Goal: Task Accomplishment & Management: Use online tool/utility

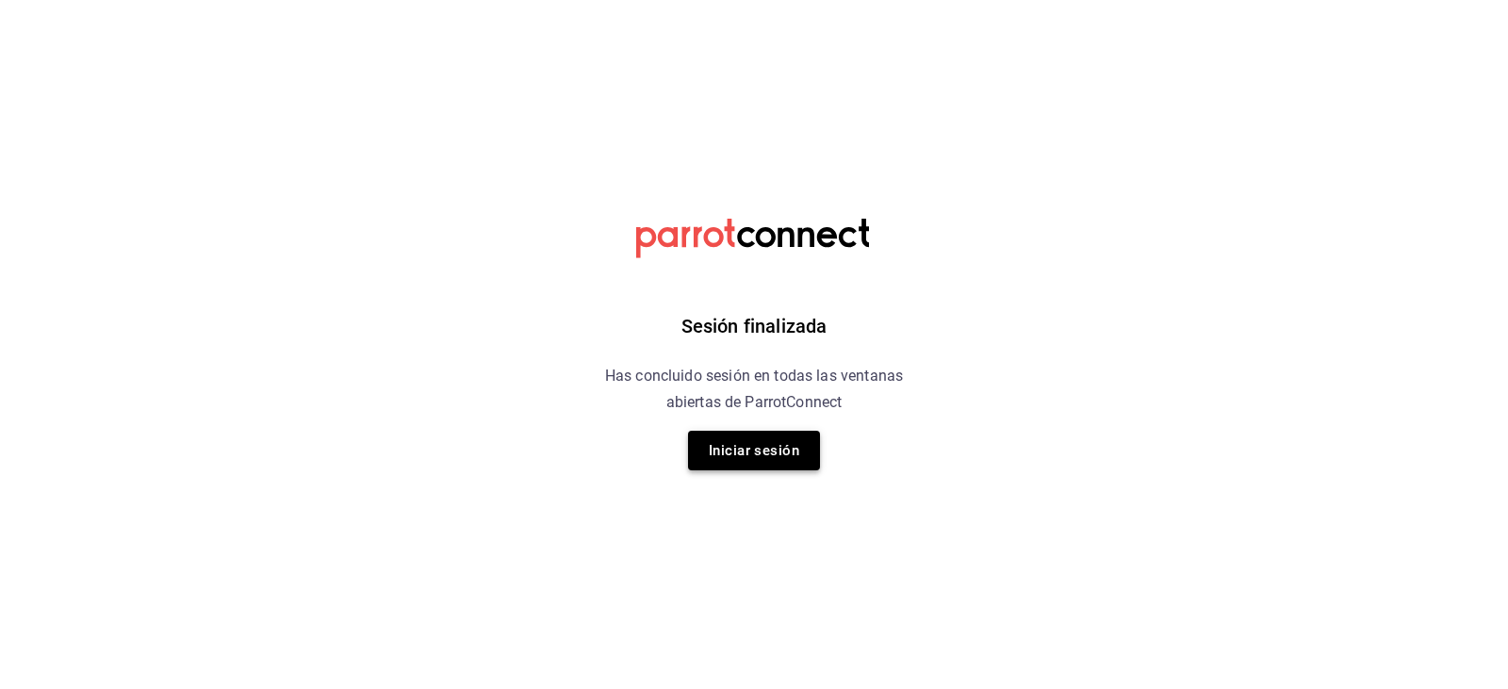
click at [777, 456] on button "Iniciar sesión" at bounding box center [754, 451] width 132 height 40
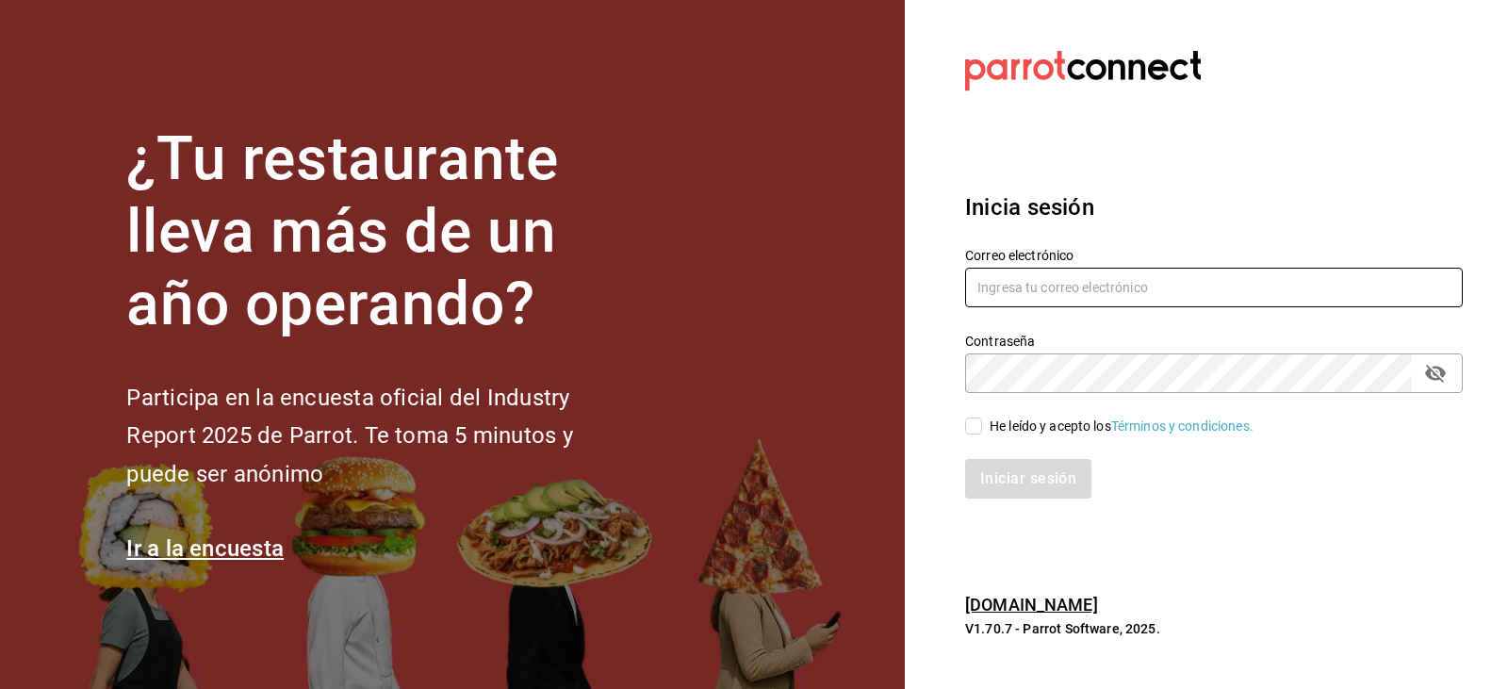
type input "cesiramd@gmail.com"
click at [978, 421] on input "He leído y acepto los Términos y condiciones." at bounding box center [973, 426] width 17 height 17
checkbox input "true"
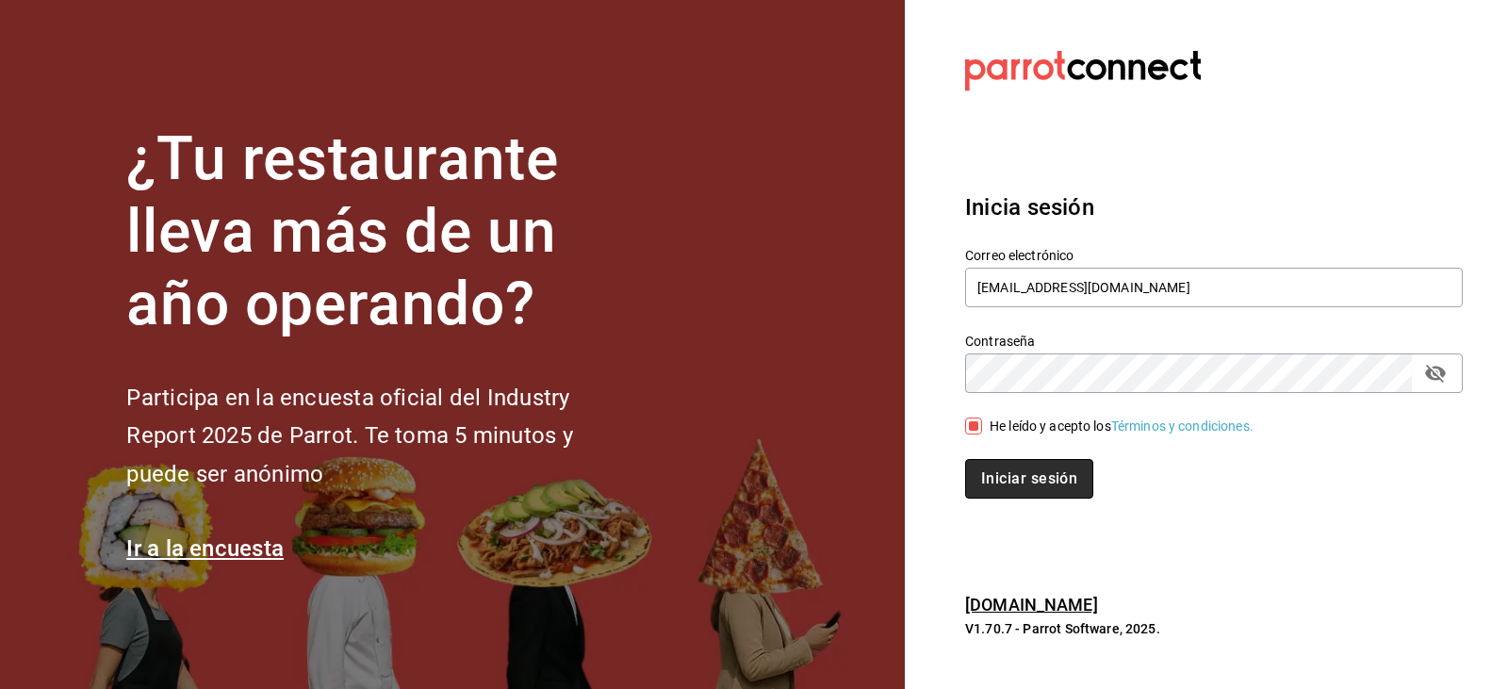
click at [1017, 479] on button "Iniciar sesión" at bounding box center [1029, 479] width 128 height 40
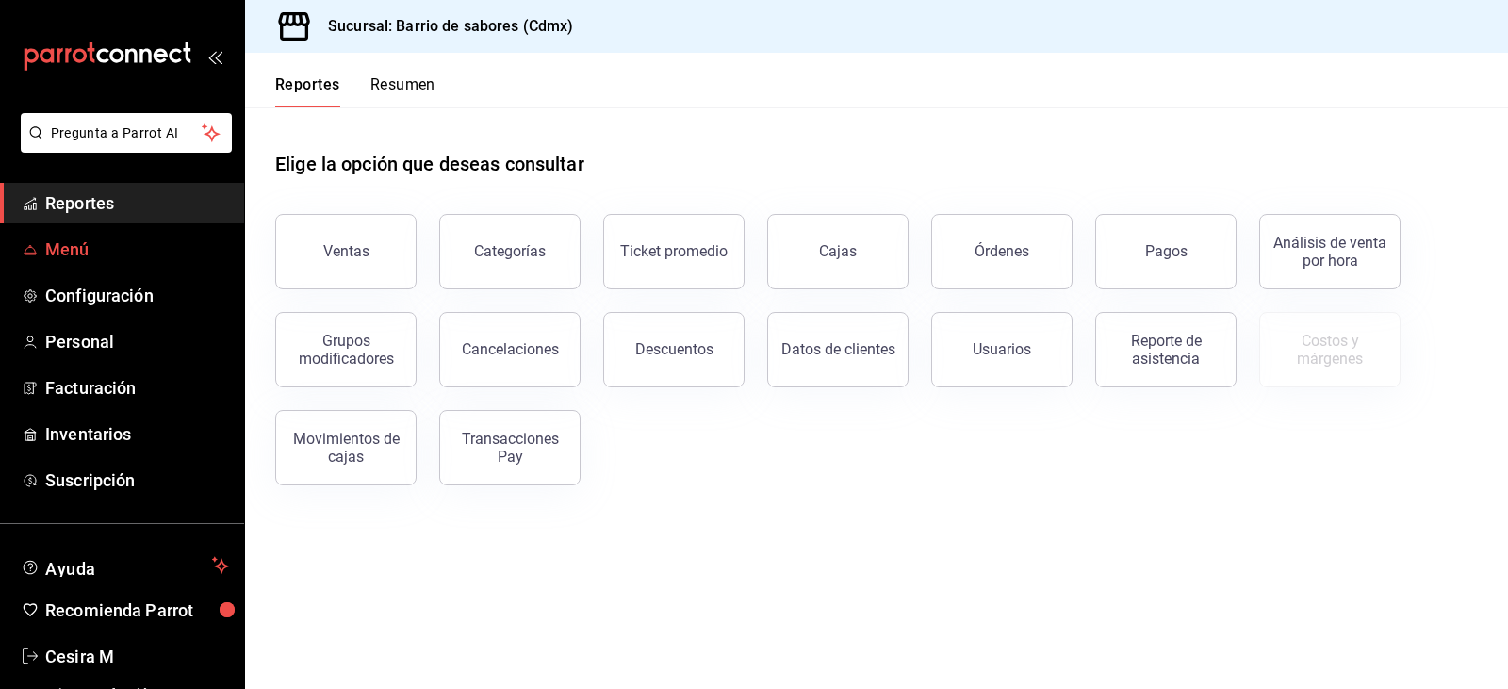
click at [106, 247] on span "Menú" at bounding box center [137, 249] width 184 height 25
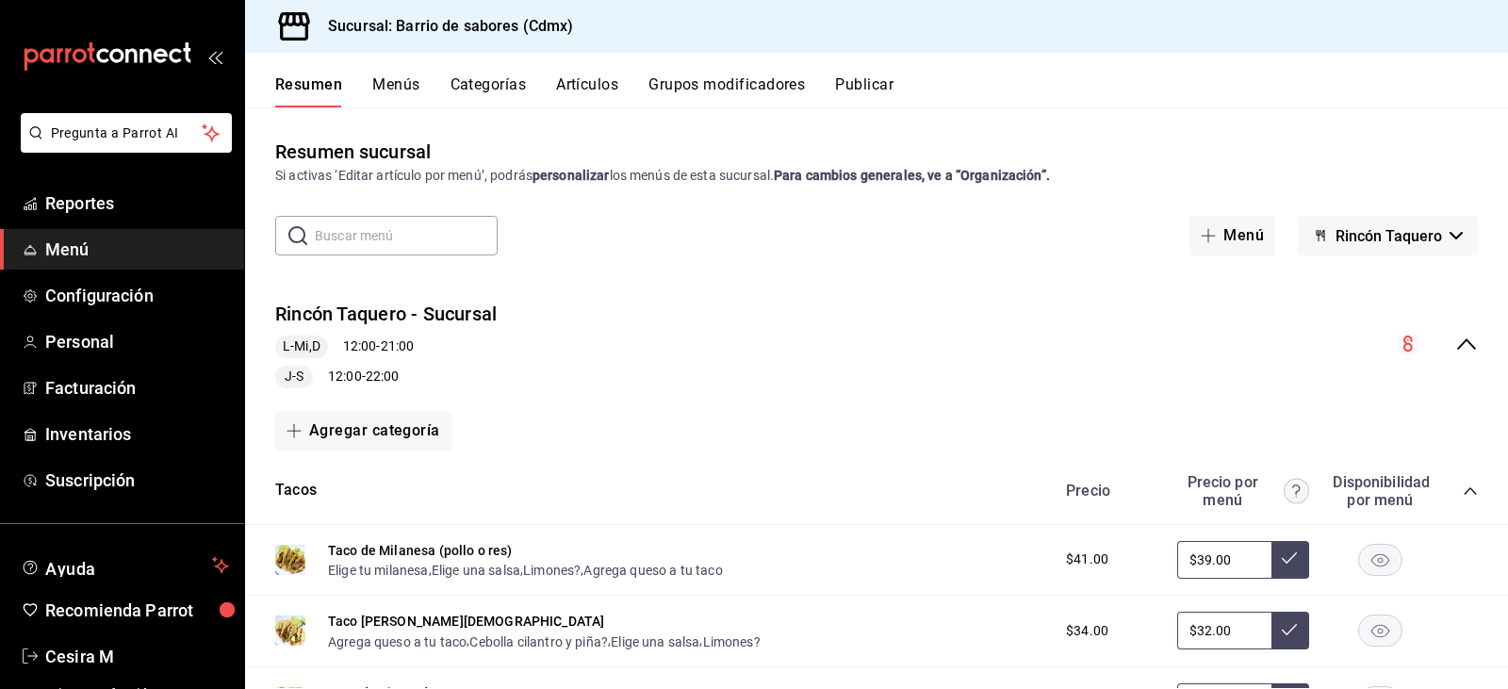
click at [1463, 344] on icon "collapse-menu-row" at bounding box center [1466, 344] width 23 height 23
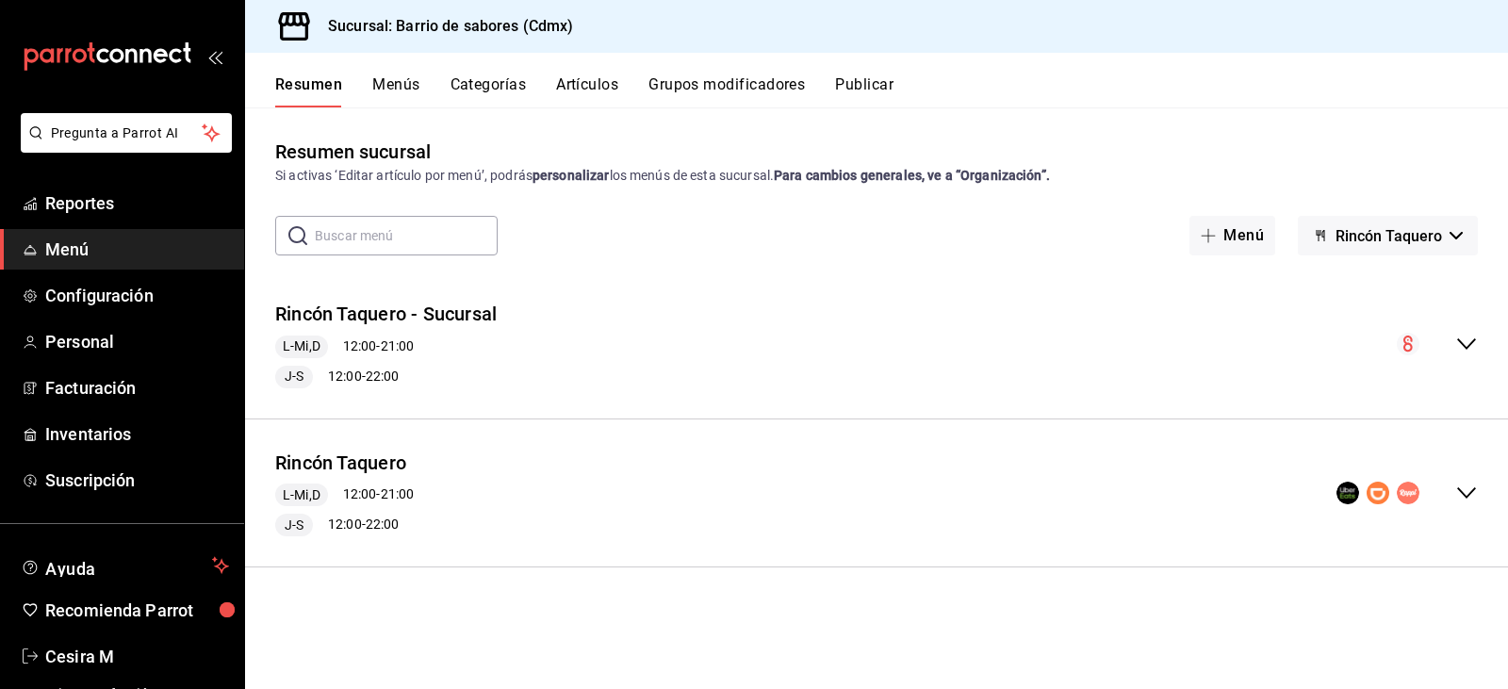
click at [1475, 492] on icon "collapse-menu-row" at bounding box center [1466, 493] width 23 height 23
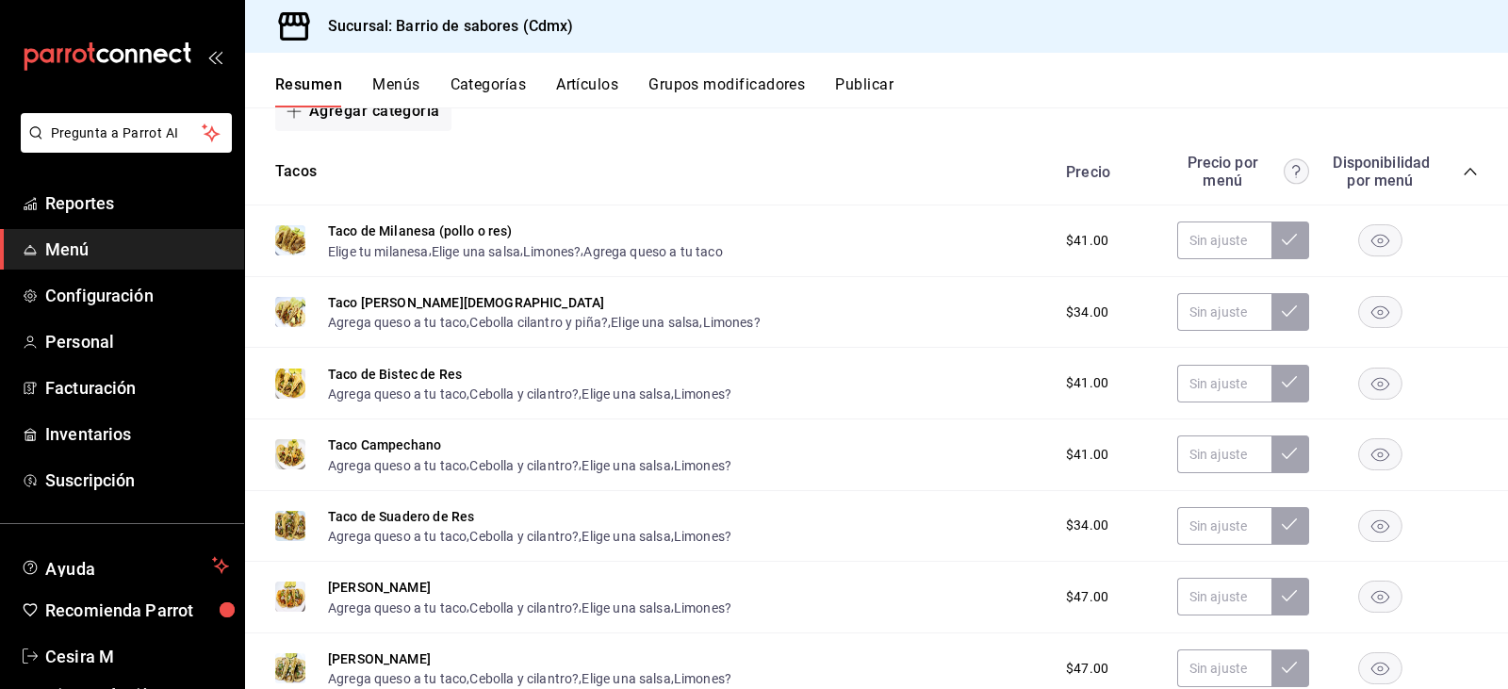
scroll to position [471, 0]
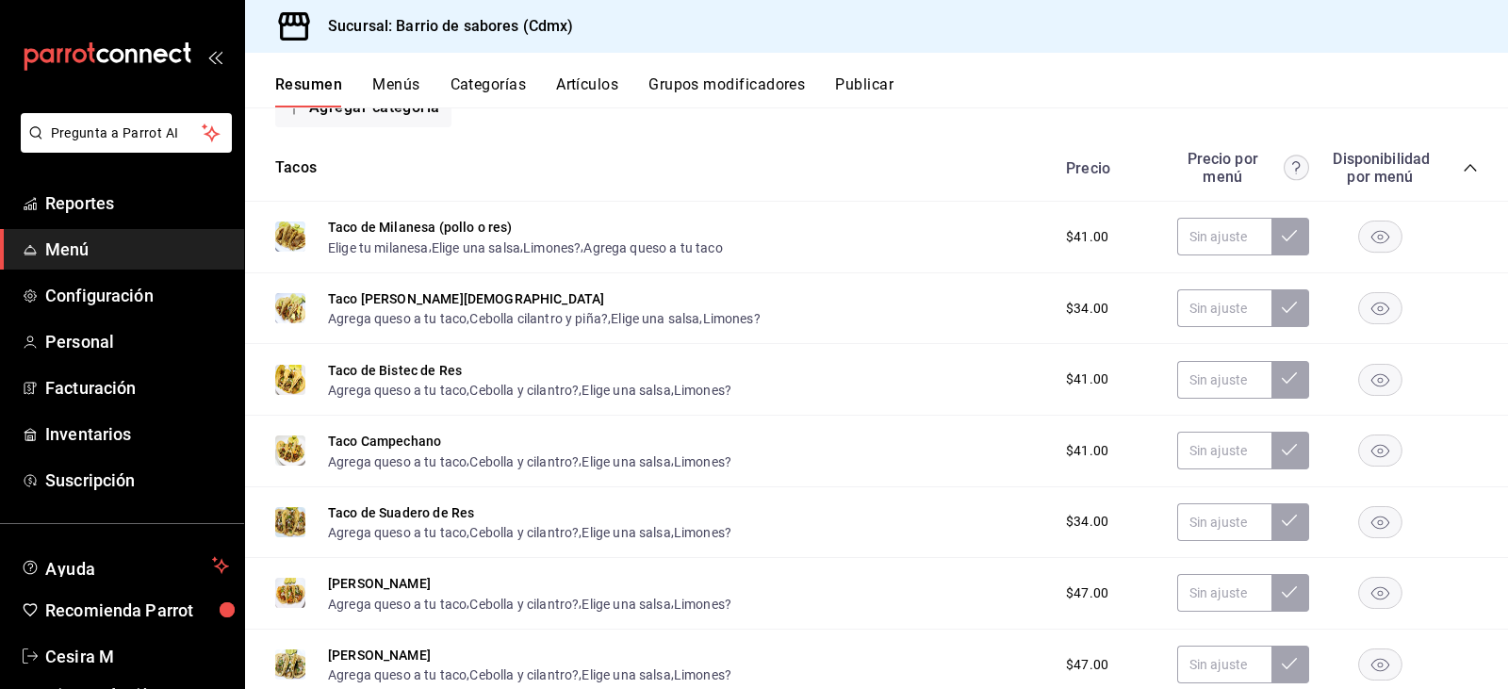
click at [1439, 171] on div "Precio Precio por menú Disponibilidad por menú" at bounding box center [1262, 168] width 431 height 36
click at [1464, 167] on icon "collapse-category-row" at bounding box center [1470, 168] width 12 height 8
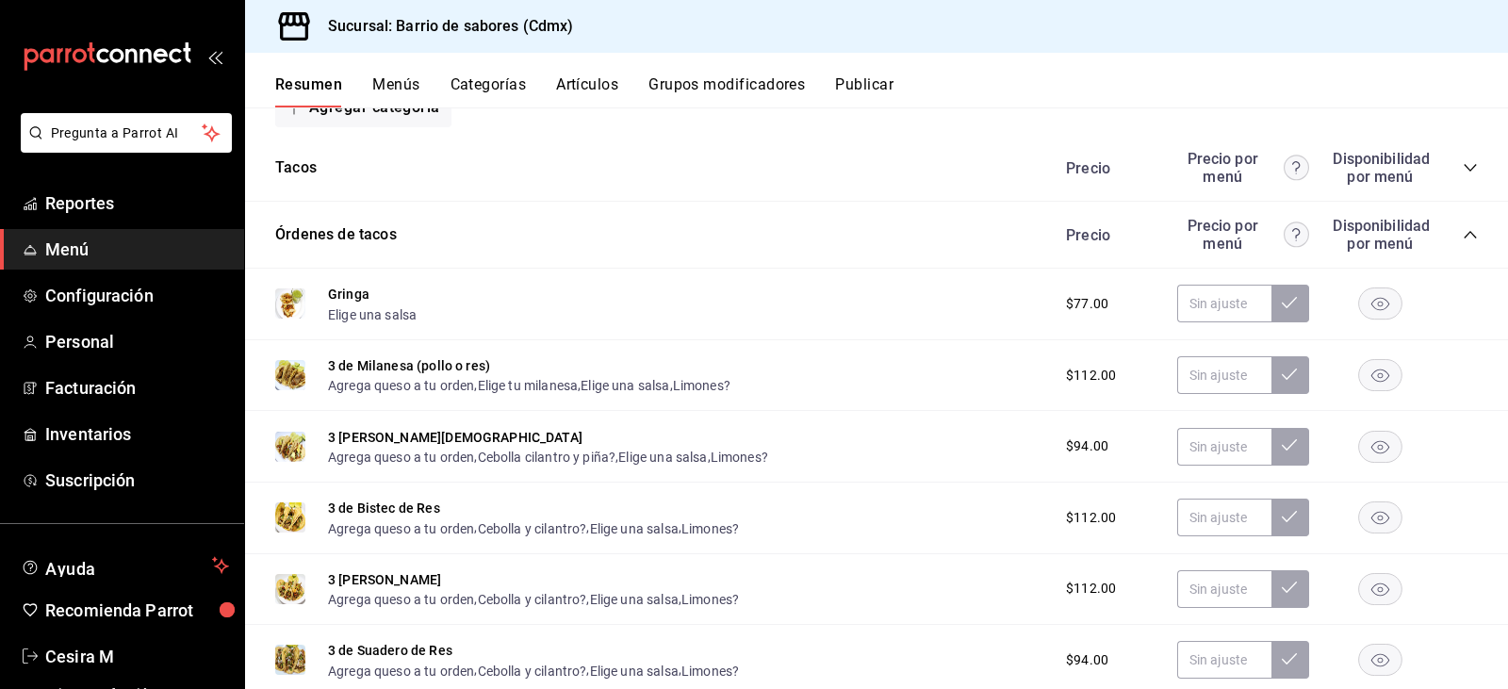
click at [1449, 233] on div "Precio Precio por menú Disponibilidad por menú" at bounding box center [1262, 235] width 431 height 36
click at [1463, 233] on icon "collapse-category-row" at bounding box center [1470, 234] width 15 height 15
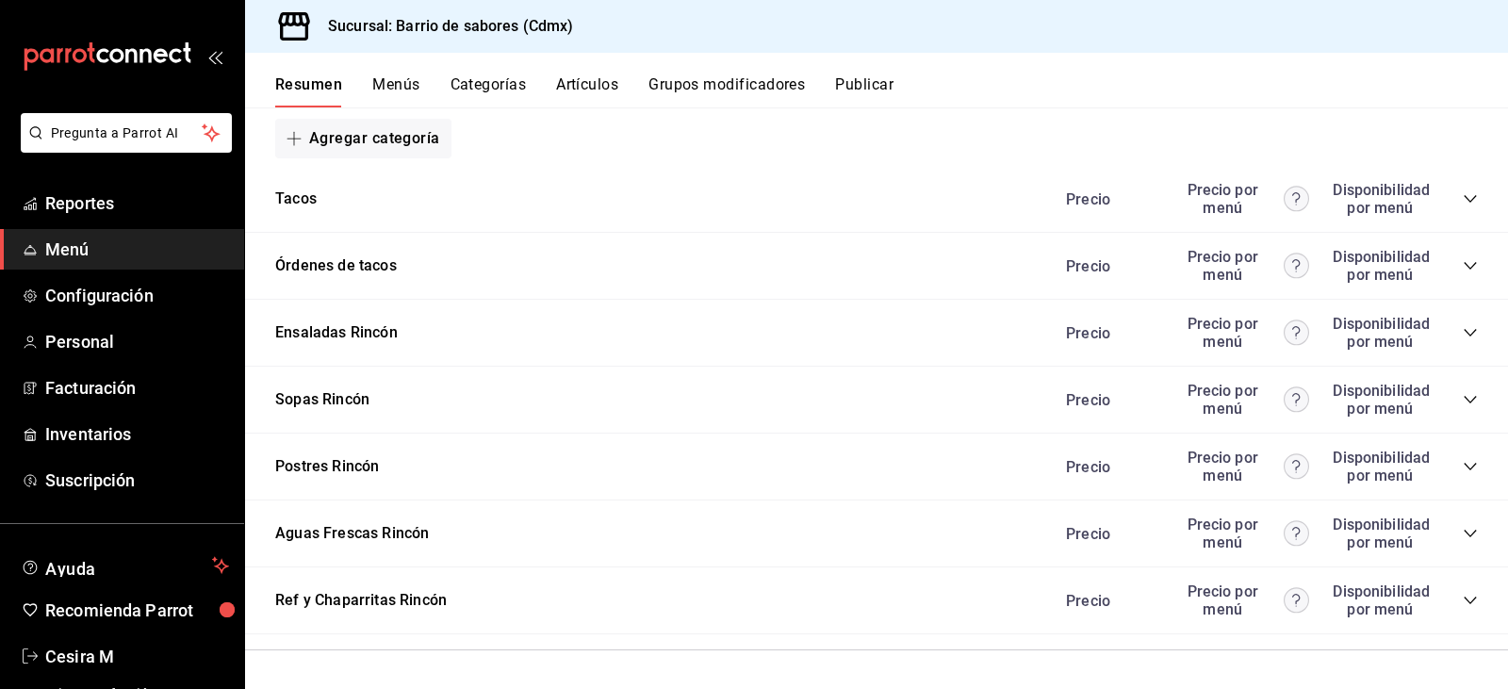
scroll to position [440, 0]
click at [1463, 529] on icon "collapse-category-row" at bounding box center [1470, 533] width 15 height 15
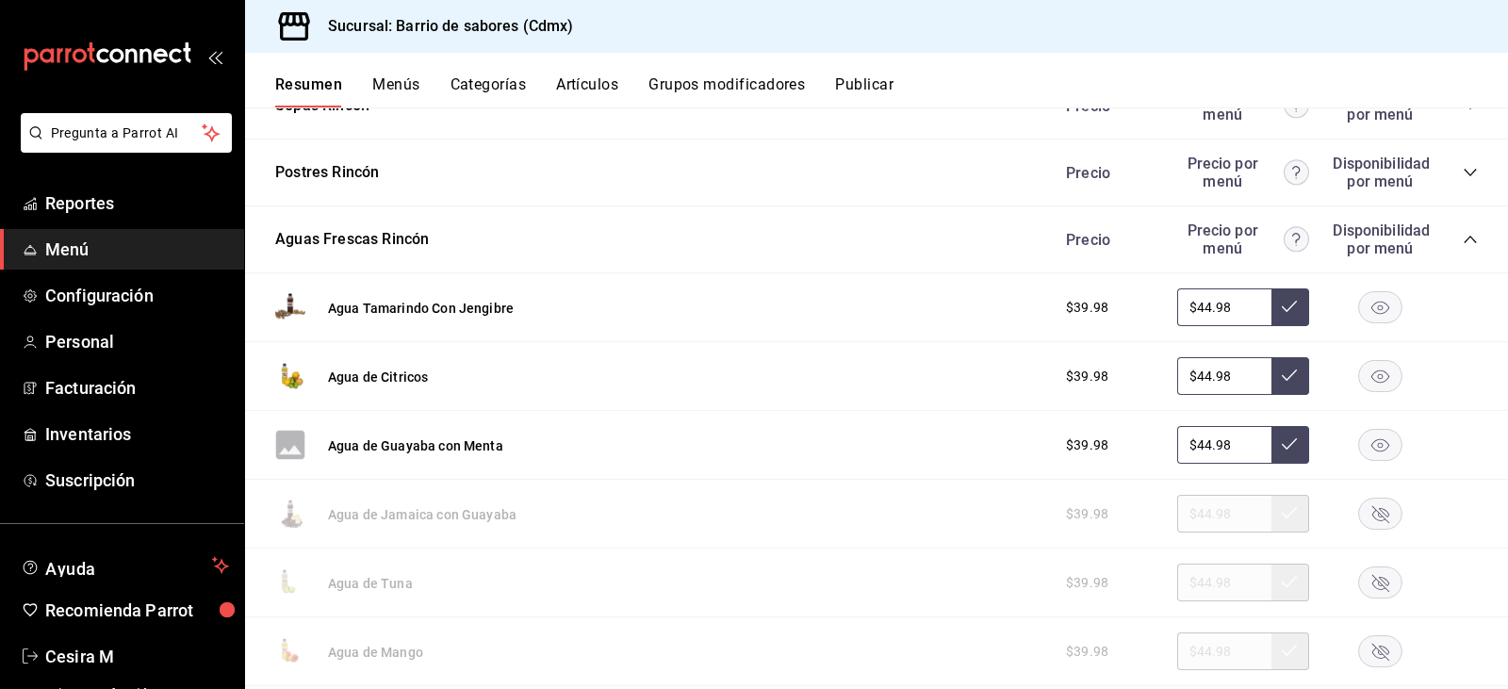
scroll to position [823, 0]
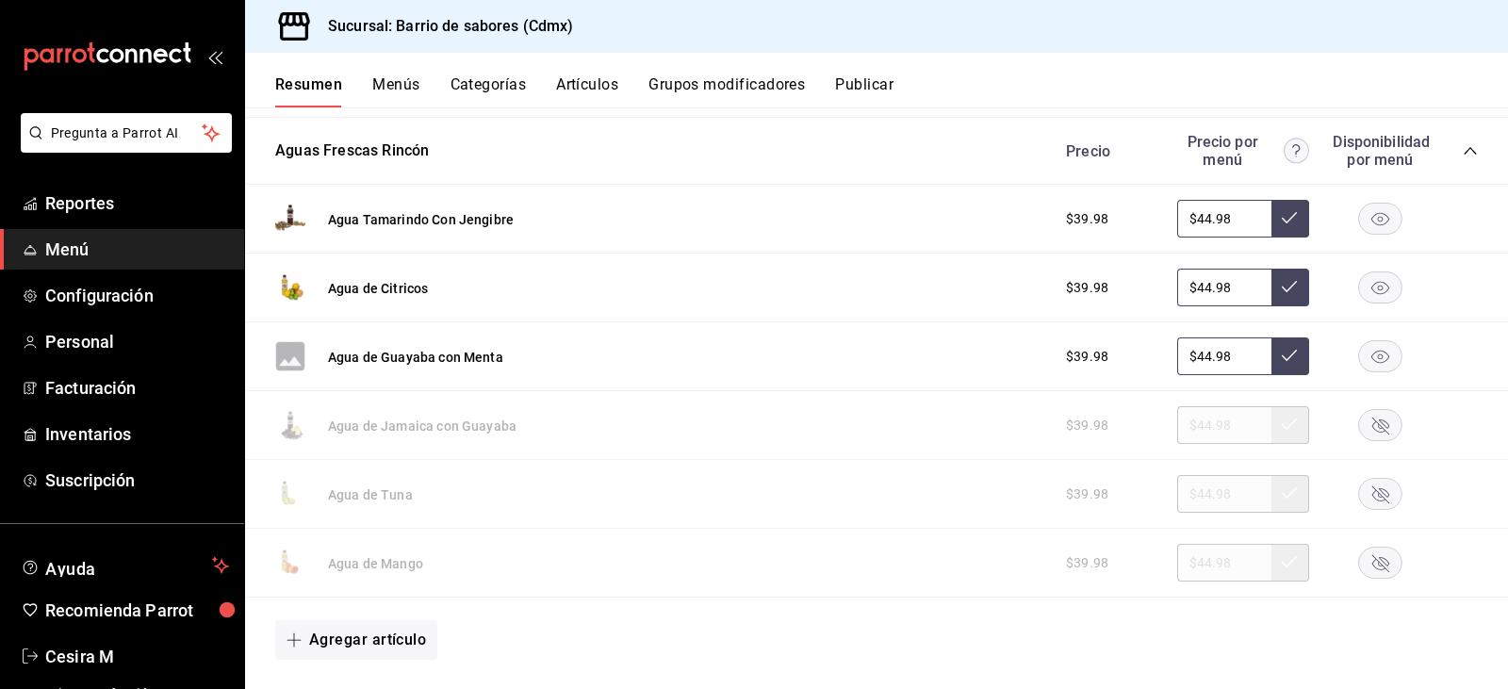
click at [1384, 217] on rect "button" at bounding box center [1380, 219] width 43 height 31
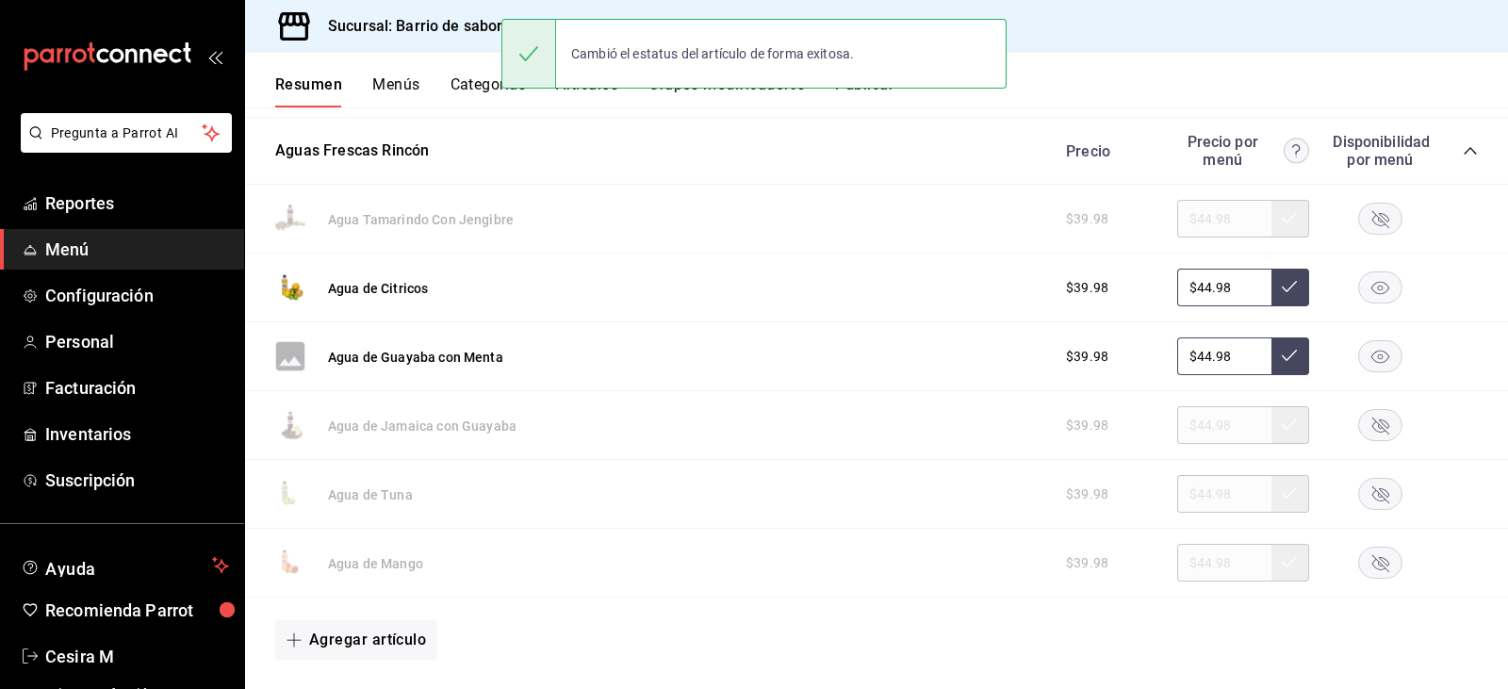
click at [1375, 289] on rect "button" at bounding box center [1380, 287] width 43 height 31
click at [1378, 362] on rect "button" at bounding box center [1380, 356] width 43 height 31
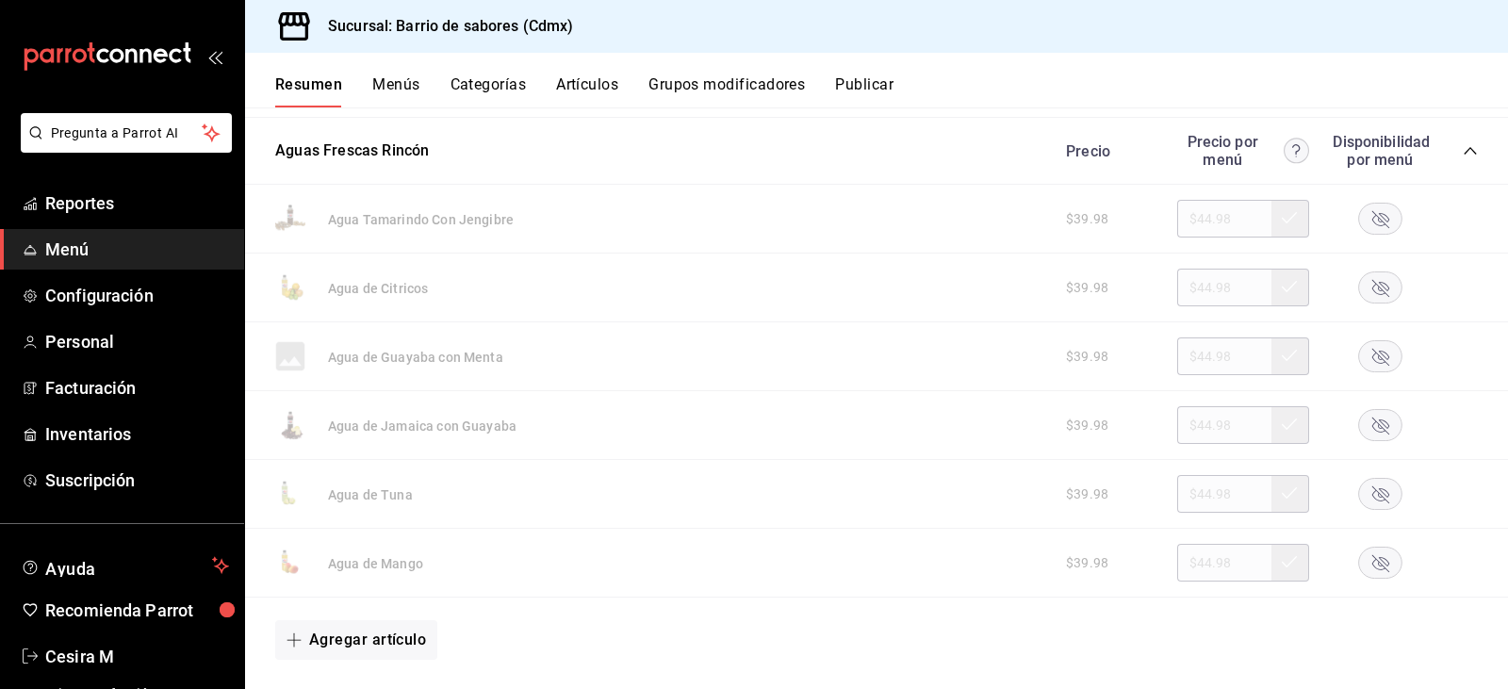
scroll to position [634, 0]
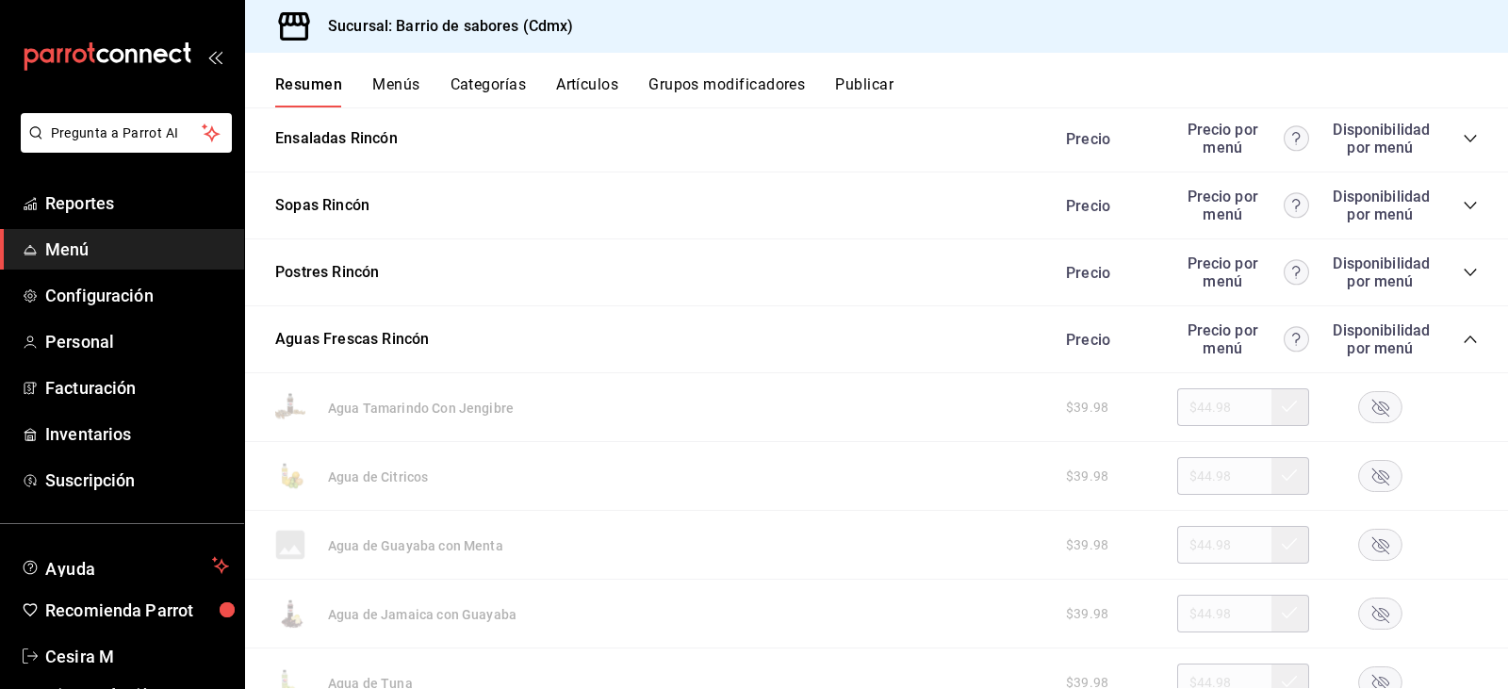
click at [1463, 341] on icon "collapse-category-row" at bounding box center [1470, 339] width 15 height 15
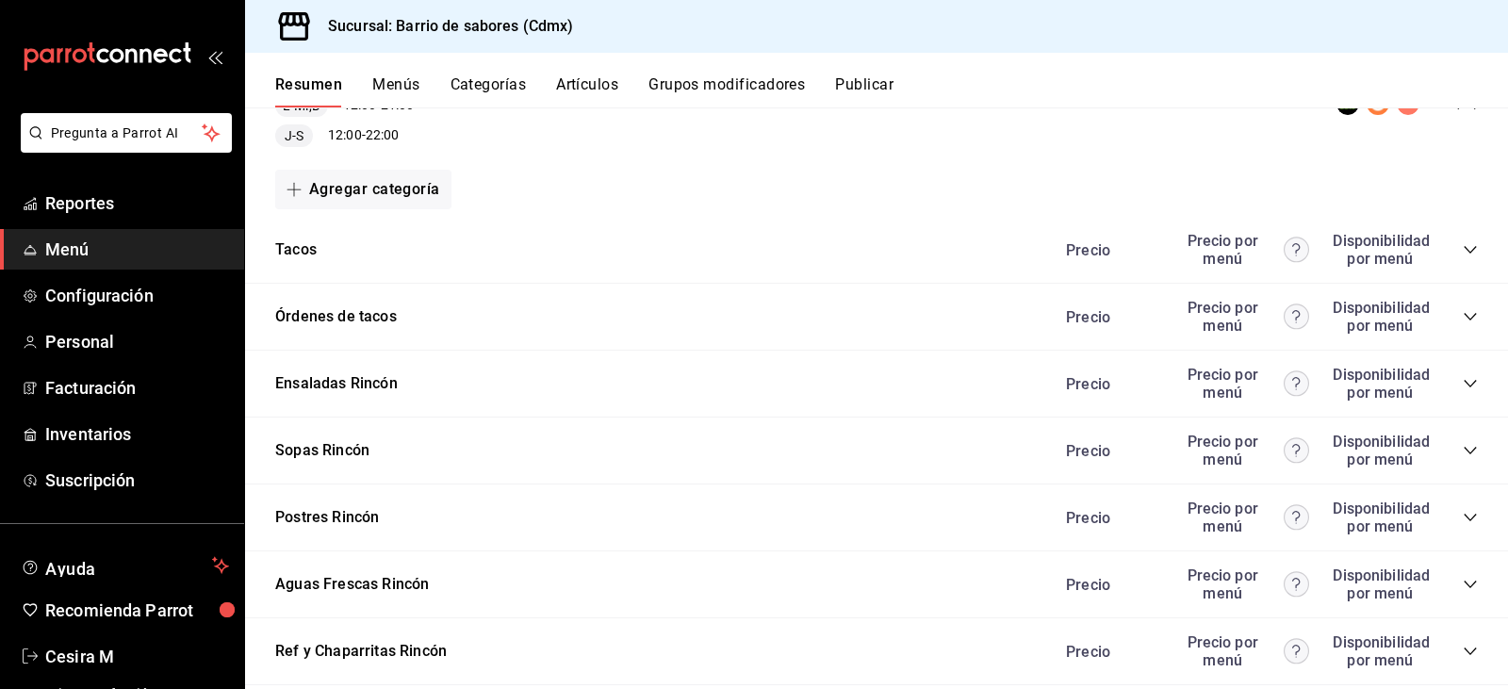
scroll to position [0, 0]
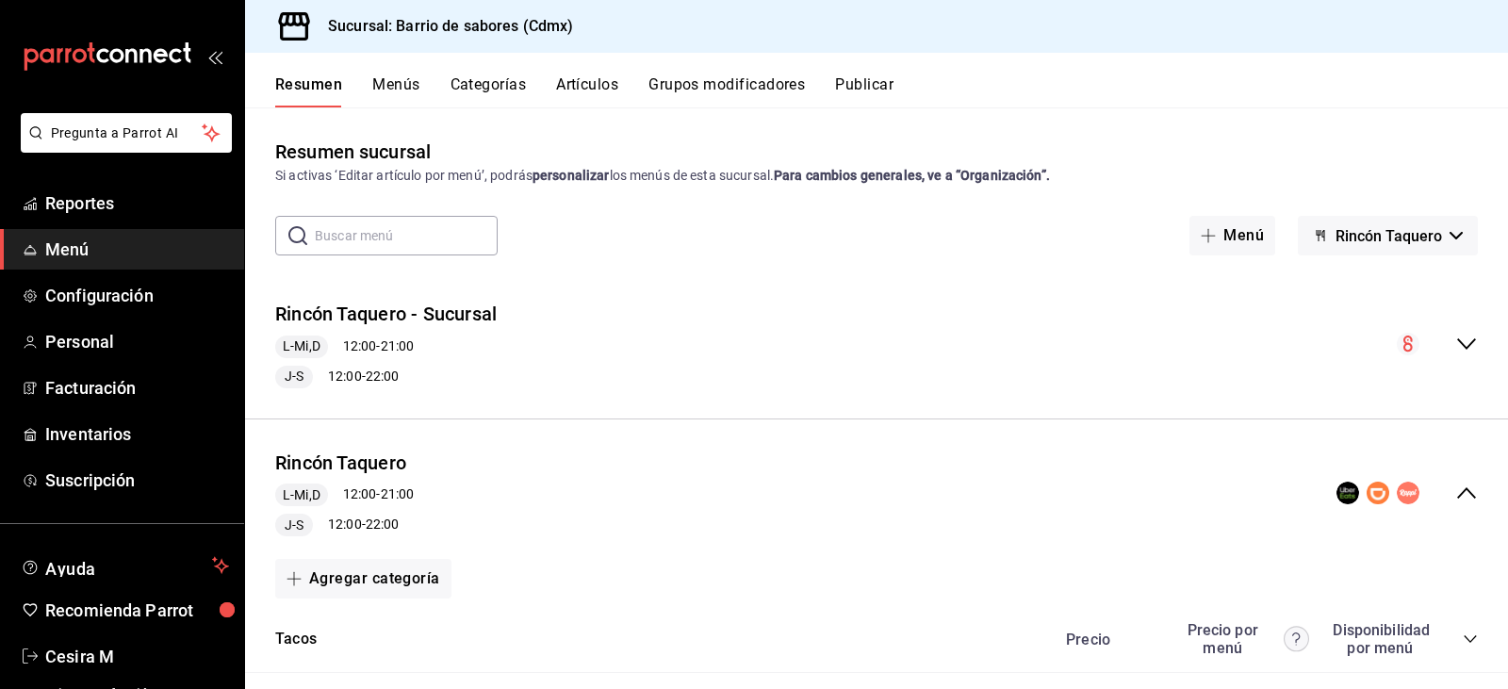
click at [1417, 242] on span "Rincón Taquero" at bounding box center [1389, 236] width 107 height 18
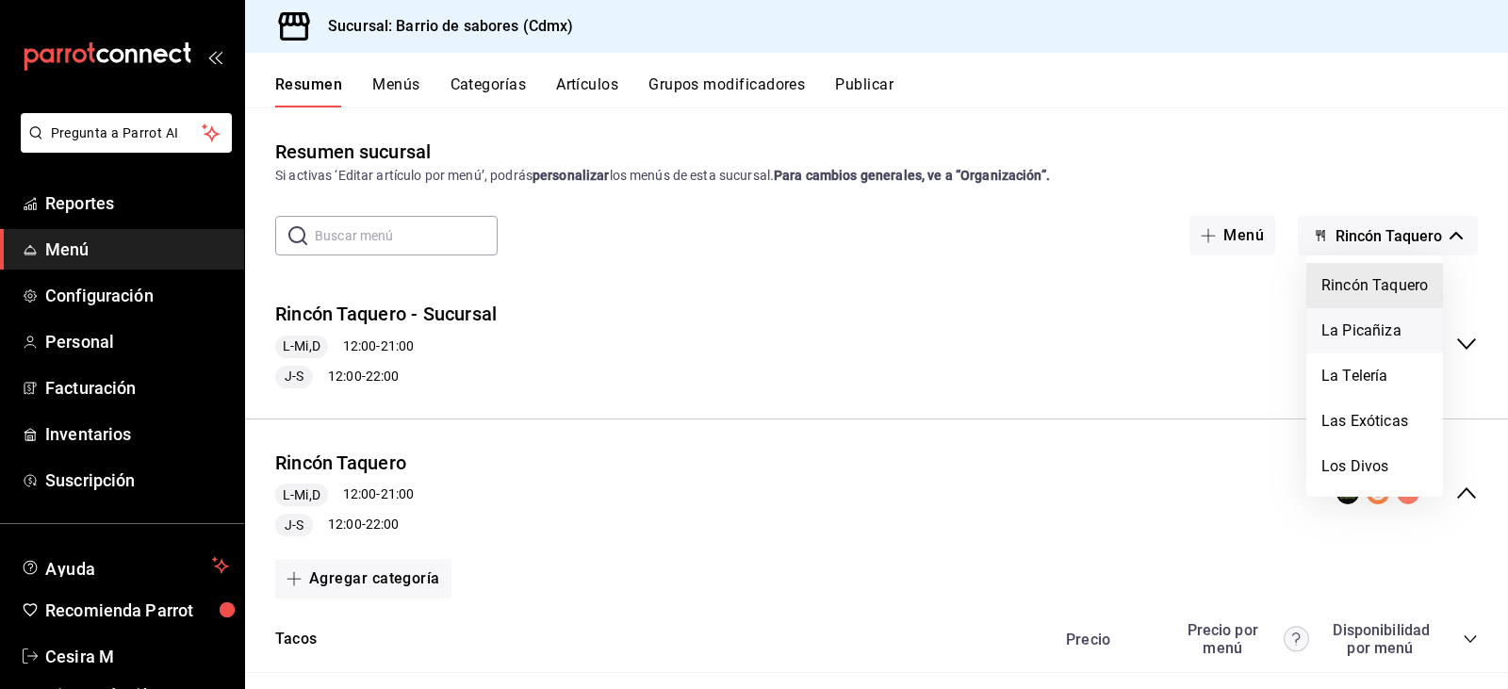
click at [1401, 316] on li "La Picañiza" at bounding box center [1375, 330] width 137 height 45
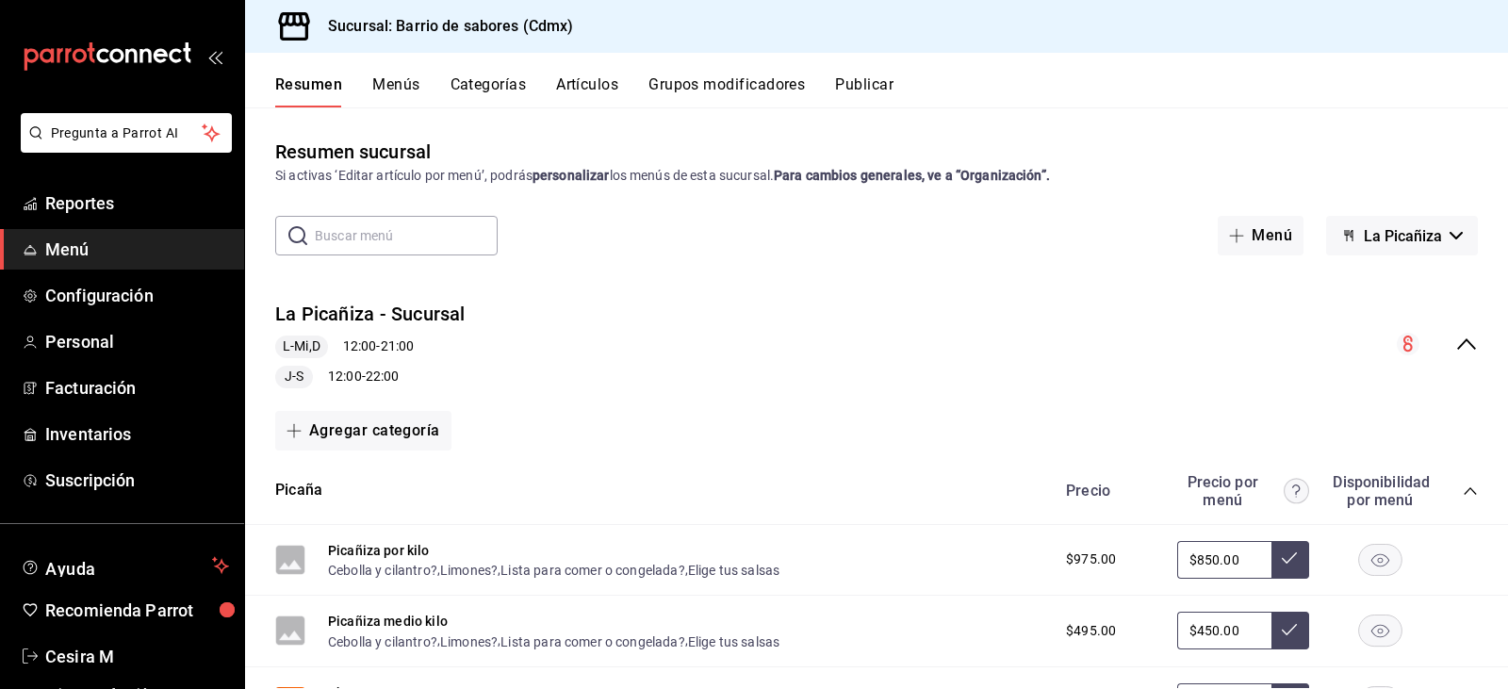
click at [1461, 348] on icon "collapse-menu-row" at bounding box center [1466, 343] width 19 height 11
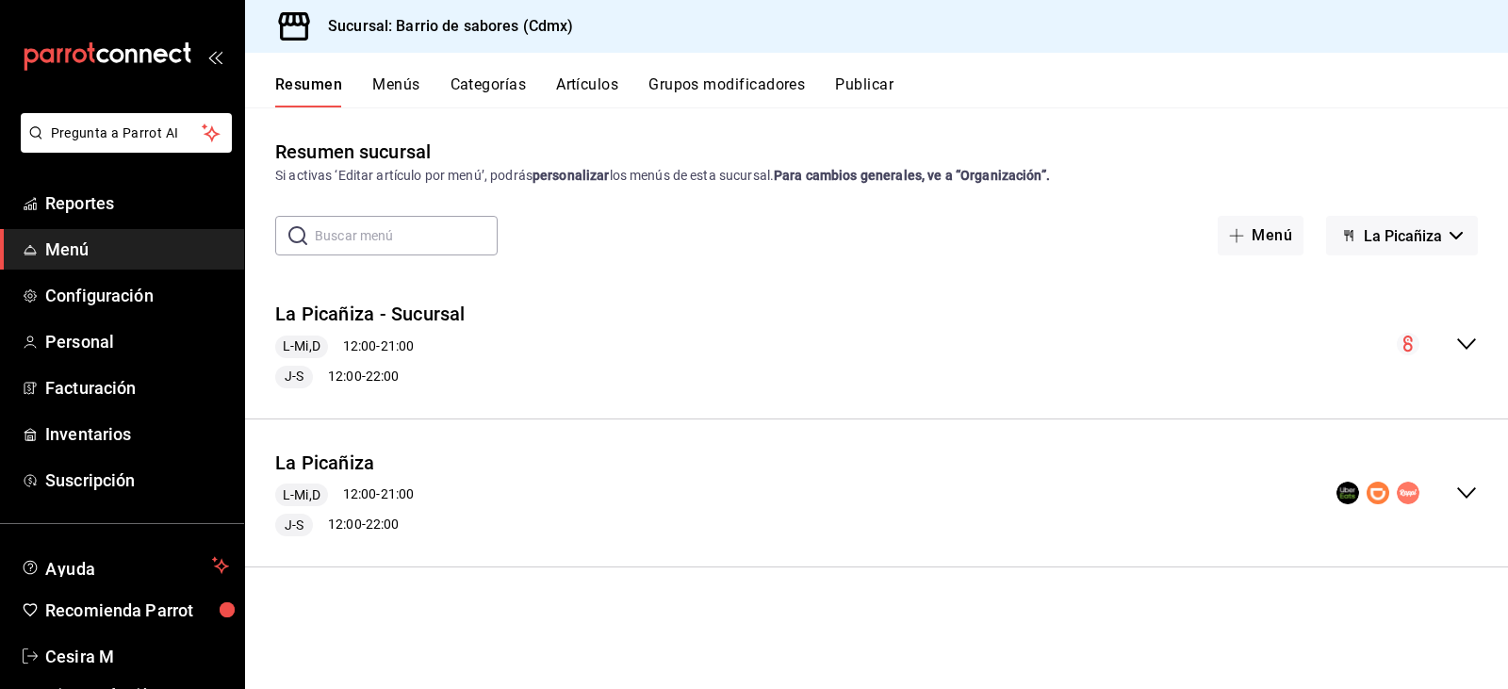
click at [1496, 490] on div "La Picañiza L-Mi,D 12:00 - 21:00 J-S 12:00 - 22:00" at bounding box center [876, 494] width 1263 height 118
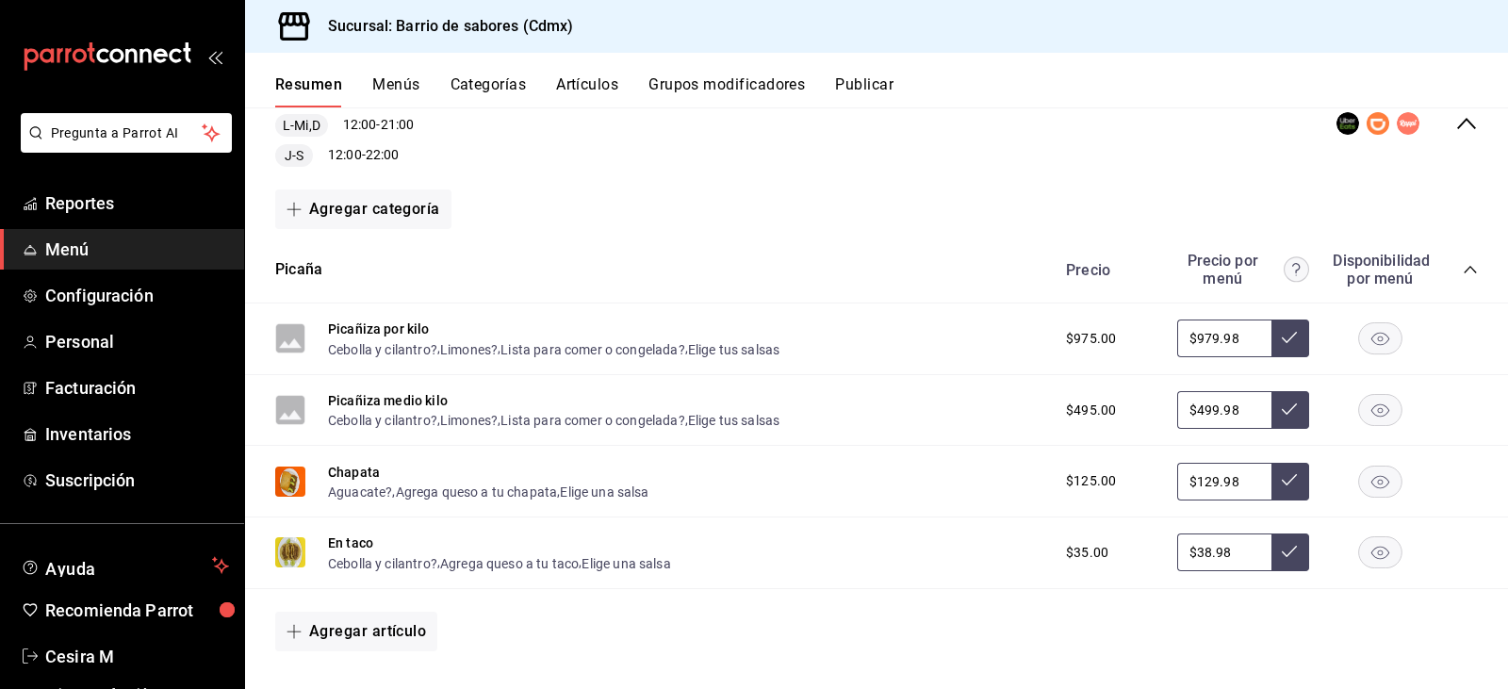
scroll to position [471, 0]
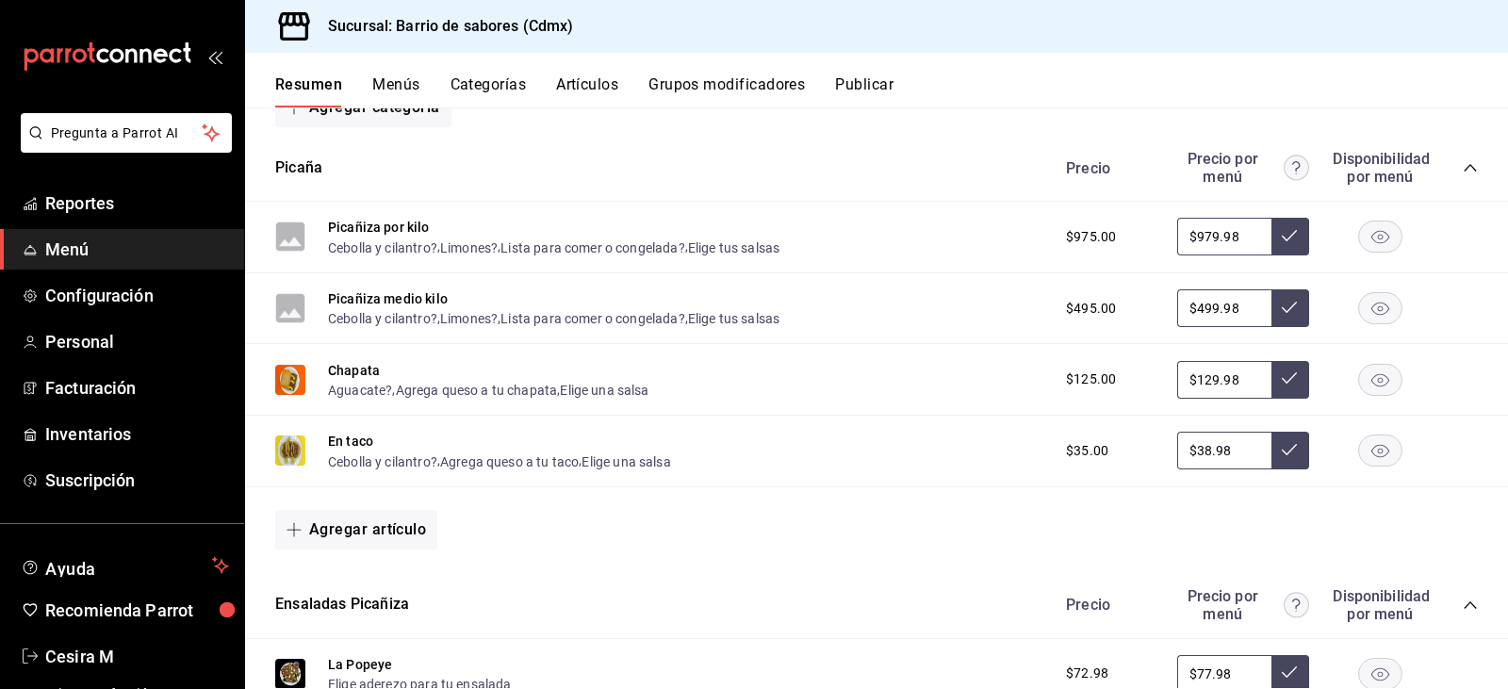
click at [1463, 174] on icon "collapse-category-row" at bounding box center [1470, 167] width 15 height 15
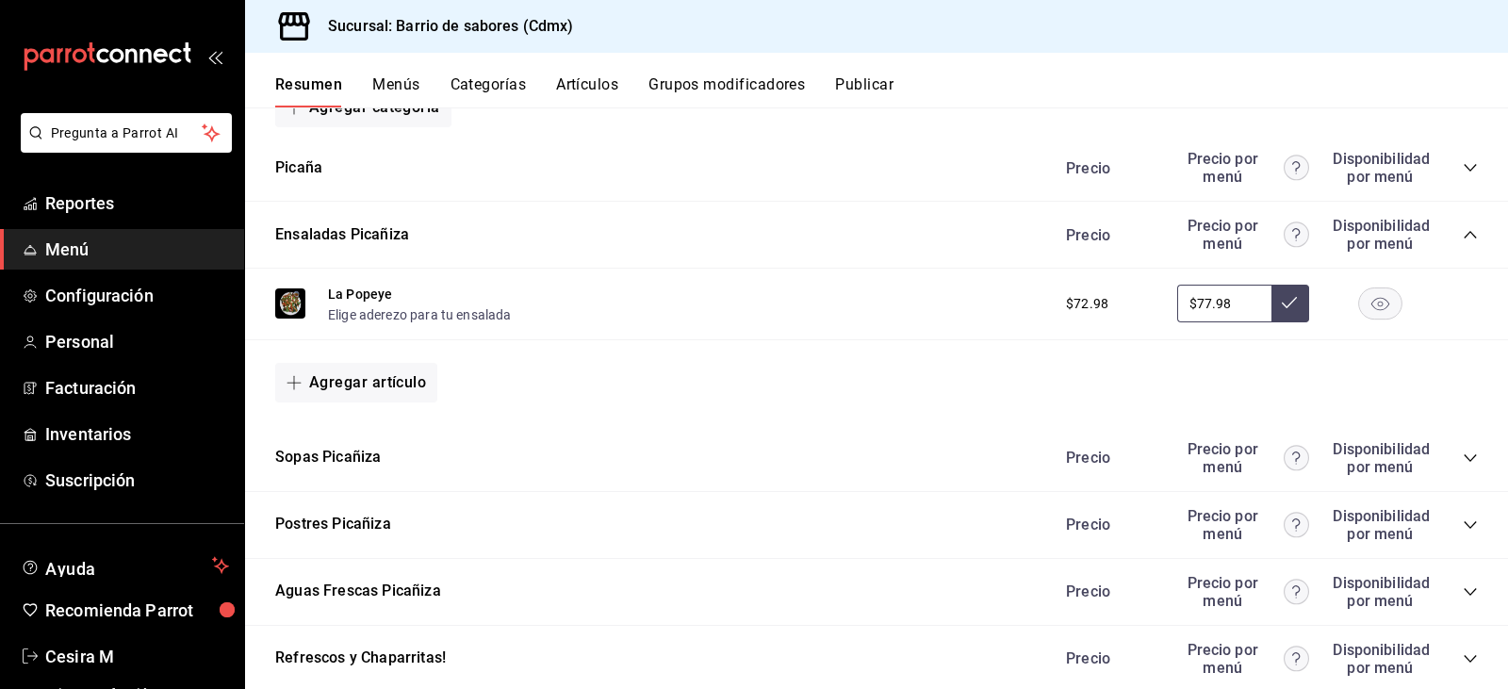
click at [1446, 593] on div "Precio Precio por menú Disponibilidad por menú" at bounding box center [1262, 592] width 431 height 36
click at [1464, 591] on icon "collapse-category-row" at bounding box center [1470, 592] width 12 height 8
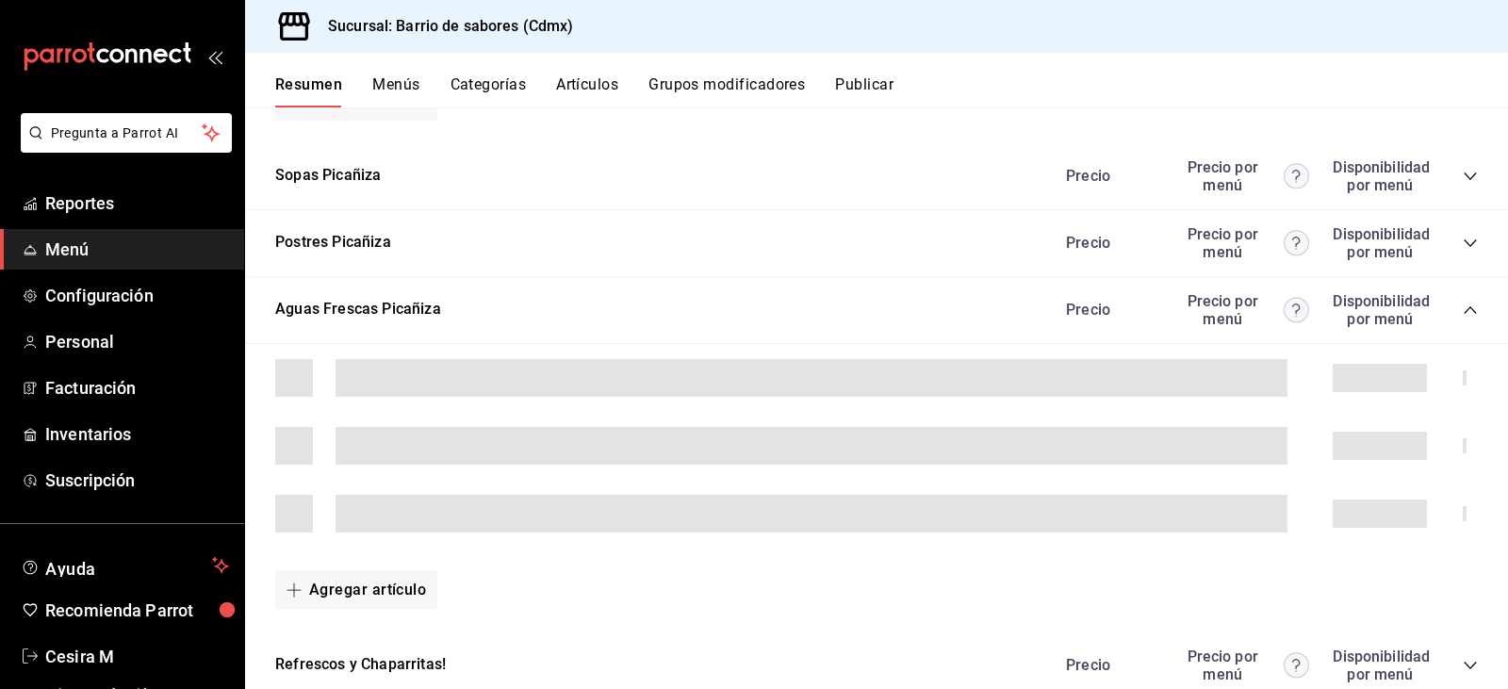
scroll to position [754, 0]
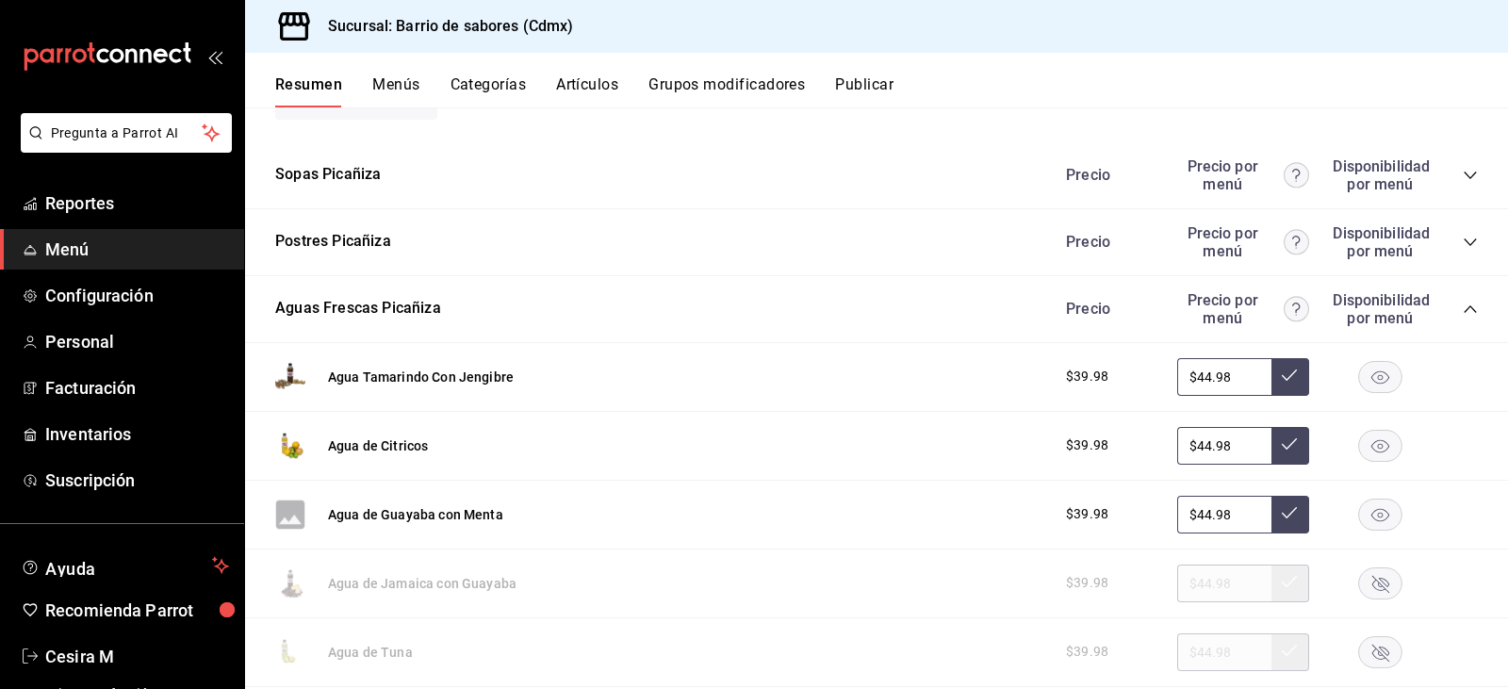
click at [1377, 379] on rect "button" at bounding box center [1380, 376] width 43 height 31
click at [1370, 436] on rect "button" at bounding box center [1380, 445] width 43 height 31
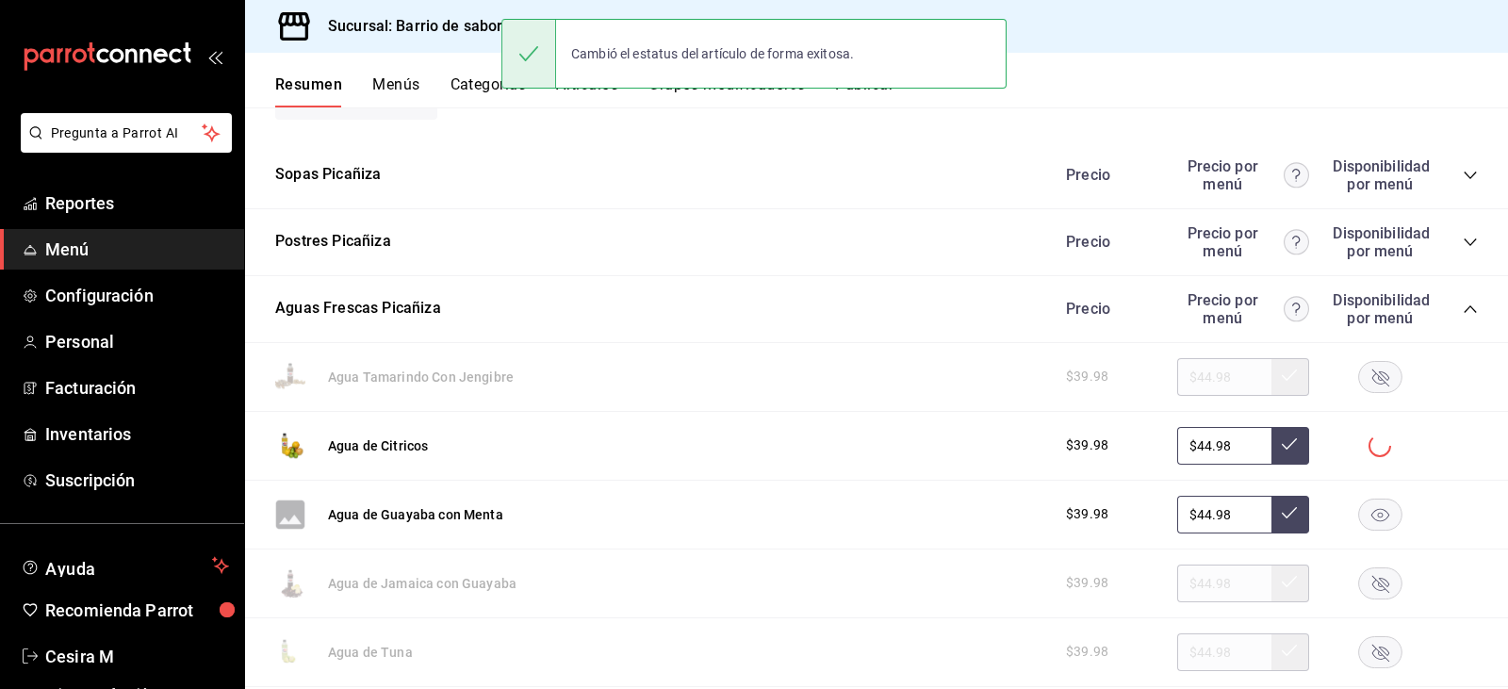
click at [1368, 515] on rect "button" at bounding box center [1380, 514] width 43 height 31
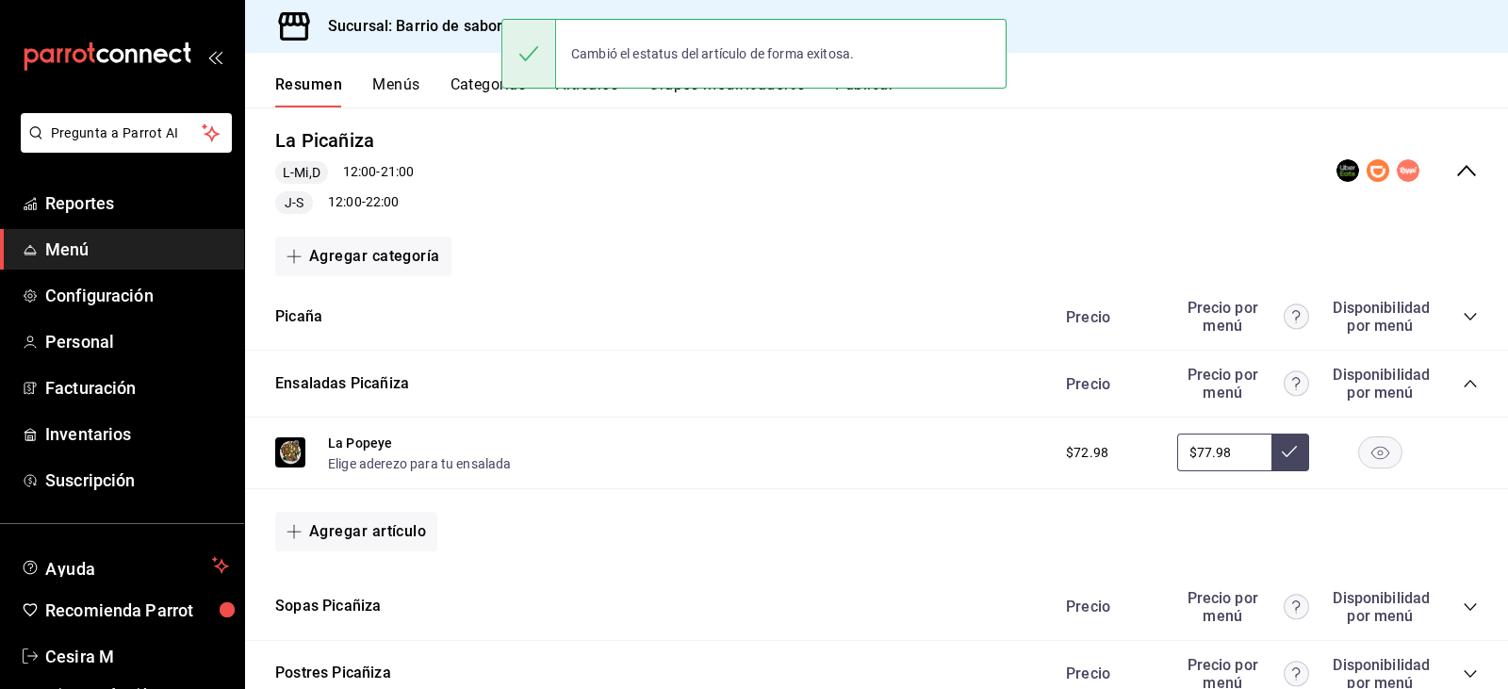
scroll to position [0, 0]
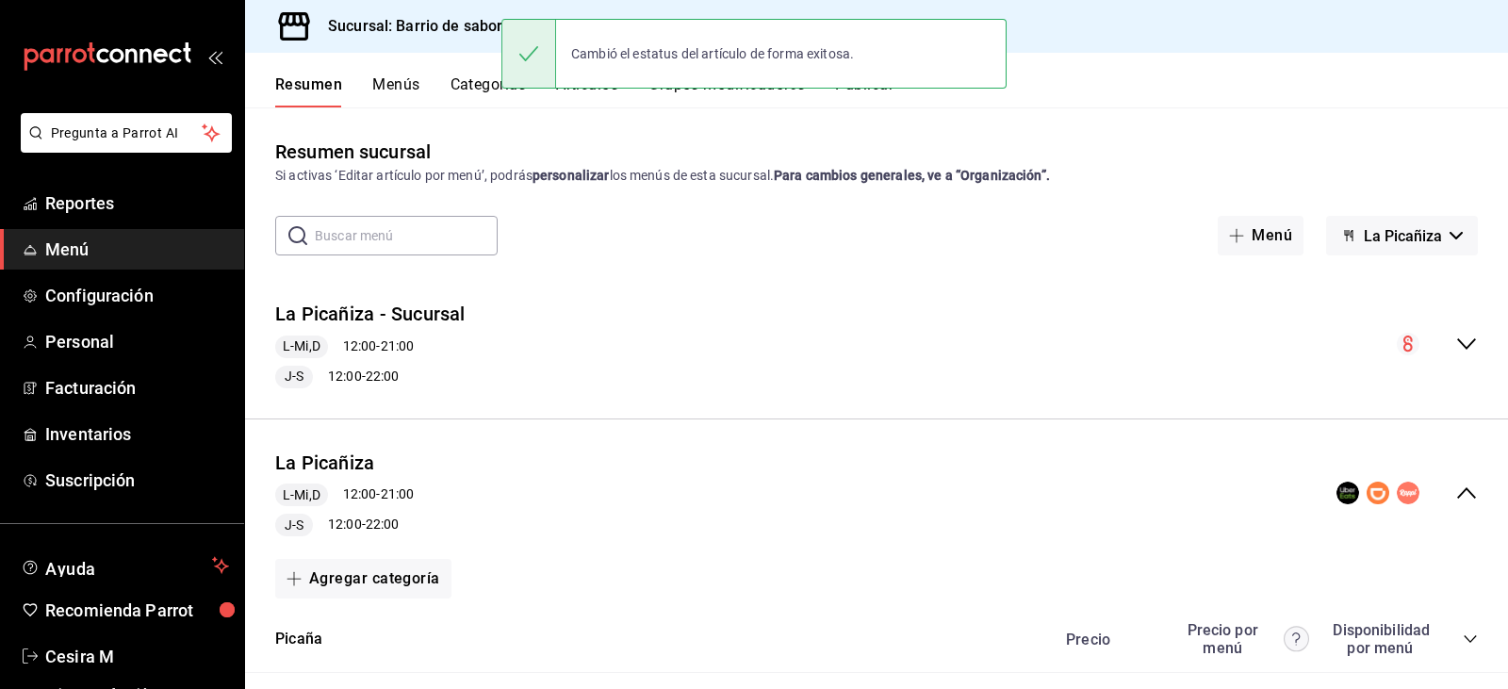
click at [1426, 254] on button "La Picañiza" at bounding box center [1402, 236] width 152 height 40
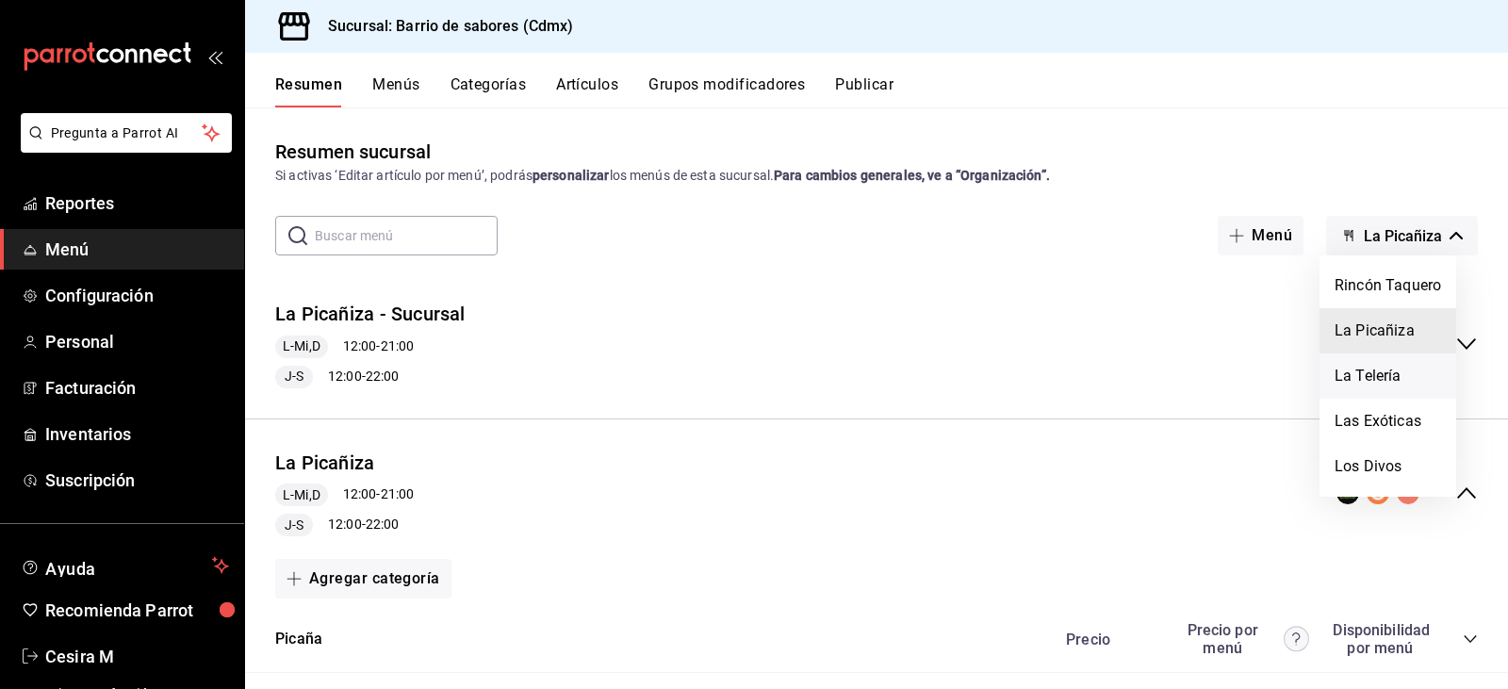
click at [1383, 368] on li "La Telería" at bounding box center [1388, 375] width 137 height 45
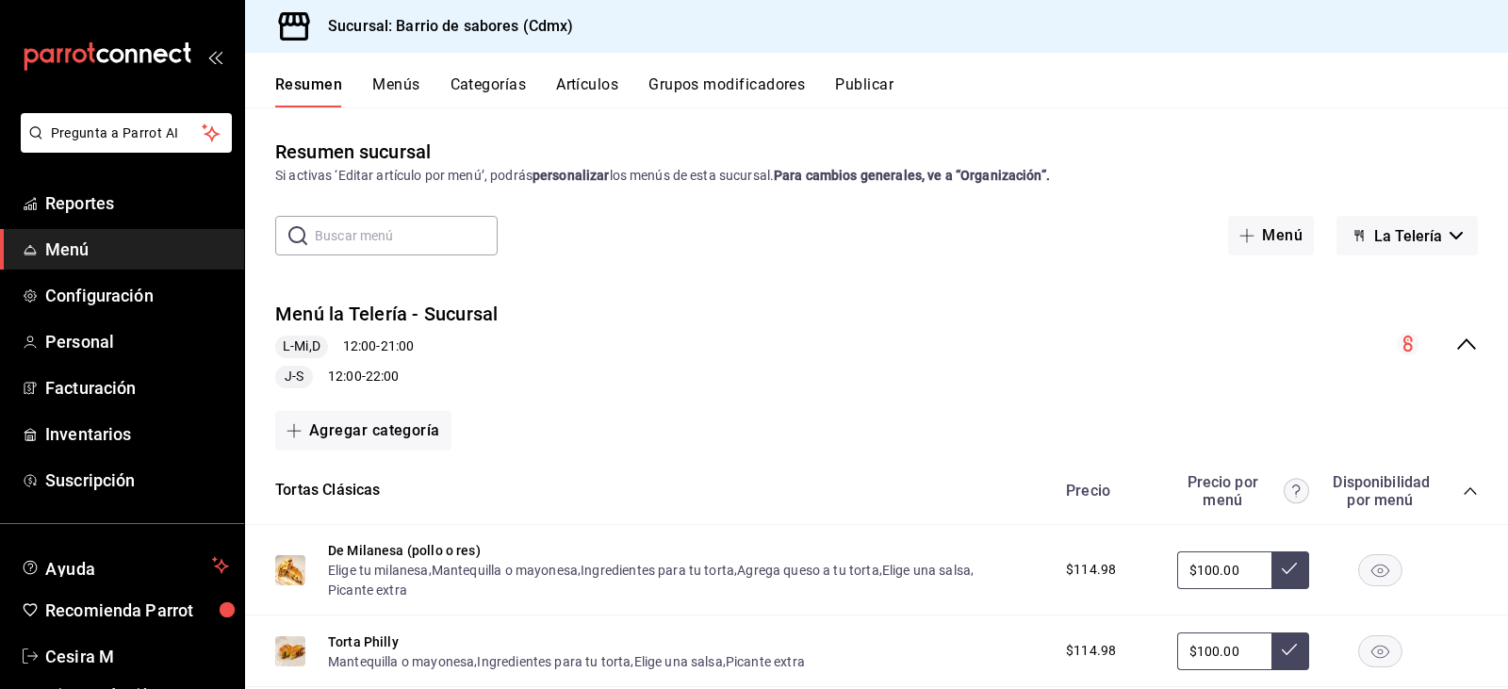
click at [1449, 357] on div "Menú la Telería - Sucursal L-Mi,D 12:00 - 21:00 J-S 12:00 - 22:00" at bounding box center [876, 345] width 1263 height 118
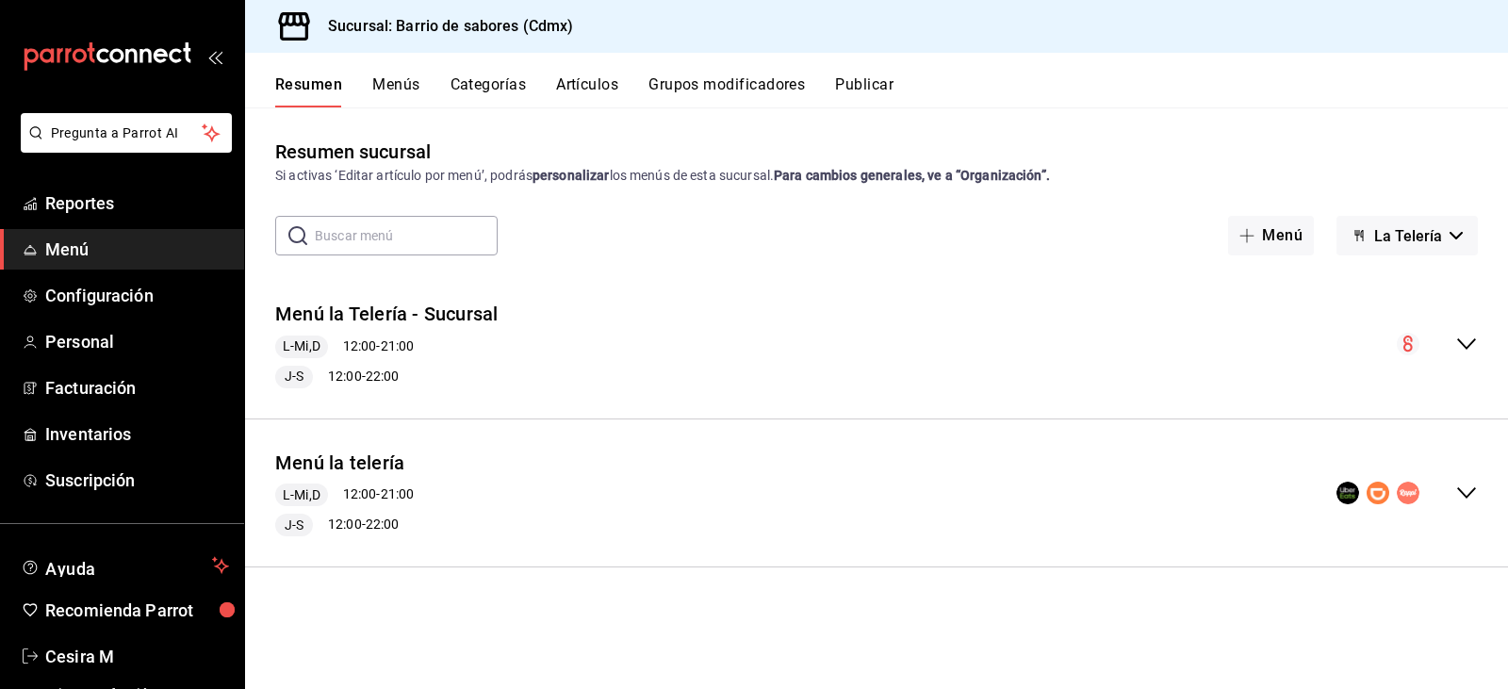
click at [1455, 488] on icon "collapse-menu-row" at bounding box center [1466, 493] width 23 height 23
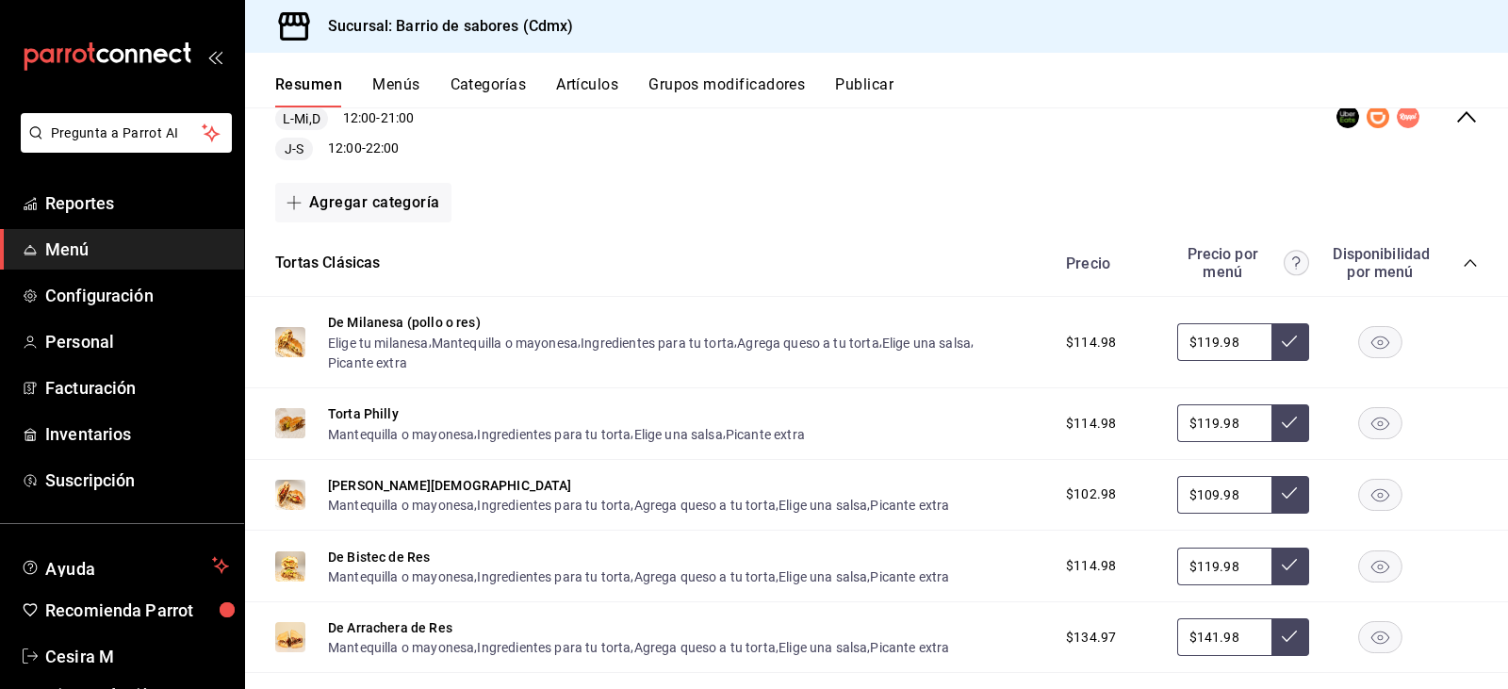
scroll to position [377, 0]
click at [1463, 270] on span "collapse-category-row" at bounding box center [1470, 262] width 15 height 15
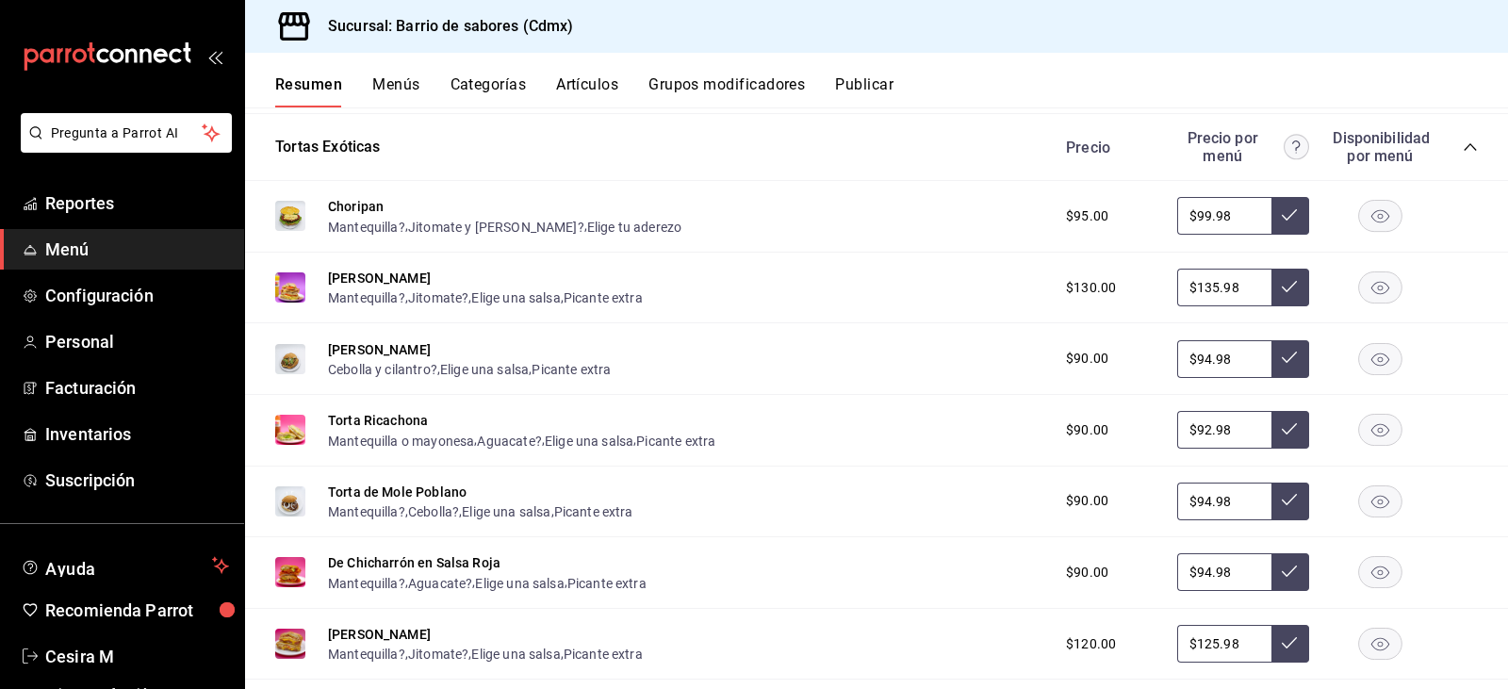
scroll to position [566, 0]
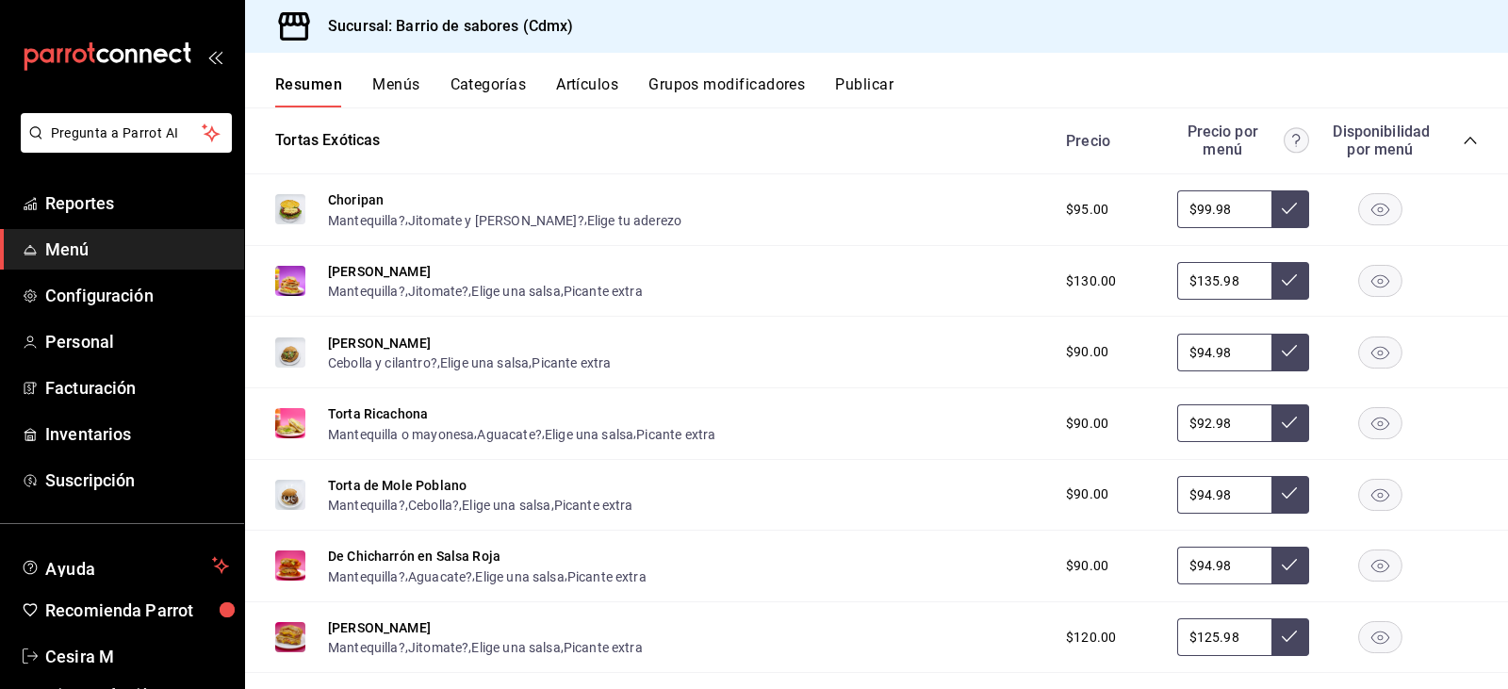
click at [1446, 142] on div "Precio Precio por menú Disponibilidad por menú" at bounding box center [1262, 141] width 431 height 36
click at [1463, 141] on icon "collapse-category-row" at bounding box center [1470, 140] width 15 height 15
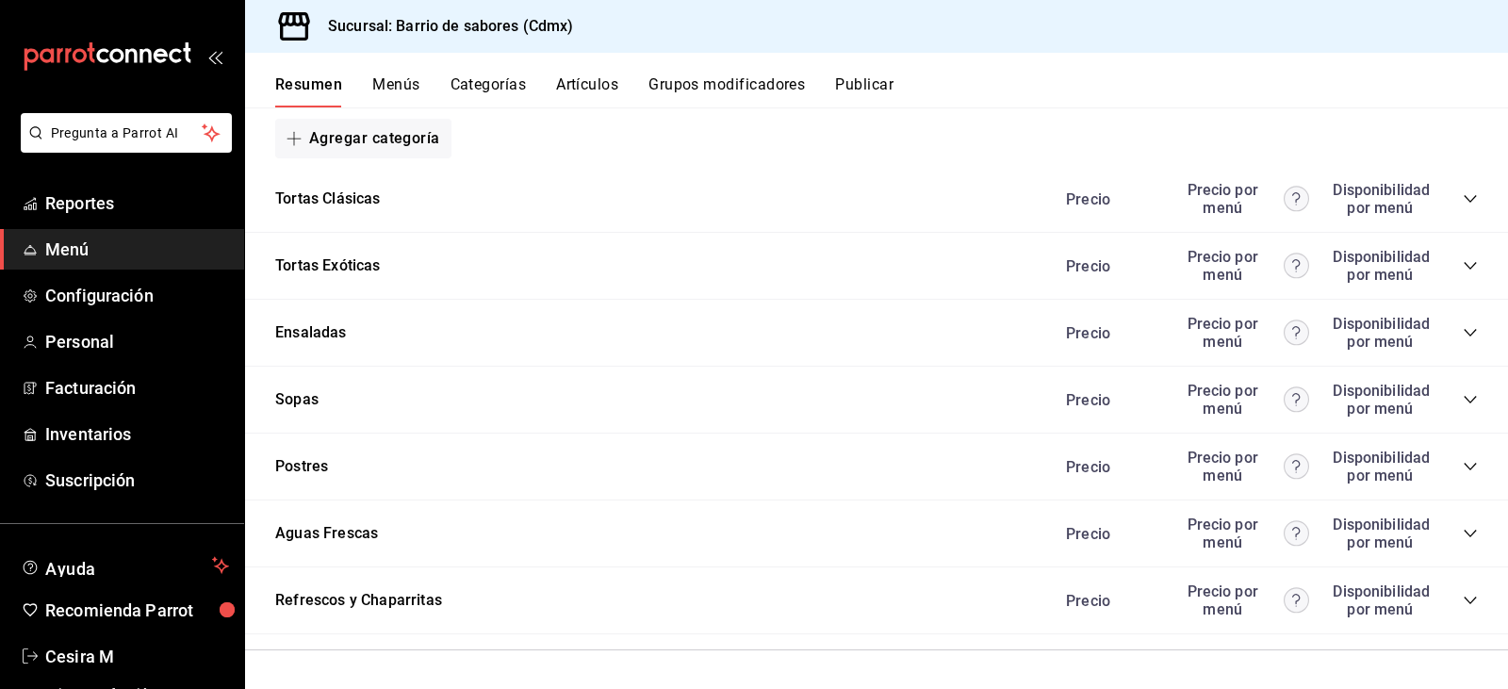
scroll to position [440, 0]
click at [1464, 535] on icon "collapse-category-row" at bounding box center [1470, 534] width 12 height 8
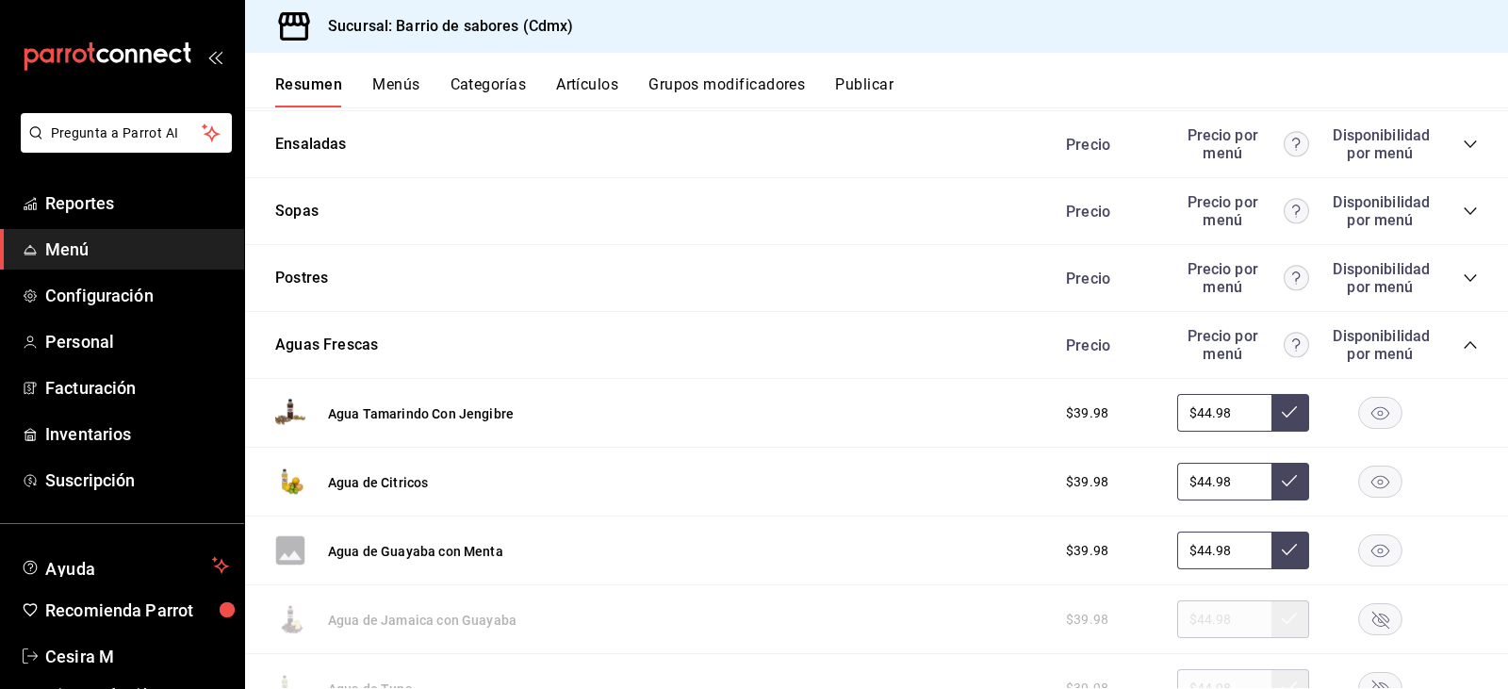
scroll to position [723, 0]
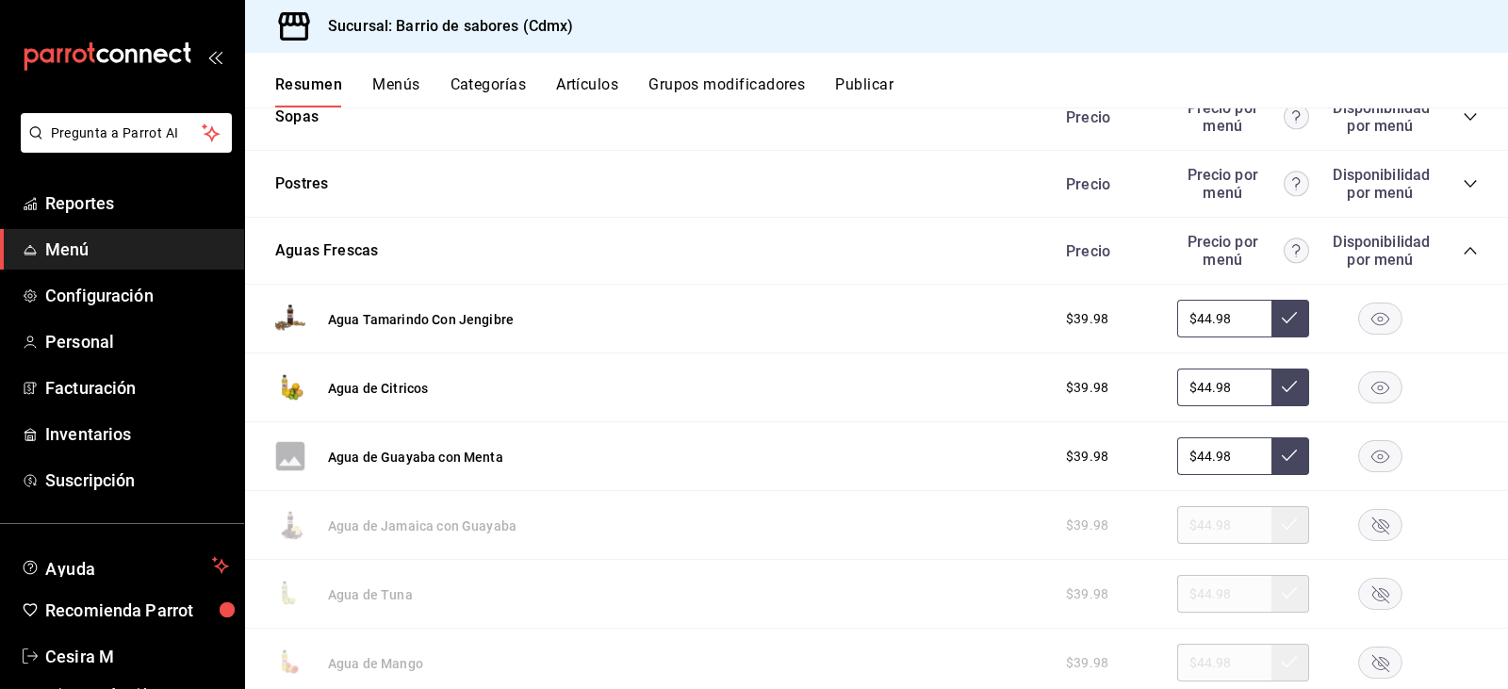
click at [1386, 317] on rect "button" at bounding box center [1380, 319] width 43 height 31
click at [1359, 394] on rect "button" at bounding box center [1380, 387] width 43 height 31
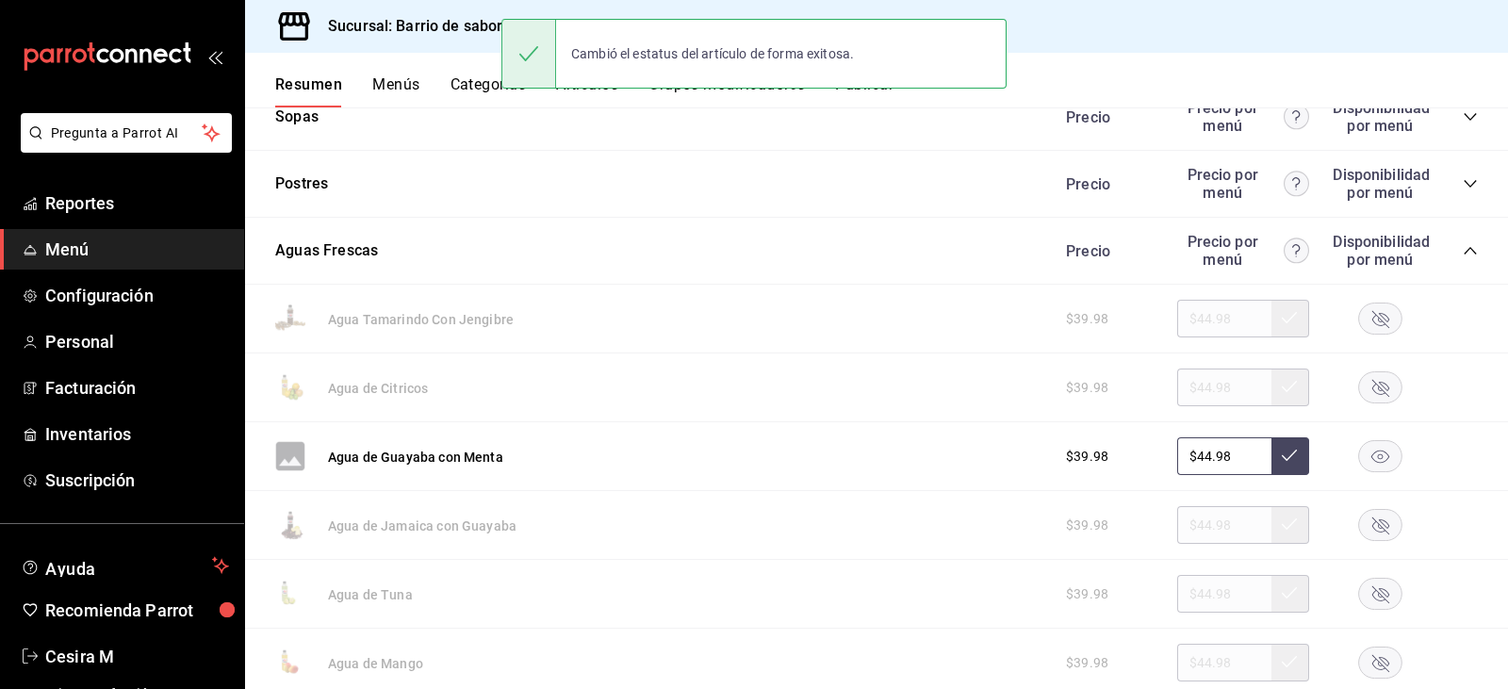
click at [1380, 459] on rect "button" at bounding box center [1380, 456] width 43 height 31
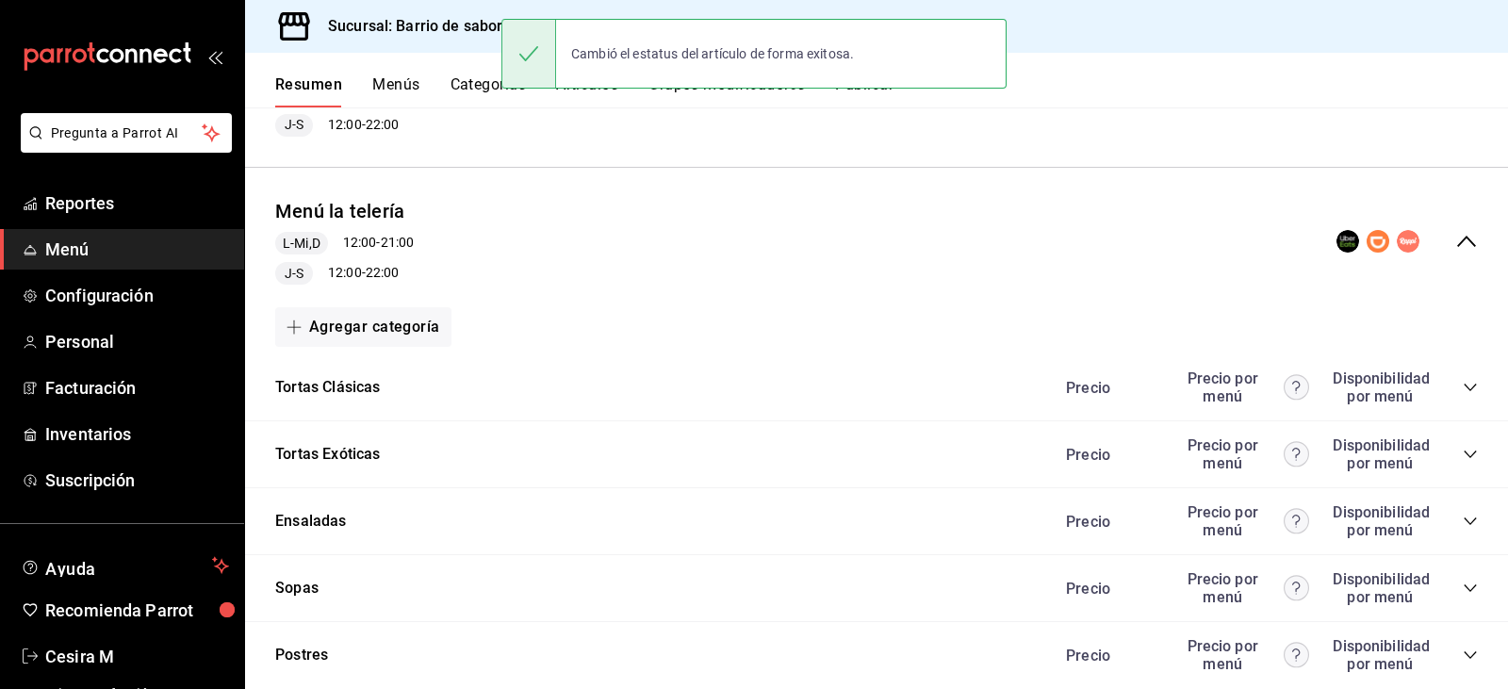
scroll to position [0, 0]
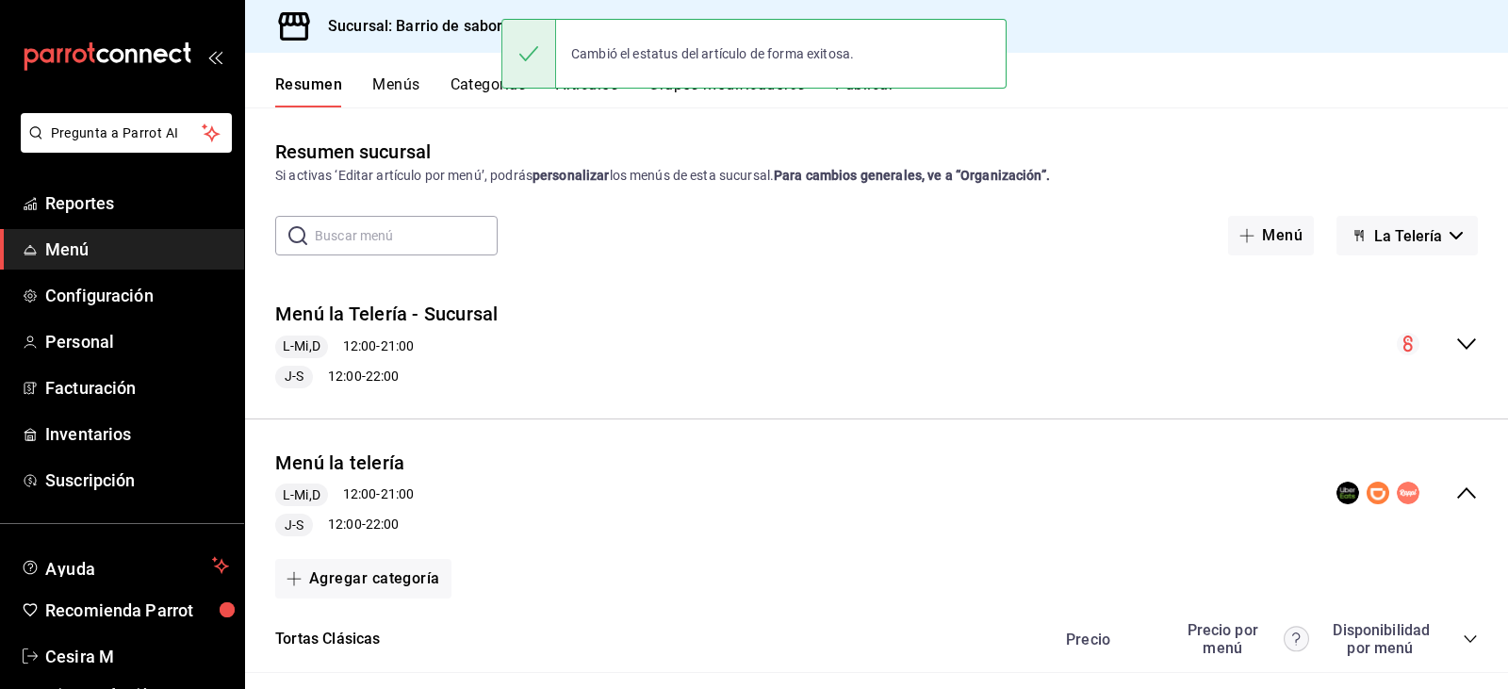
click at [1394, 252] on button "La Telería" at bounding box center [1407, 236] width 141 height 40
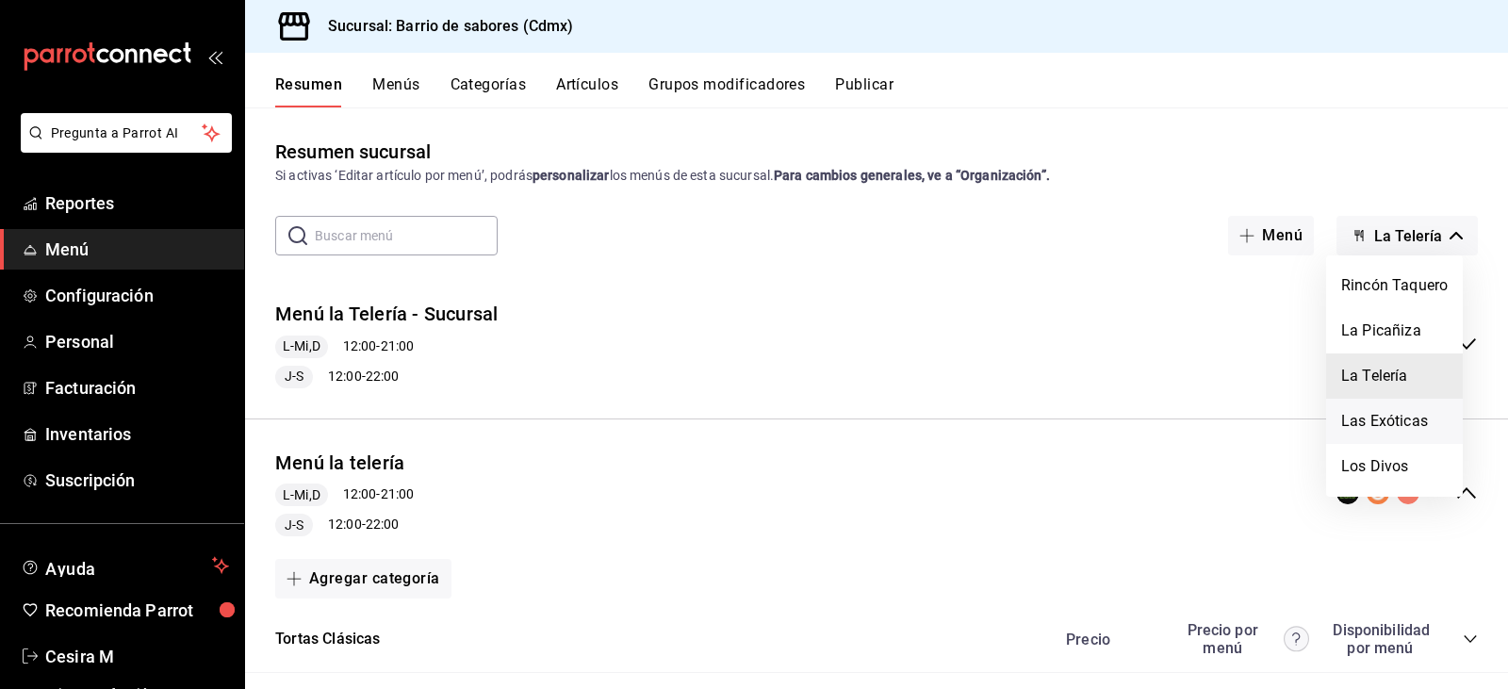
click at [1403, 426] on li "Las Exóticas" at bounding box center [1394, 421] width 137 height 45
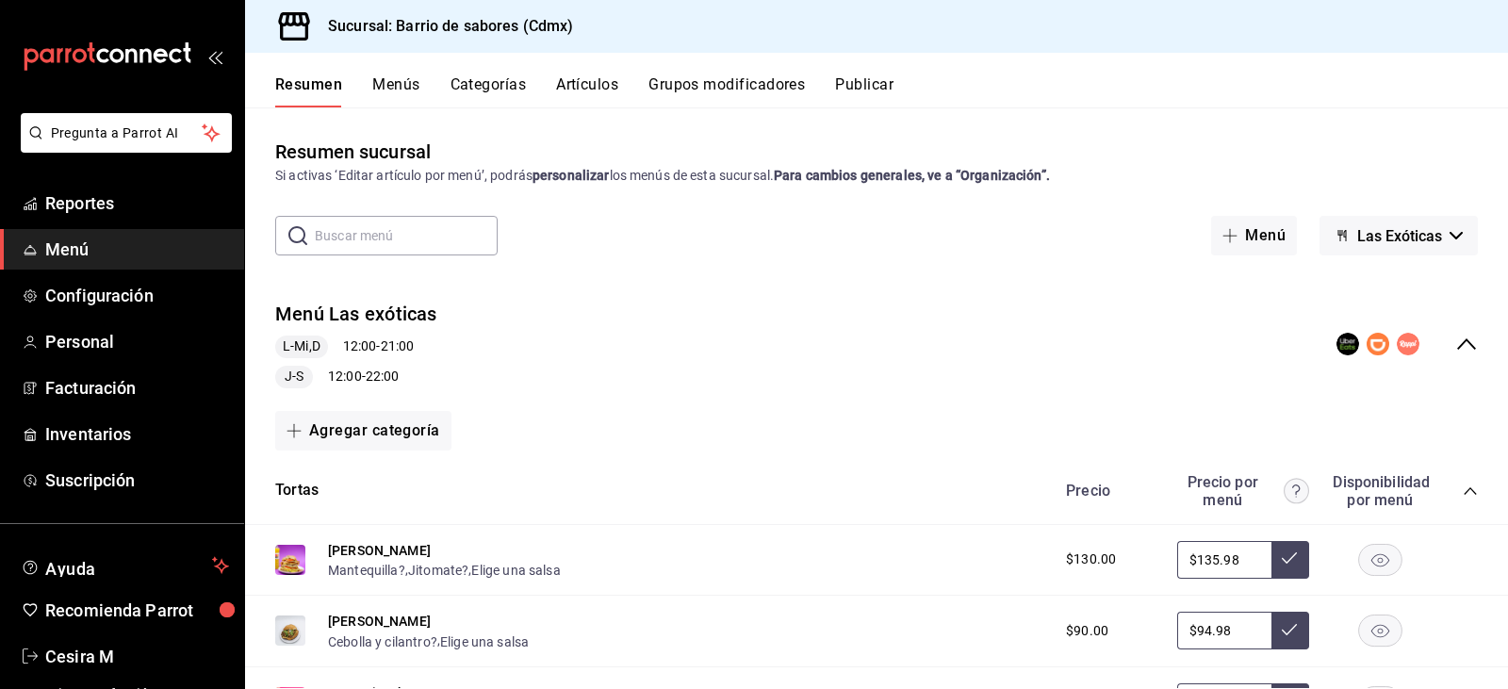
click at [1463, 490] on icon "collapse-category-row" at bounding box center [1470, 491] width 15 height 15
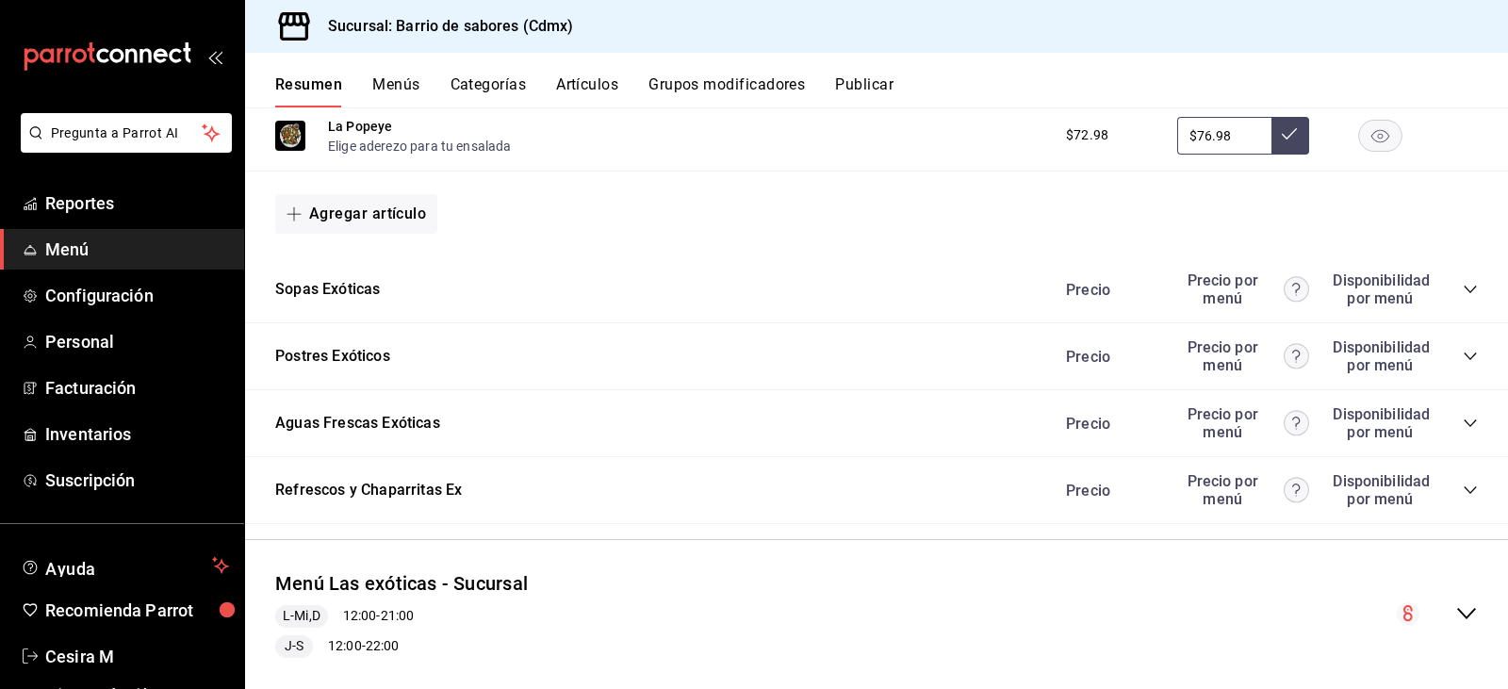
scroll to position [530, 0]
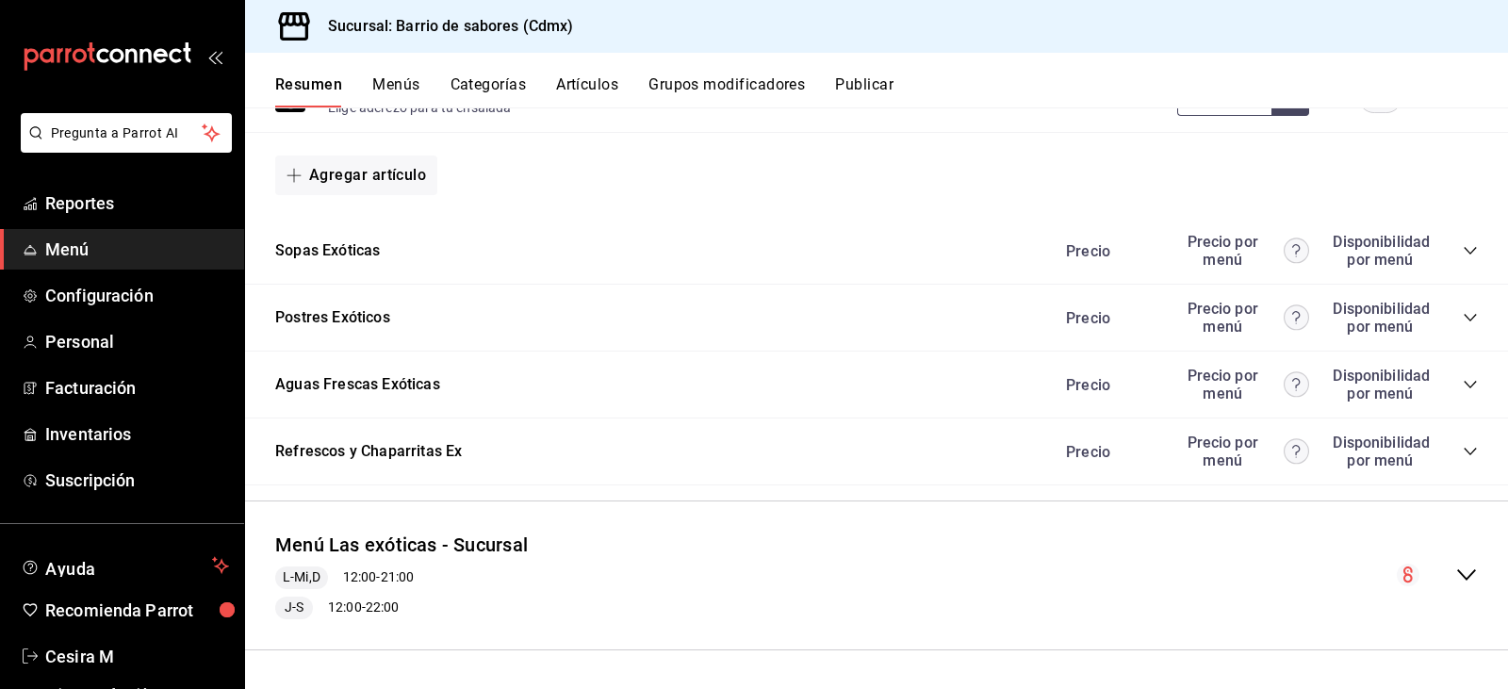
click at [1469, 386] on div "Aguas Frescas Exóticas Precio Precio por menú Disponibilidad por menú" at bounding box center [876, 385] width 1263 height 67
click at [1442, 386] on div "Precio Precio por menú Disponibilidad por menú" at bounding box center [1262, 385] width 431 height 36
click at [1463, 391] on icon "collapse-category-row" at bounding box center [1470, 384] width 15 height 15
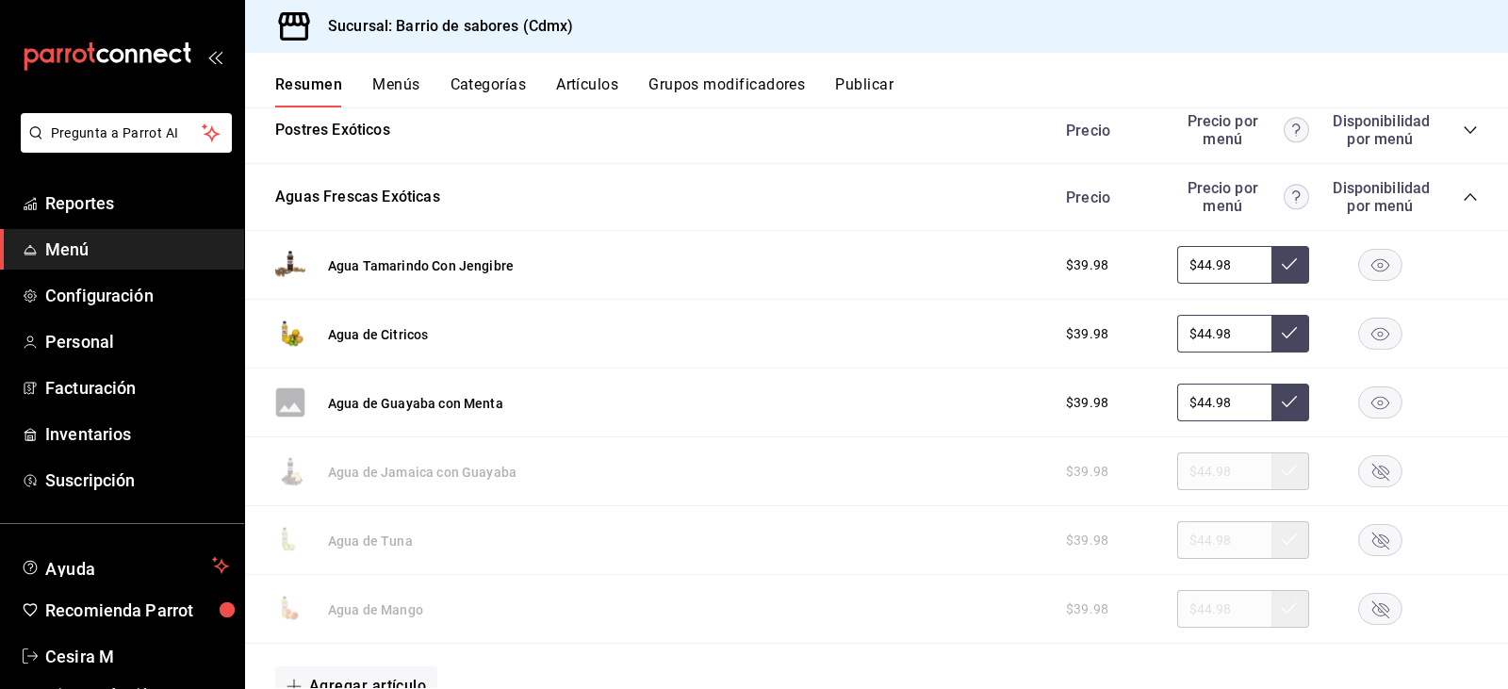
scroll to position [718, 0]
drag, startPoint x: 1356, startPoint y: 276, endPoint x: 1364, endPoint y: 312, distance: 36.8
click at [1359, 277] on rect "button" at bounding box center [1380, 264] width 43 height 31
click at [1367, 326] on rect "button" at bounding box center [1380, 333] width 43 height 31
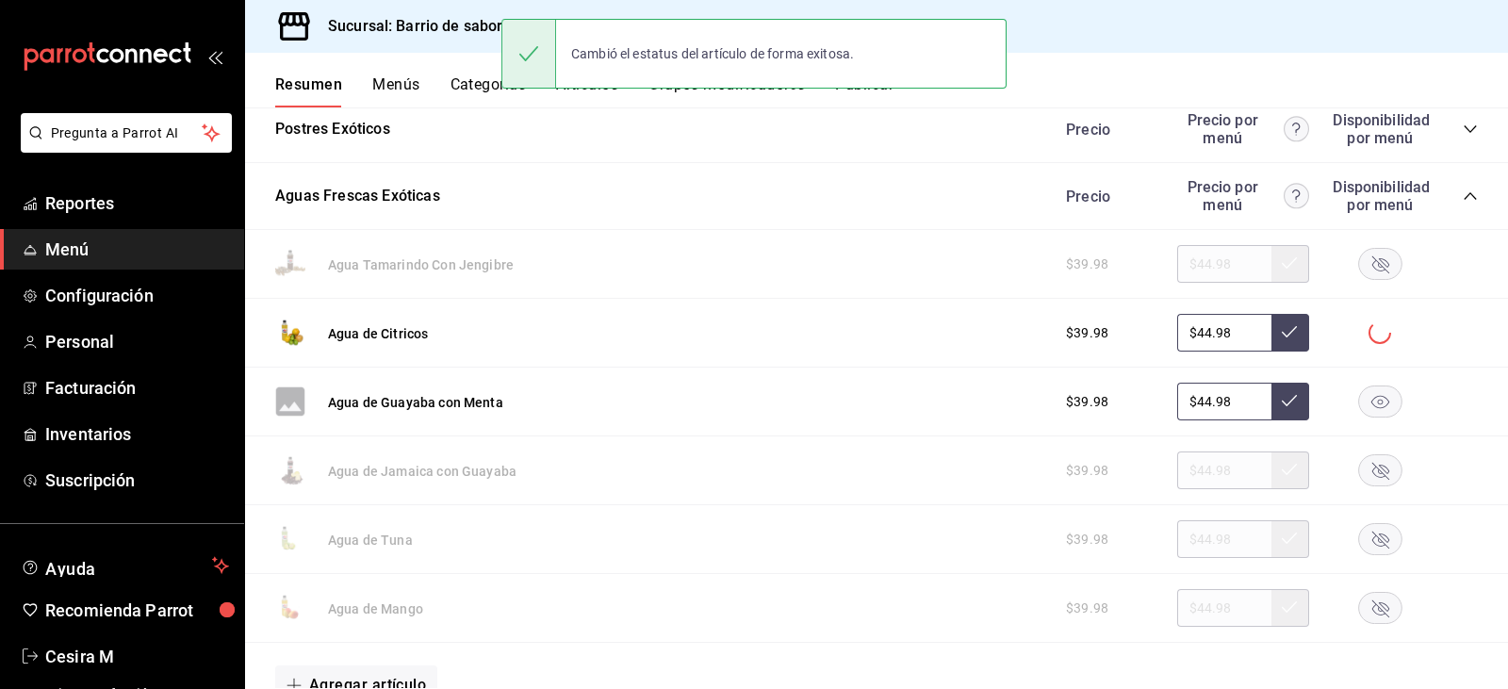
click at [1366, 402] on rect "button" at bounding box center [1380, 401] width 43 height 31
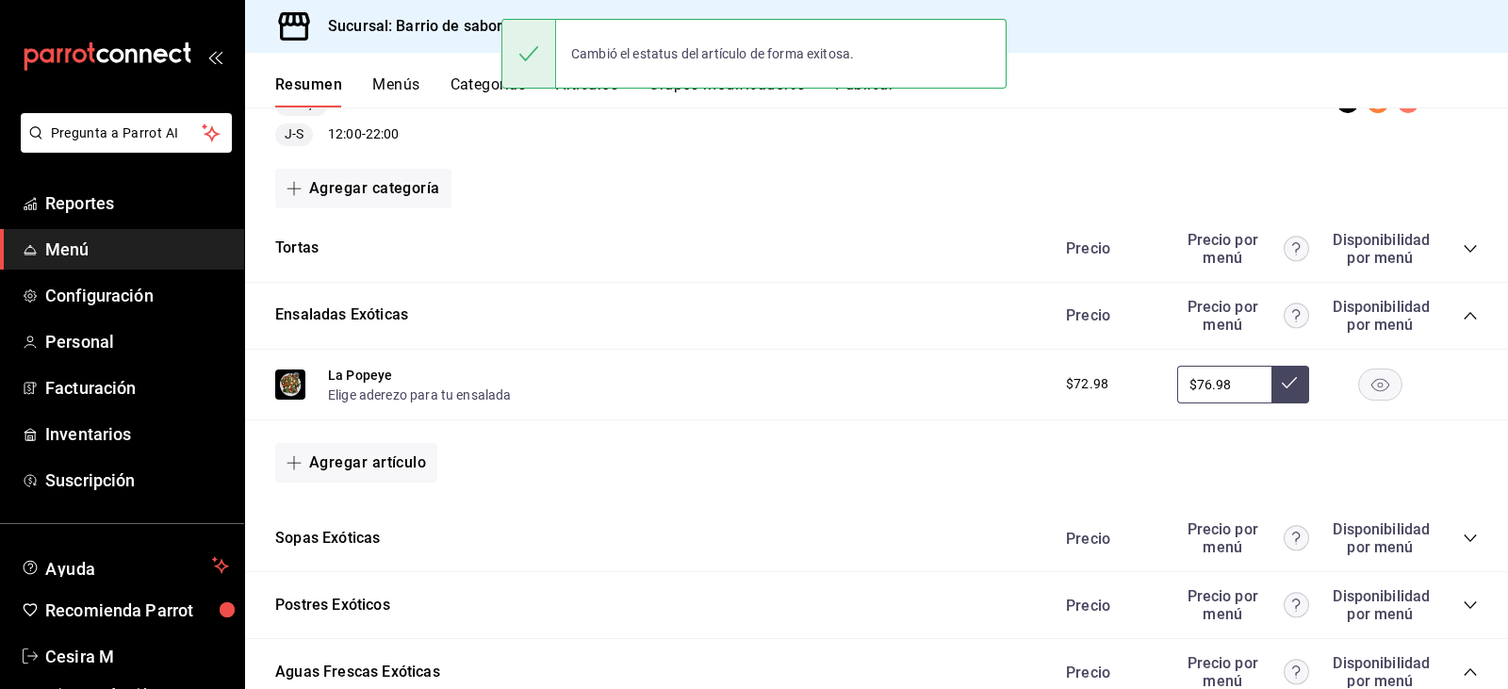
scroll to position [0, 0]
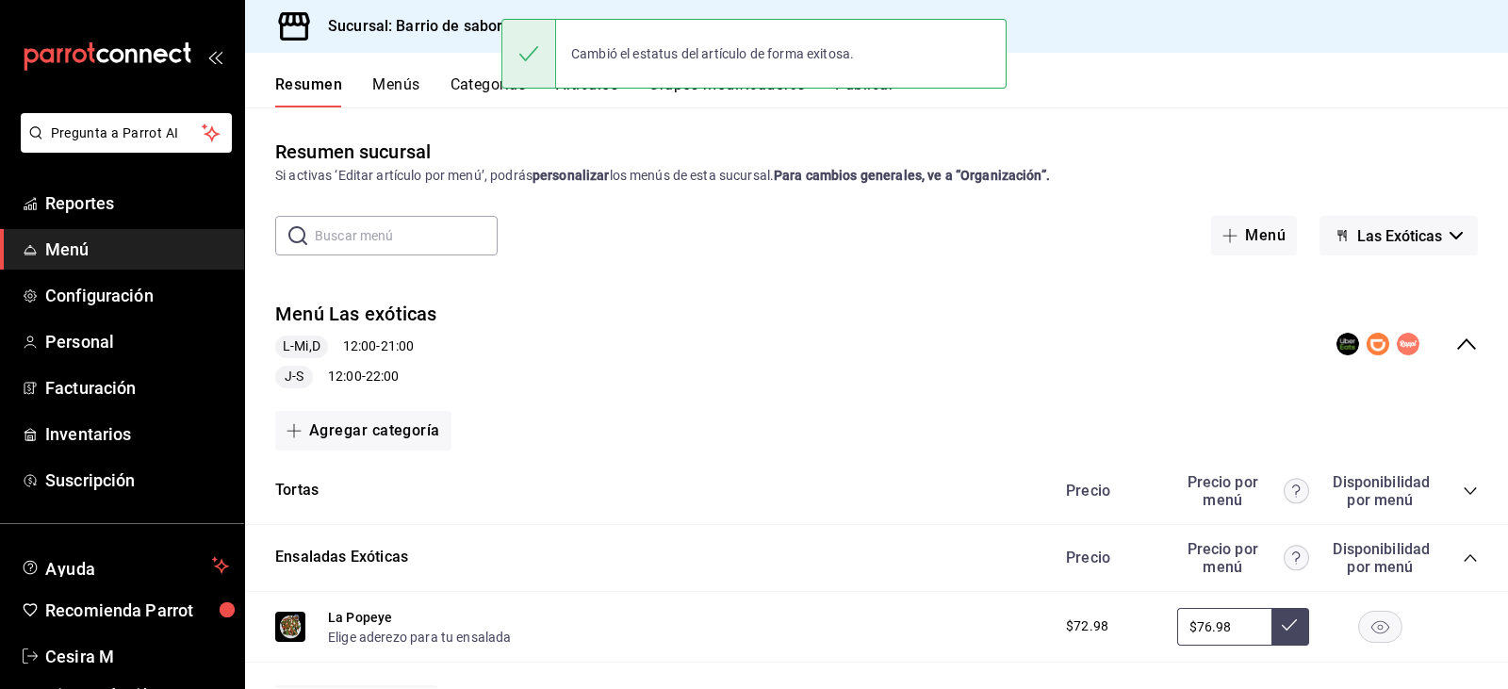
click at [1393, 215] on div "Resumen sucursal Si activas ‘Editar artículo por menú’, podrás personalizar los…" at bounding box center [876, 413] width 1263 height 551
click at [1406, 240] on span "Las Exóticas" at bounding box center [1399, 236] width 85 height 18
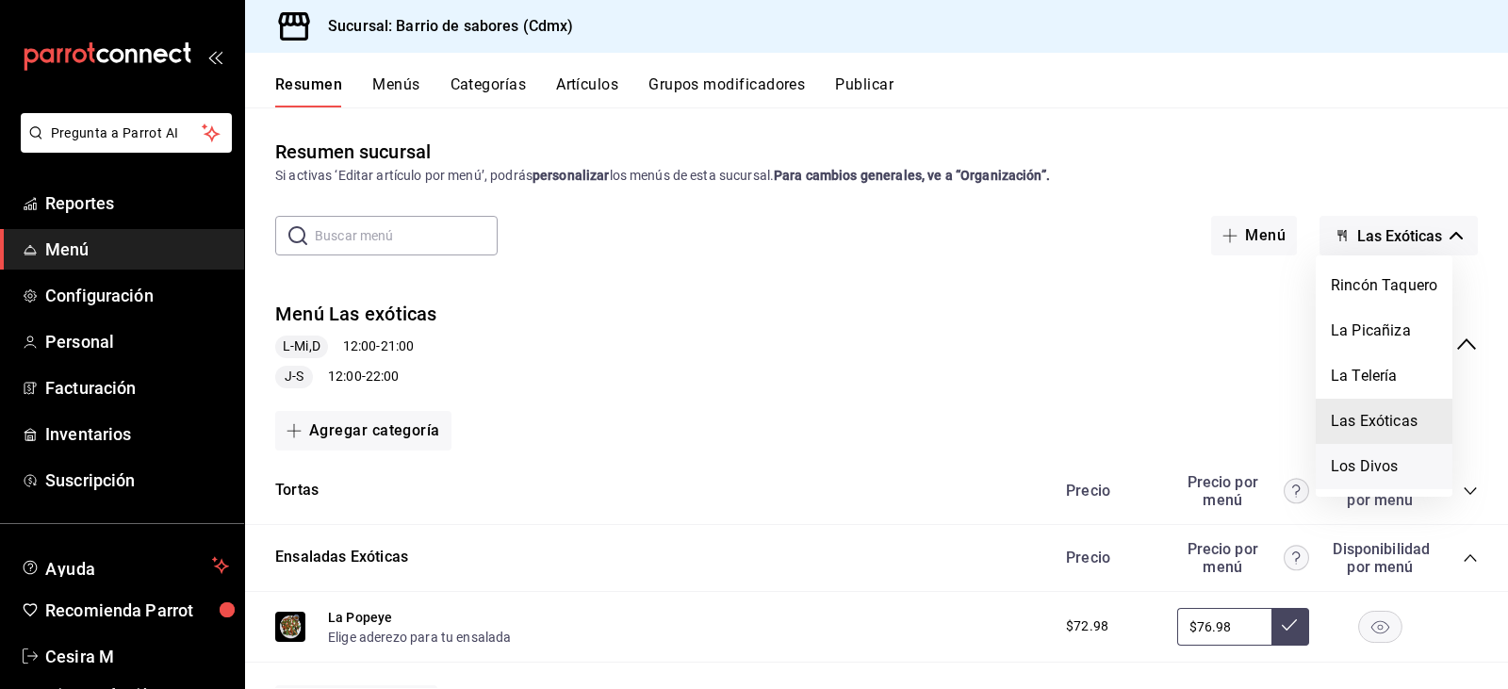
click at [1373, 454] on li "Los Divos" at bounding box center [1384, 466] width 137 height 45
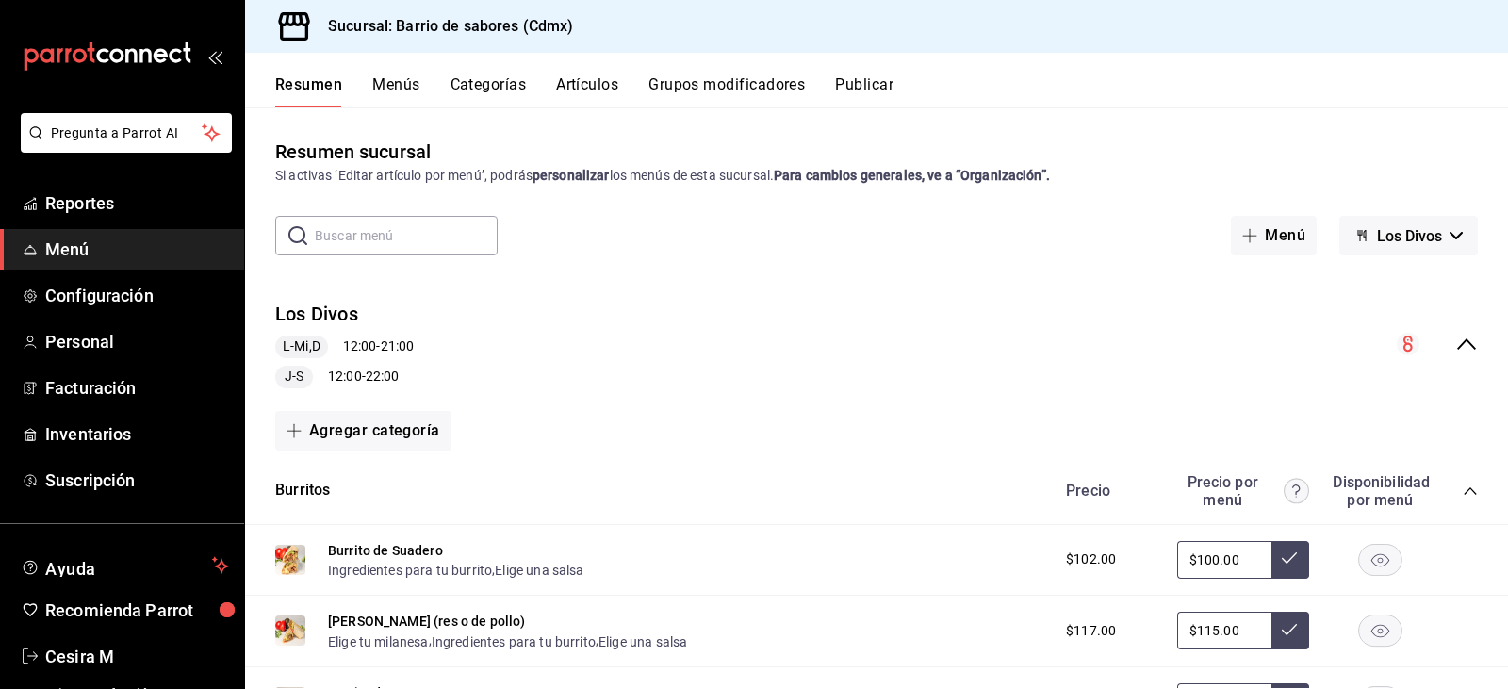
click at [1455, 352] on icon "collapse-menu-row" at bounding box center [1466, 344] width 23 height 23
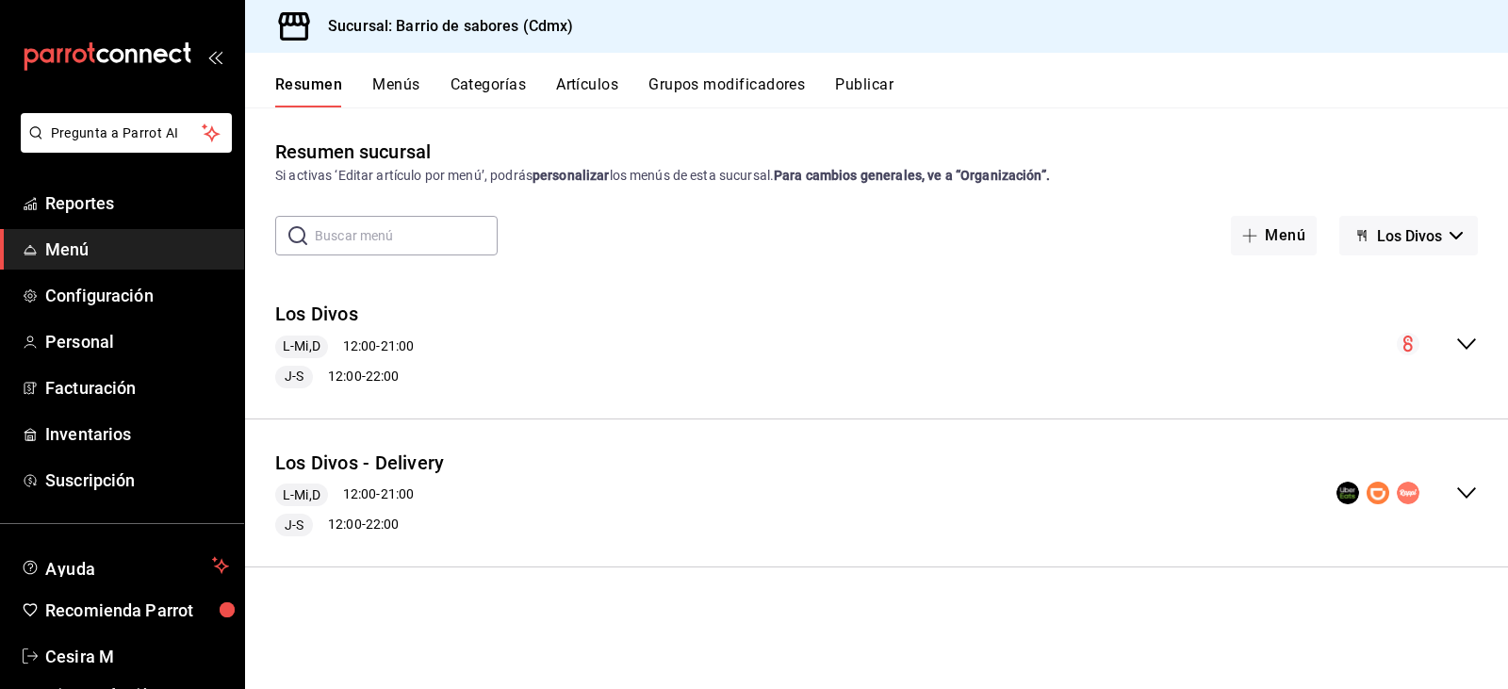
click at [1466, 492] on icon "collapse-menu-row" at bounding box center [1466, 493] width 23 height 23
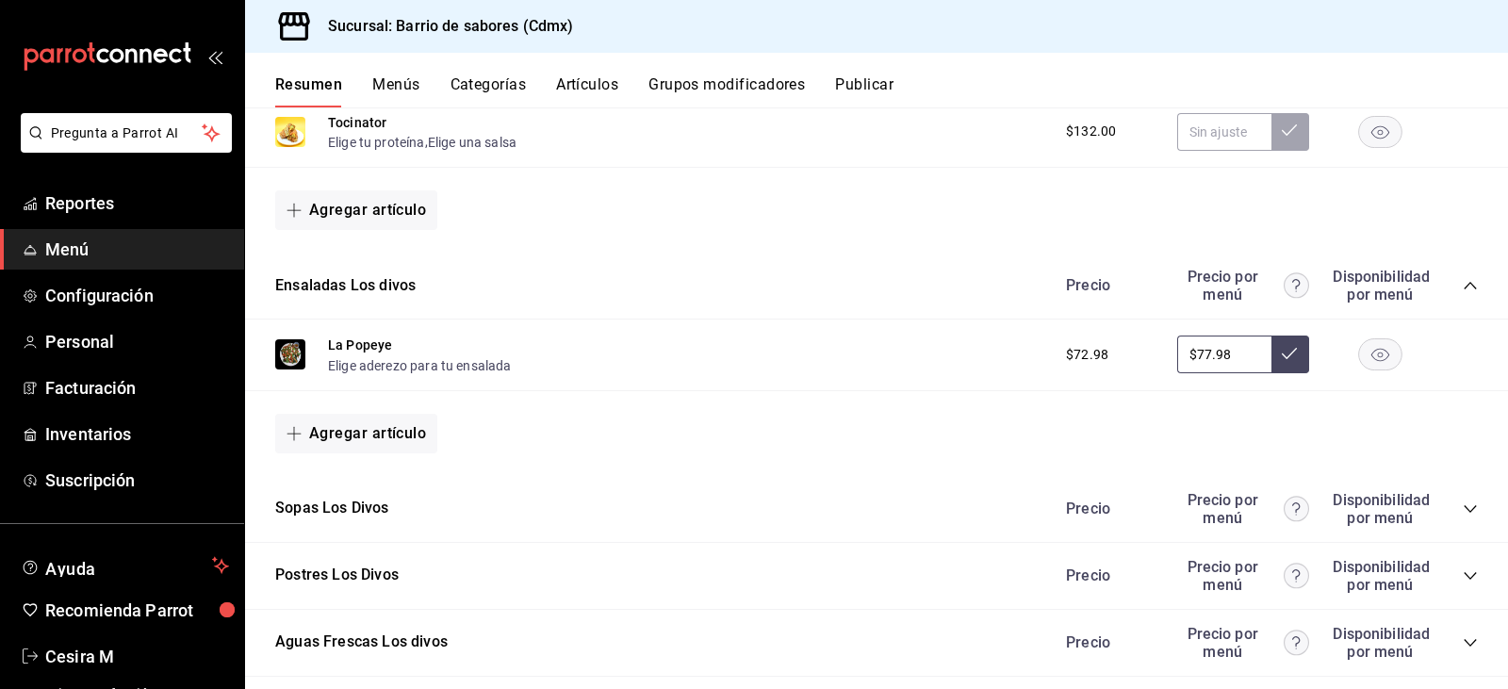
scroll to position [1185, 0]
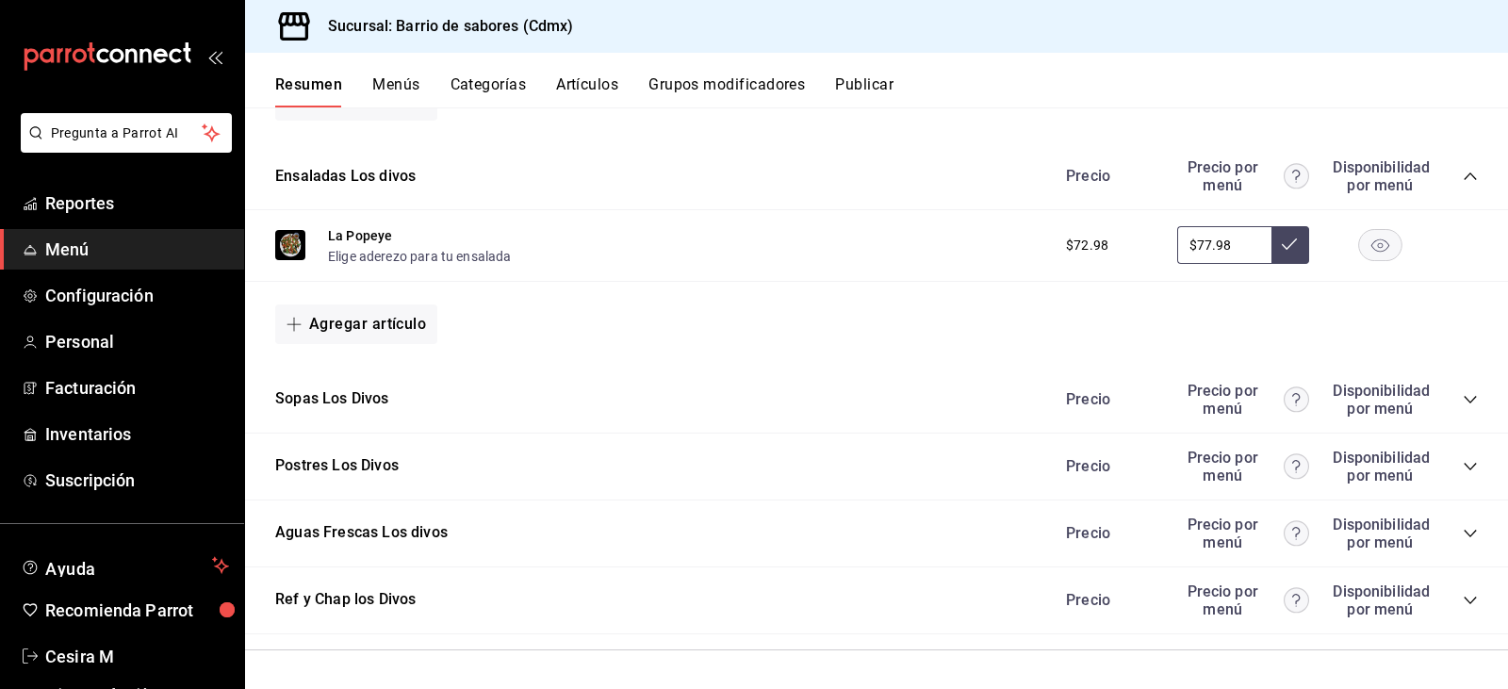
click at [1463, 533] on icon "collapse-category-row" at bounding box center [1470, 533] width 15 height 15
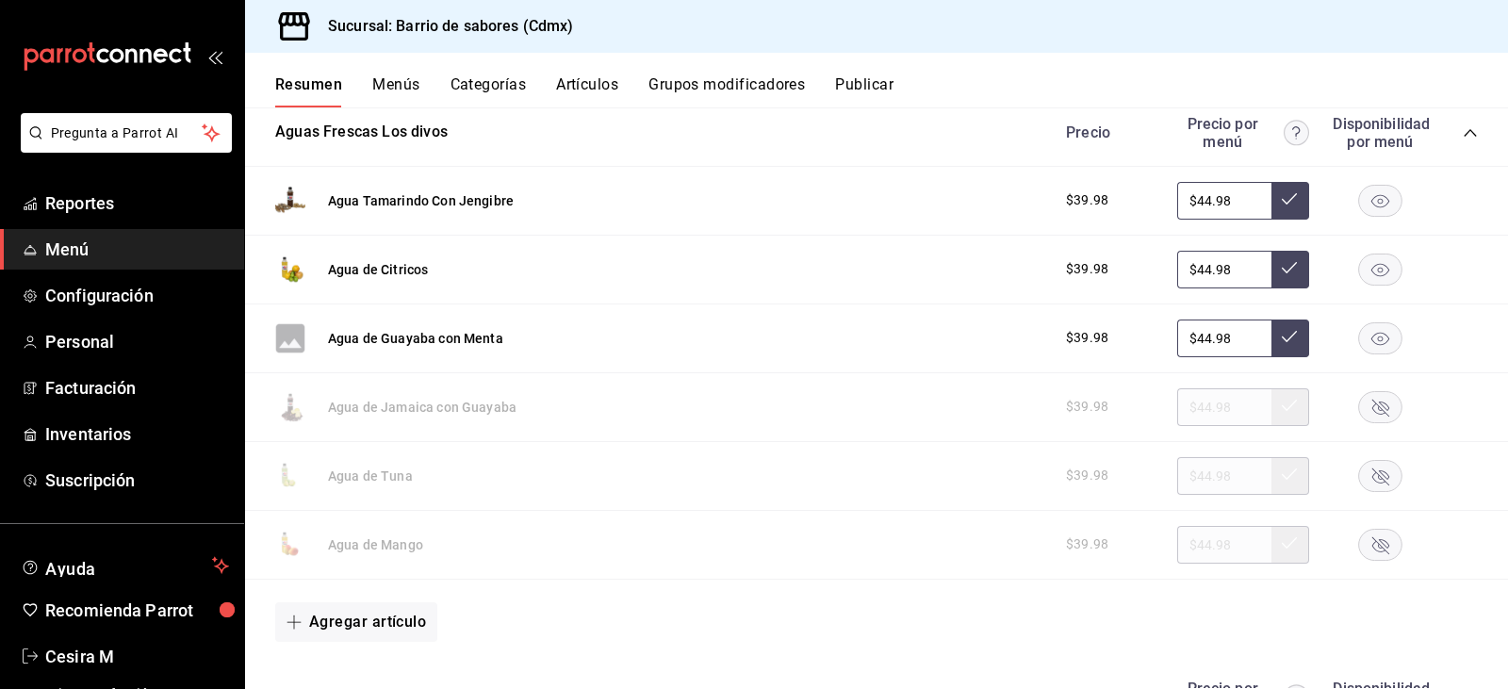
scroll to position [1656, 0]
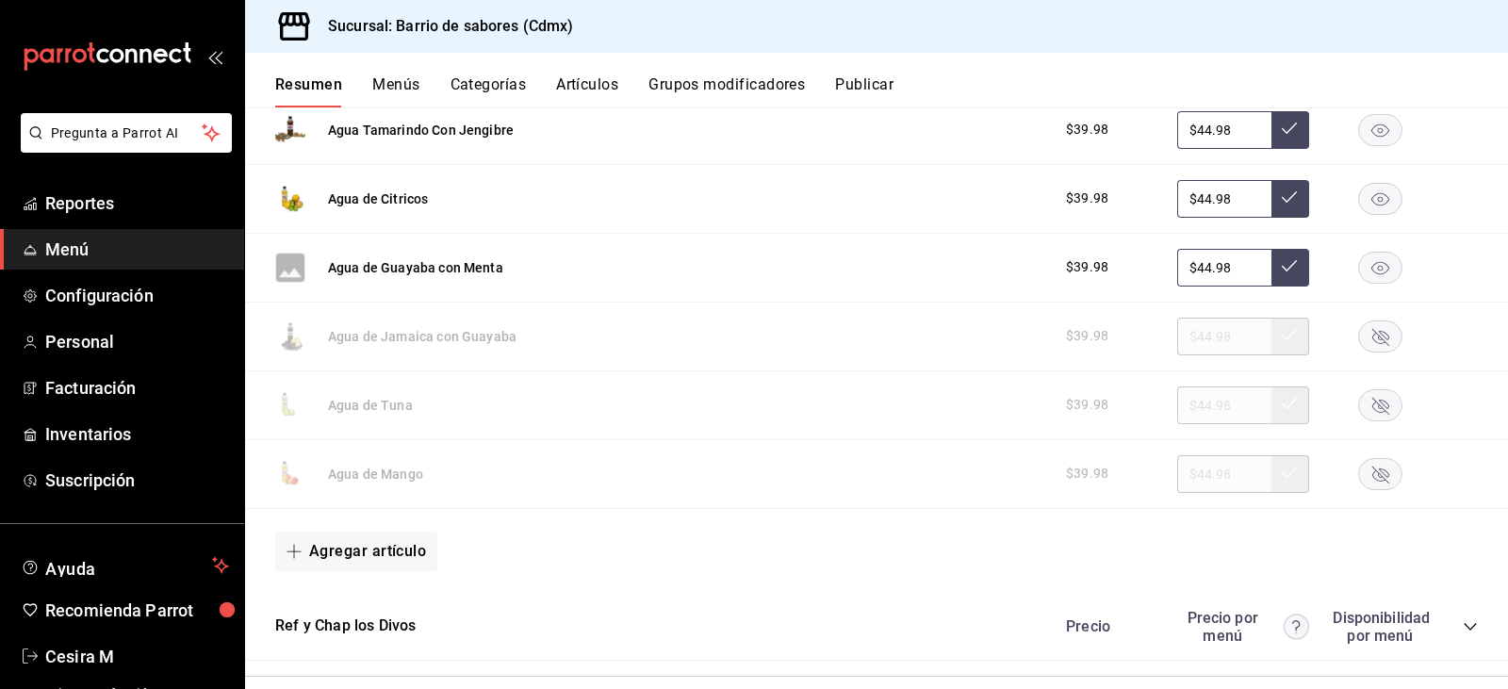
click at [1372, 136] on rect "button" at bounding box center [1380, 129] width 43 height 31
click at [1372, 205] on icon "button" at bounding box center [1381, 198] width 18 height 13
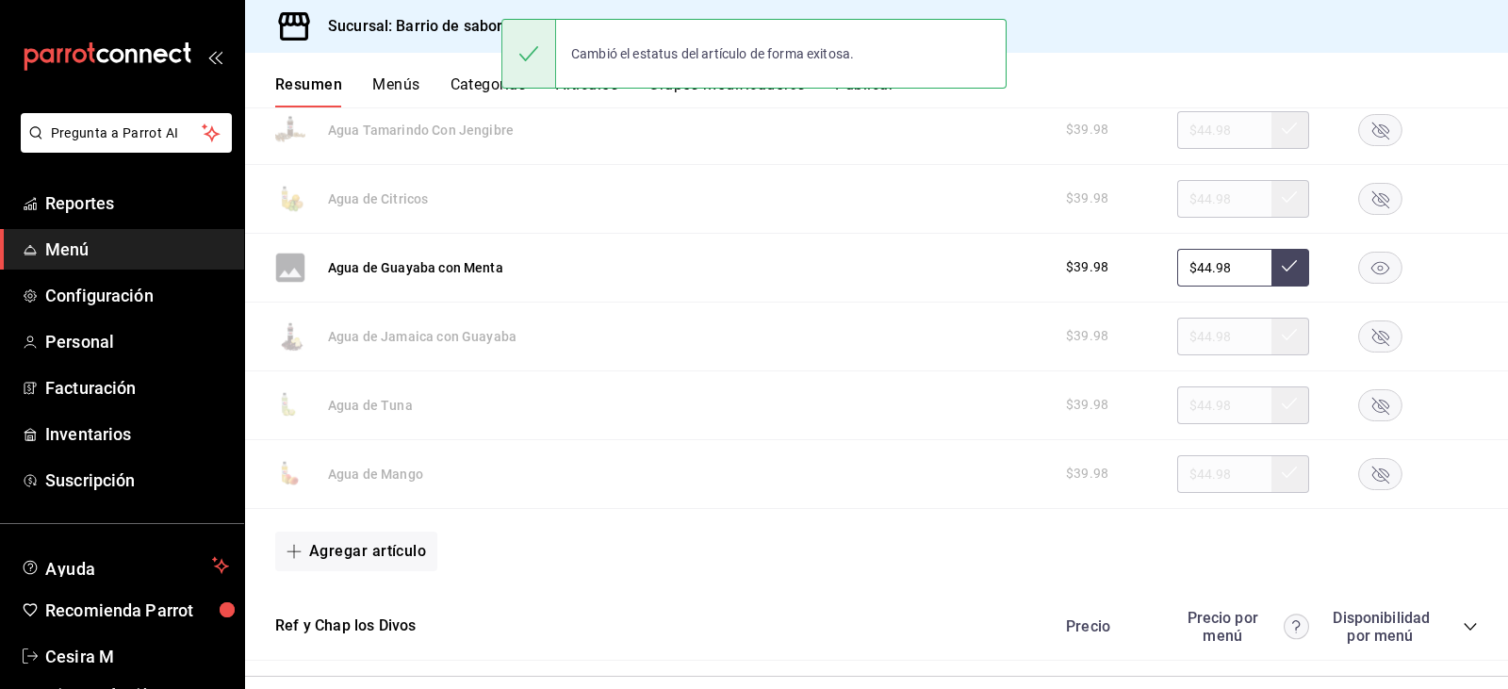
click at [1359, 261] on rect "button" at bounding box center [1380, 267] width 43 height 31
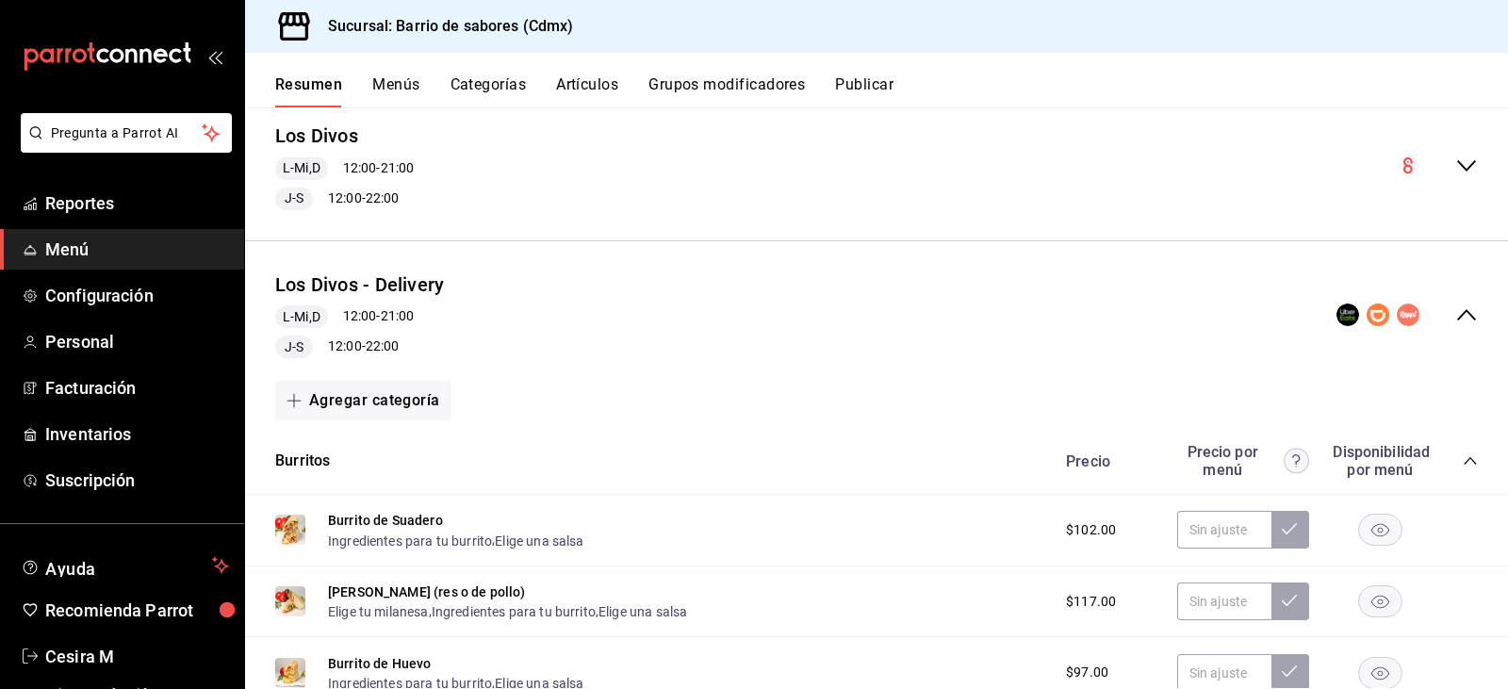
scroll to position [0, 0]
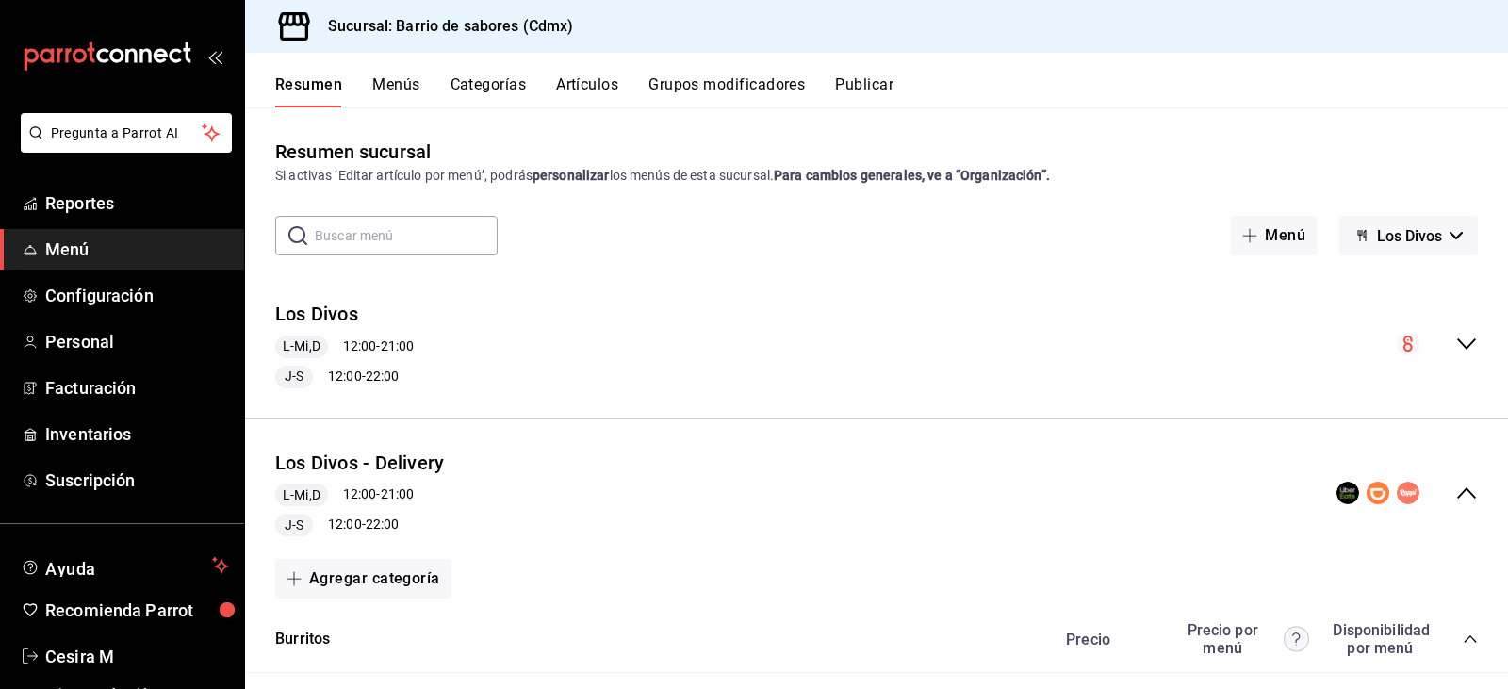
click at [890, 89] on button "Publicar" at bounding box center [864, 91] width 58 height 32
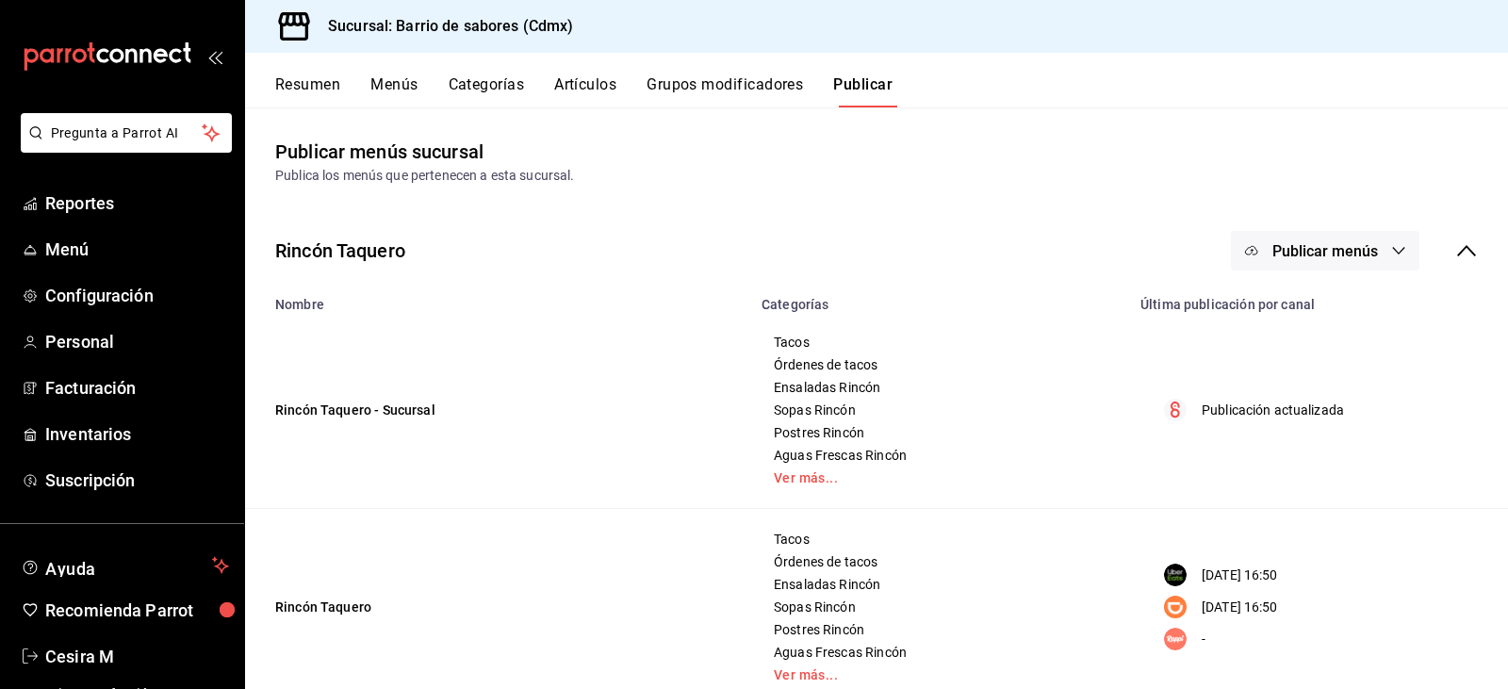
click at [1326, 258] on span "Publicar menús" at bounding box center [1326, 251] width 106 height 18
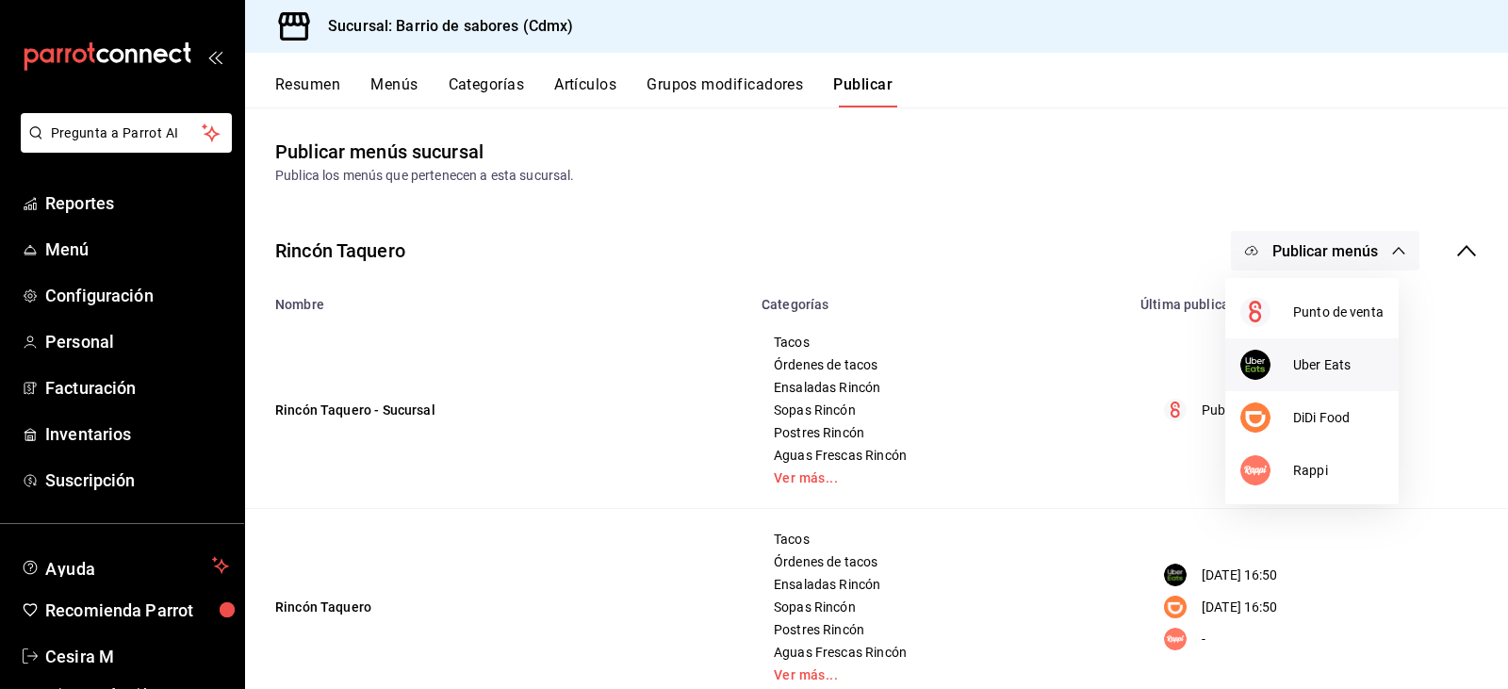
click at [1326, 363] on span "Uber Eats" at bounding box center [1338, 365] width 90 height 20
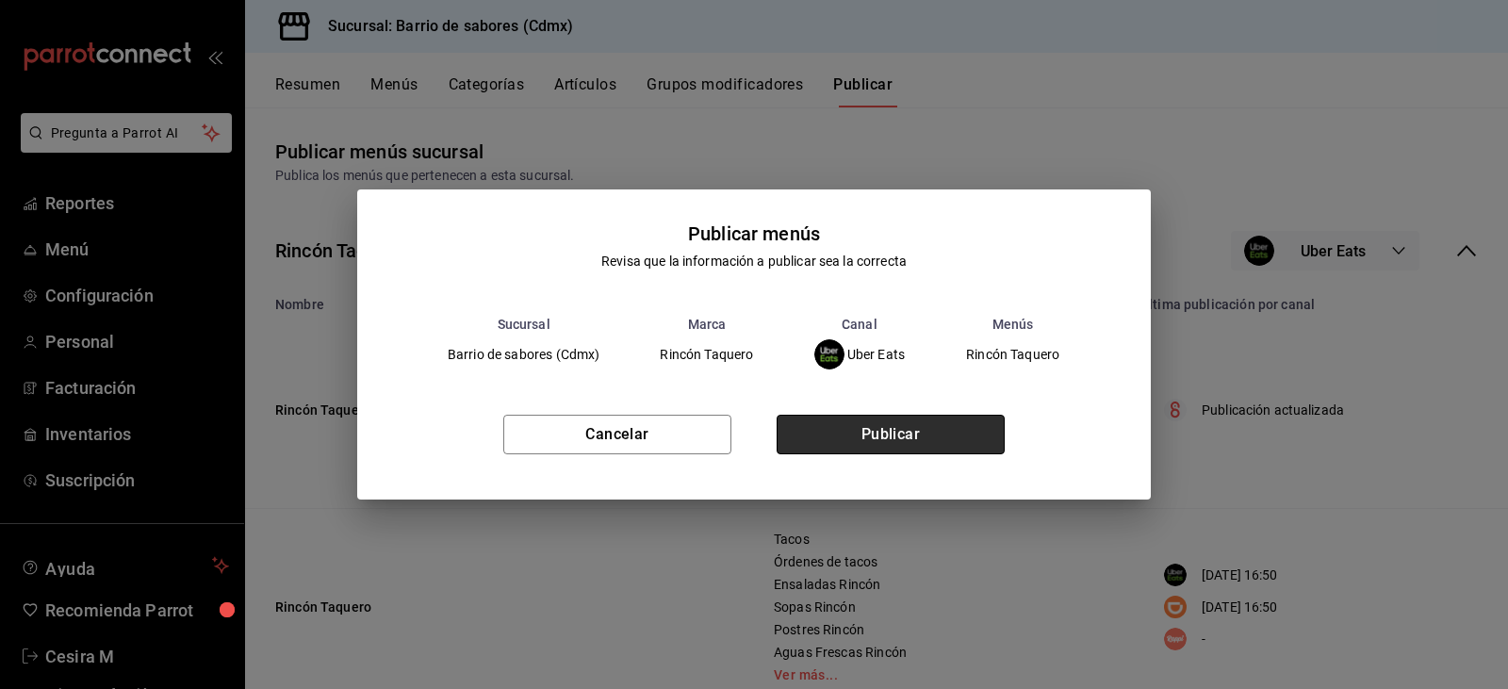
click at [915, 438] on button "Publicar" at bounding box center [891, 435] width 228 height 40
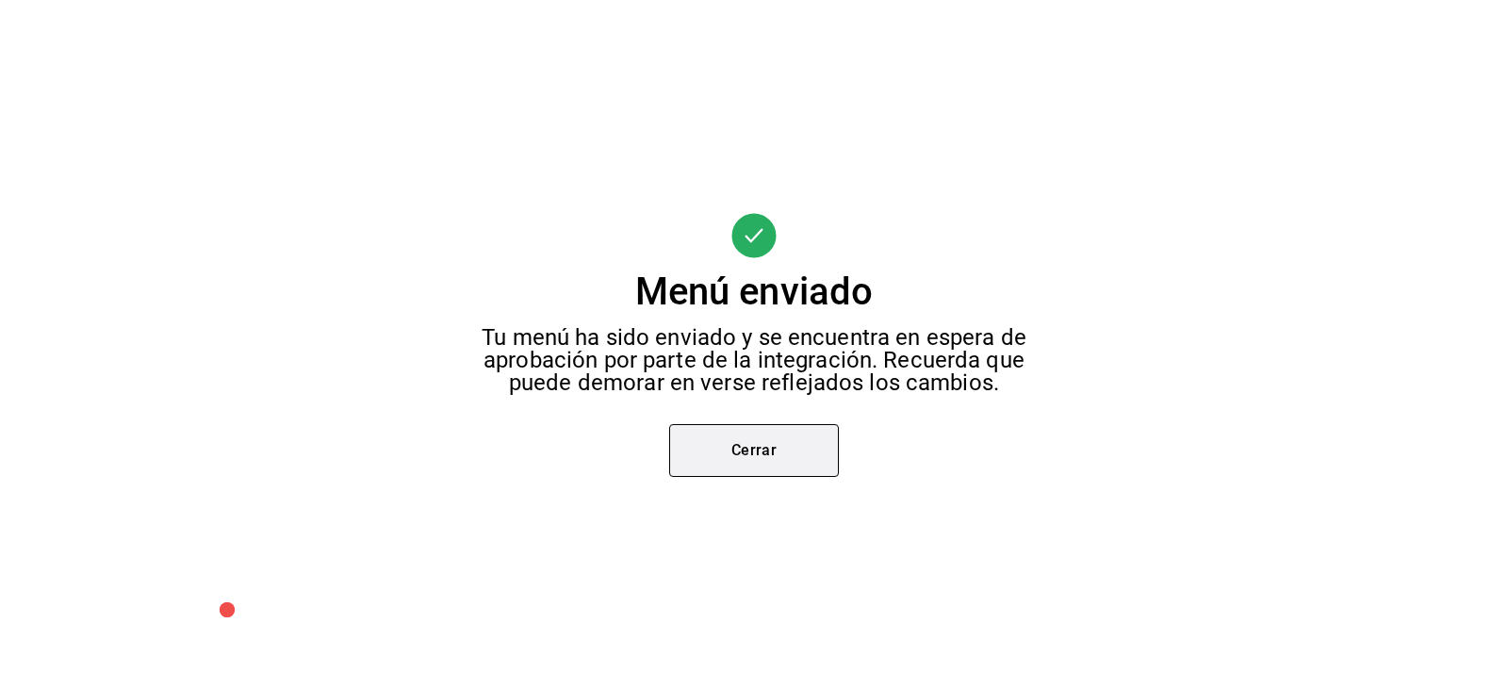
click at [810, 440] on button "Cerrar" at bounding box center [754, 450] width 170 height 53
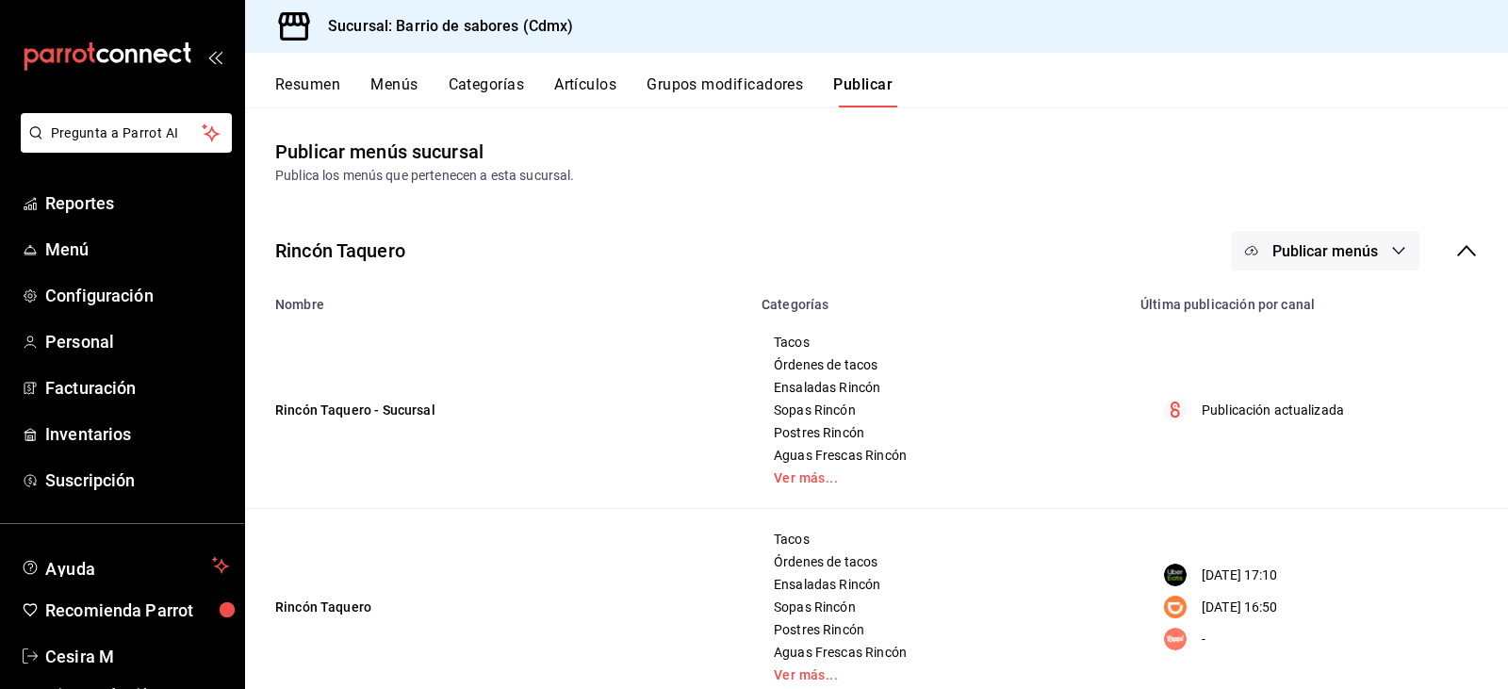
click at [1391, 245] on icon "button" at bounding box center [1398, 250] width 15 height 15
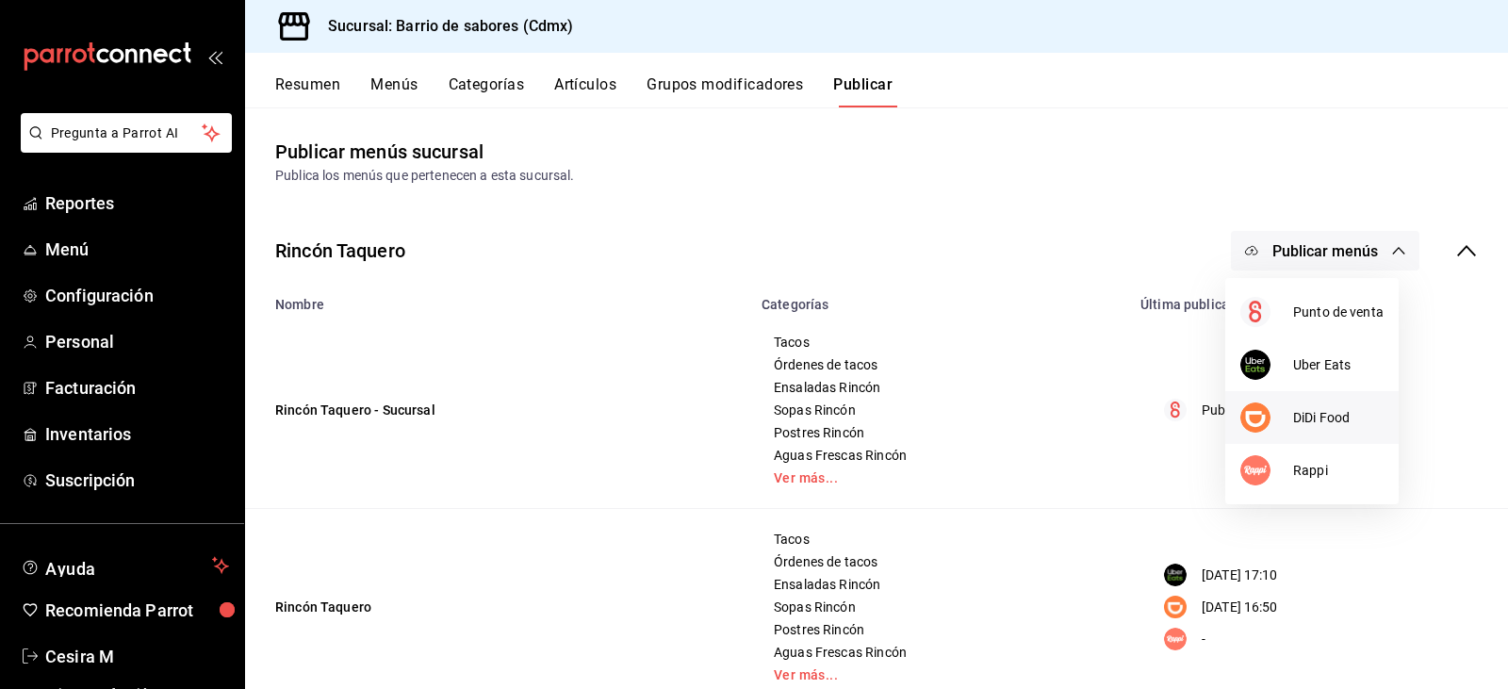
click at [1325, 428] on li "DiDi Food" at bounding box center [1311, 417] width 173 height 53
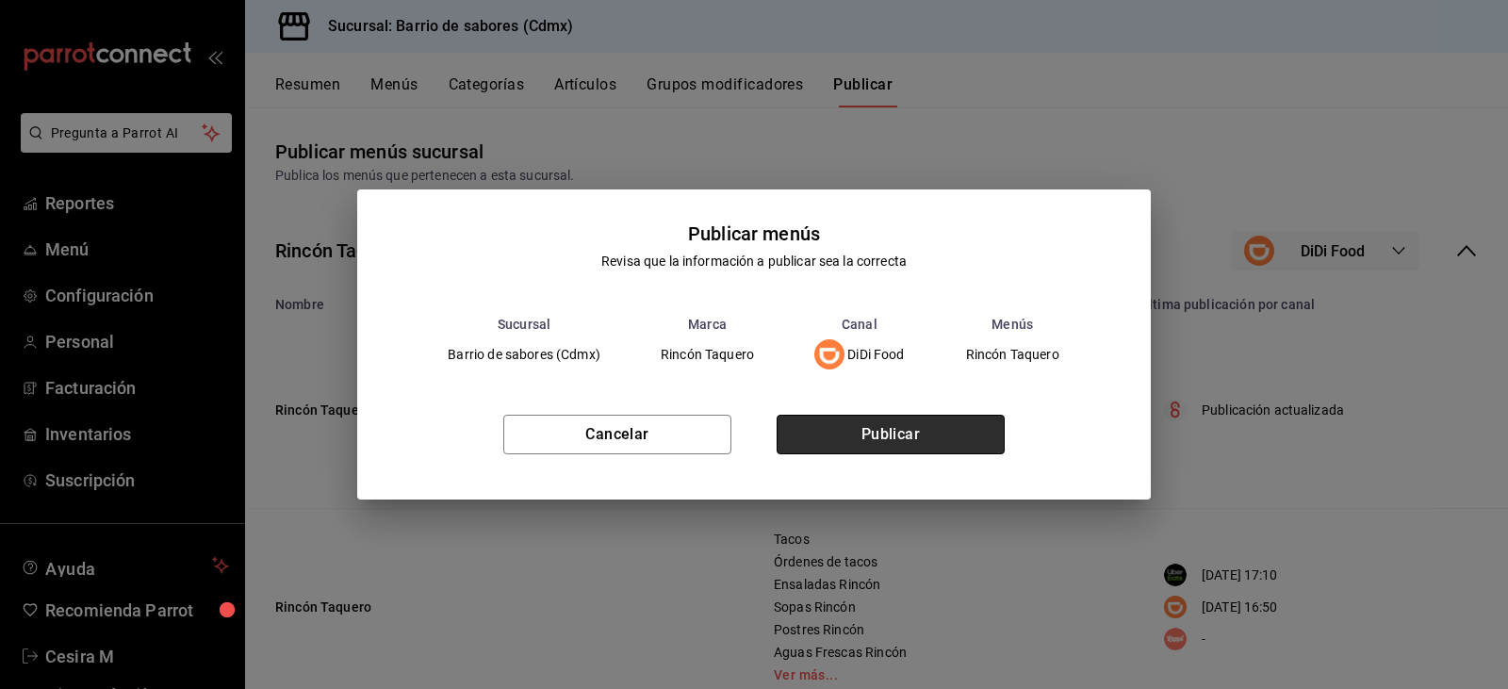
click at [900, 437] on button "Publicar" at bounding box center [891, 435] width 228 height 40
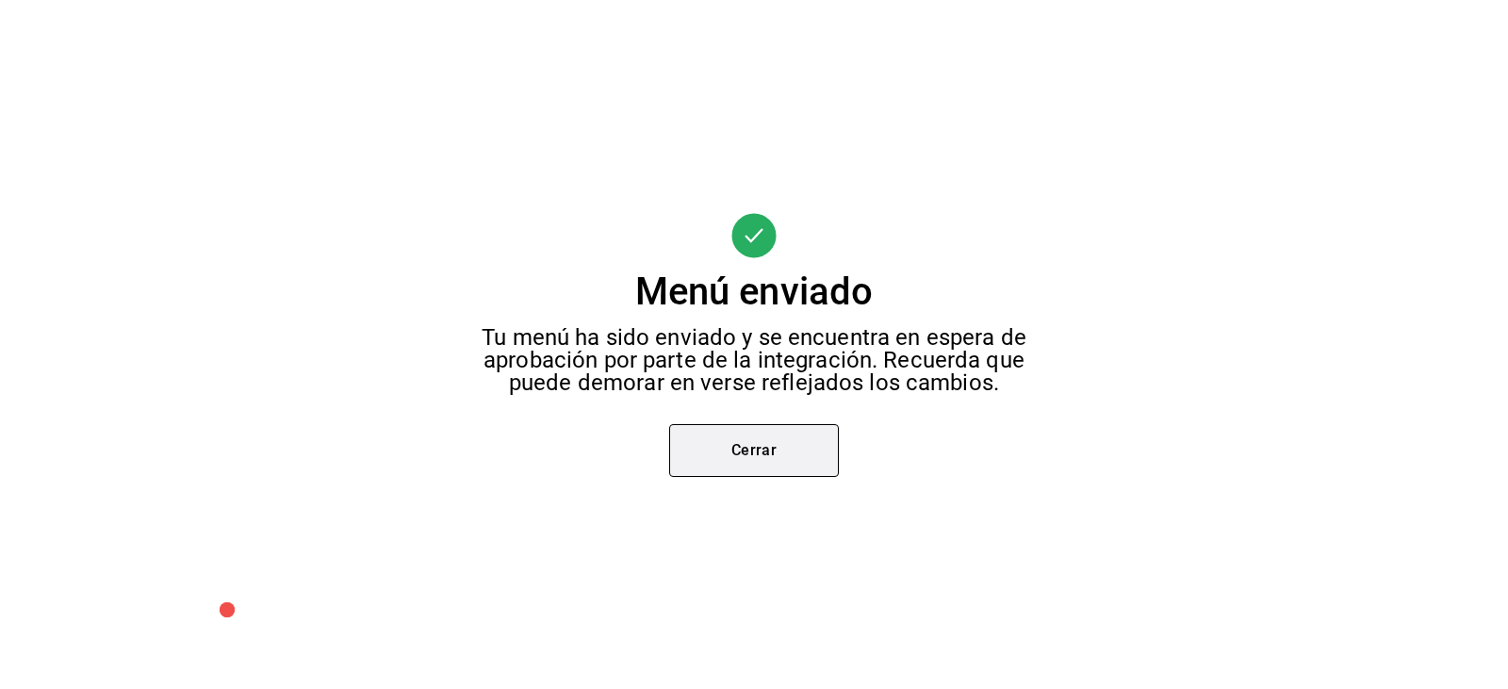
click at [823, 446] on button "Cerrar" at bounding box center [754, 450] width 170 height 53
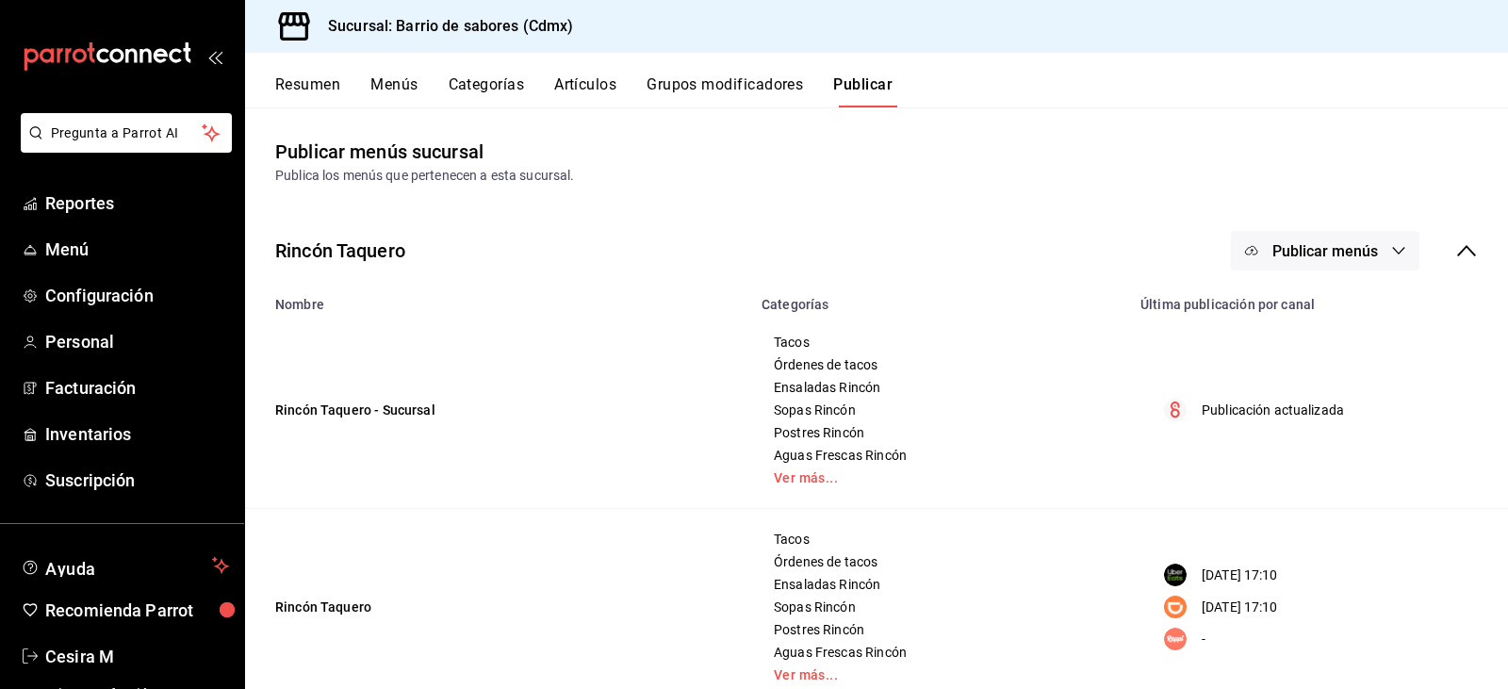
click at [1432, 260] on div "Publicar menús" at bounding box center [1354, 251] width 247 height 40
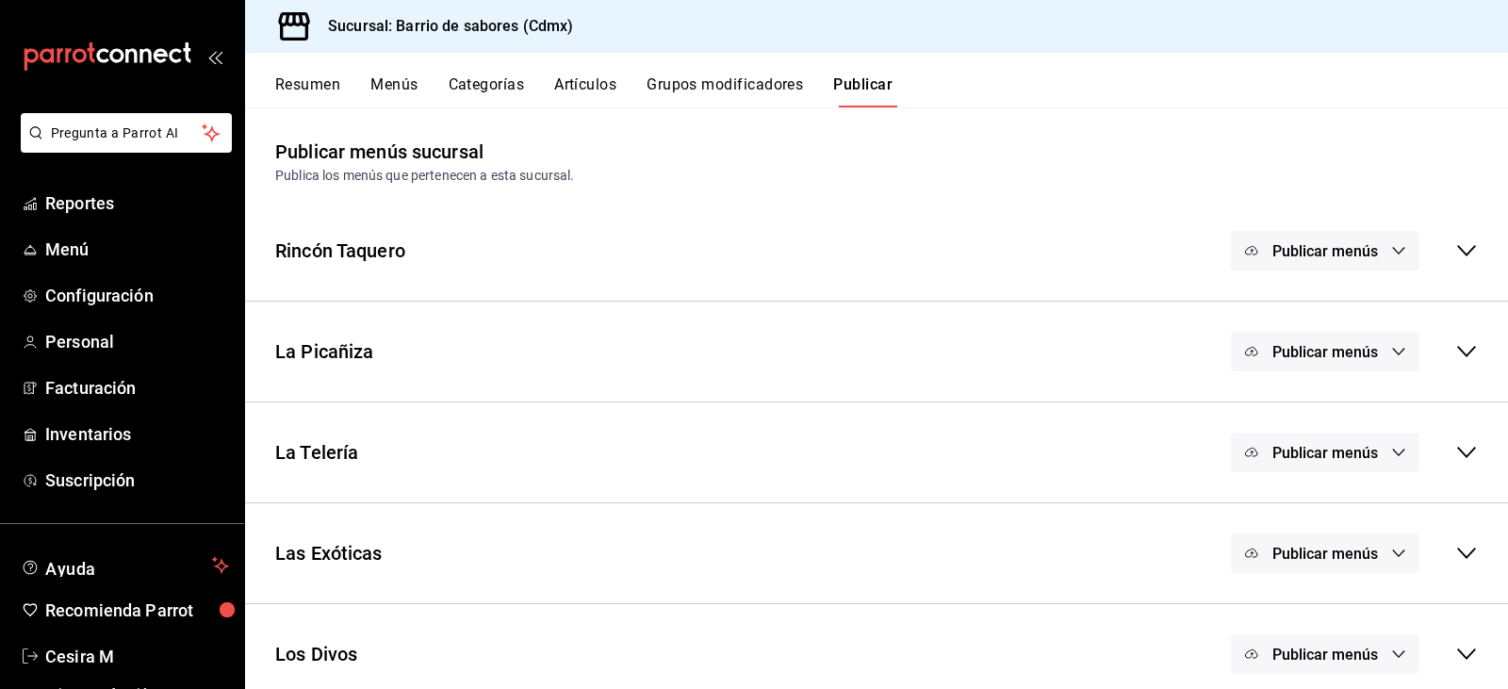
click at [1332, 333] on button "Publicar menús" at bounding box center [1325, 352] width 189 height 40
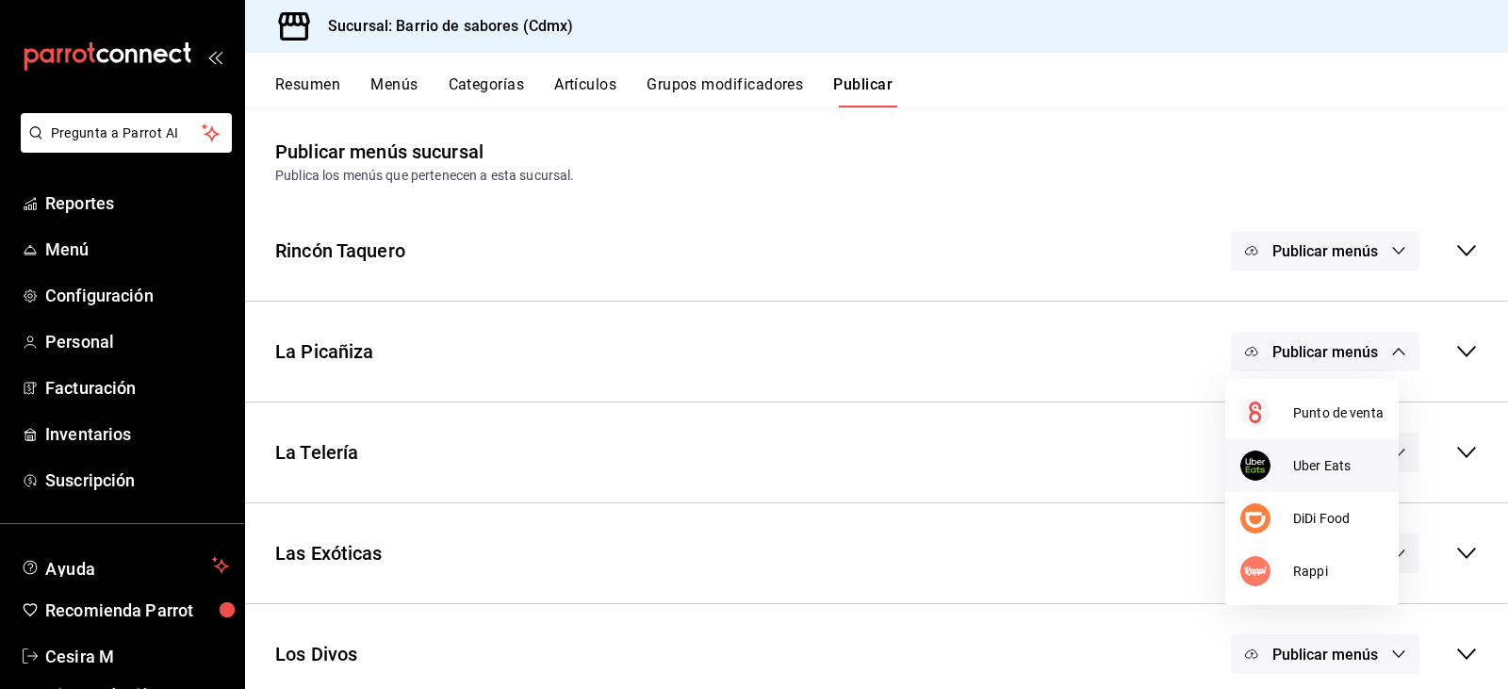
click at [1303, 476] on li "Uber Eats" at bounding box center [1311, 465] width 173 height 53
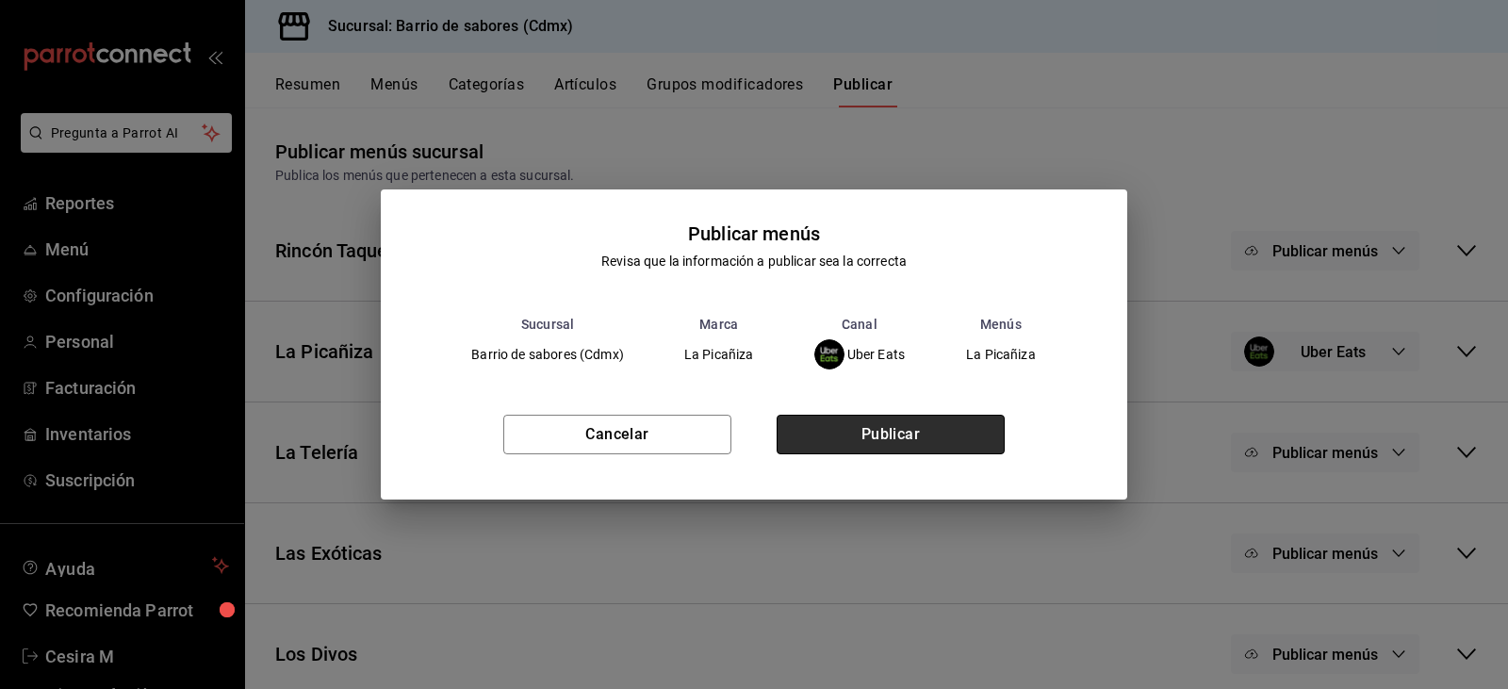
click at [969, 438] on button "Publicar" at bounding box center [891, 435] width 228 height 40
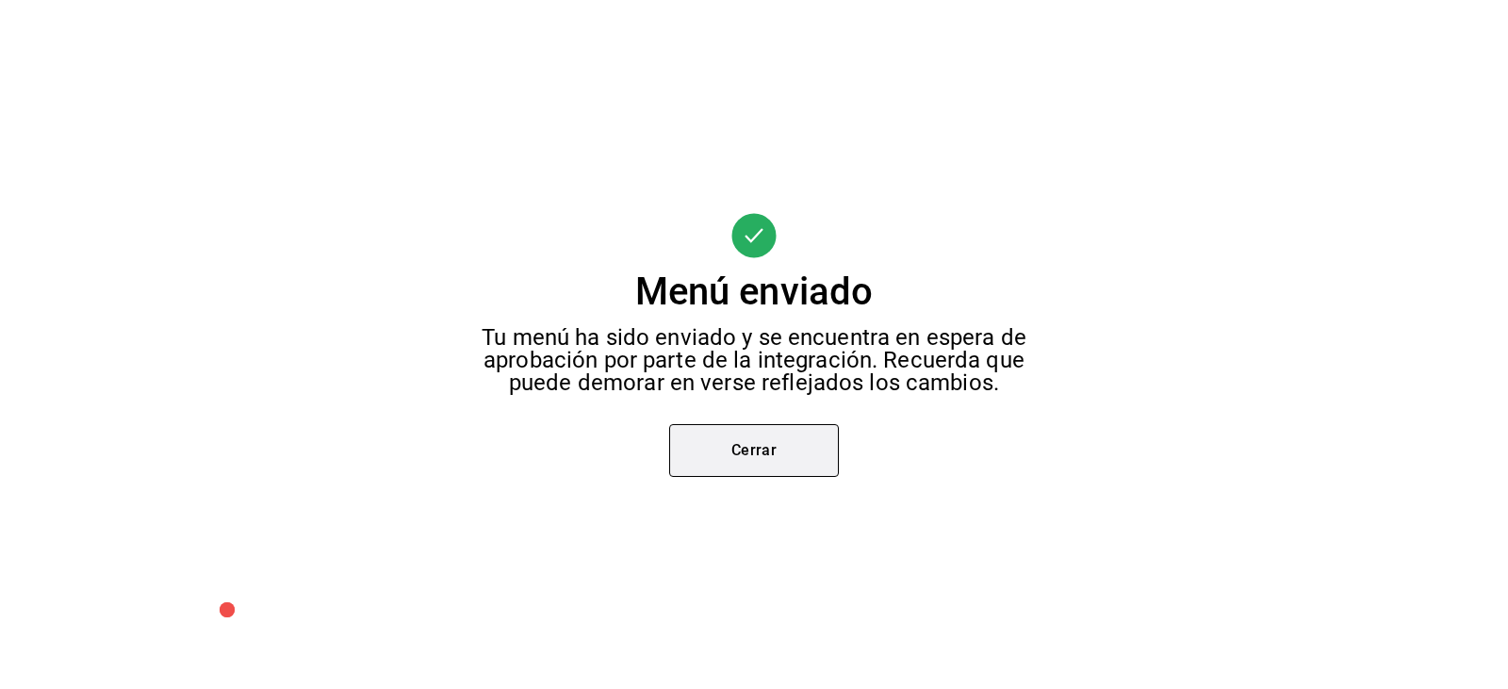
click at [758, 444] on button "Cerrar" at bounding box center [754, 450] width 170 height 53
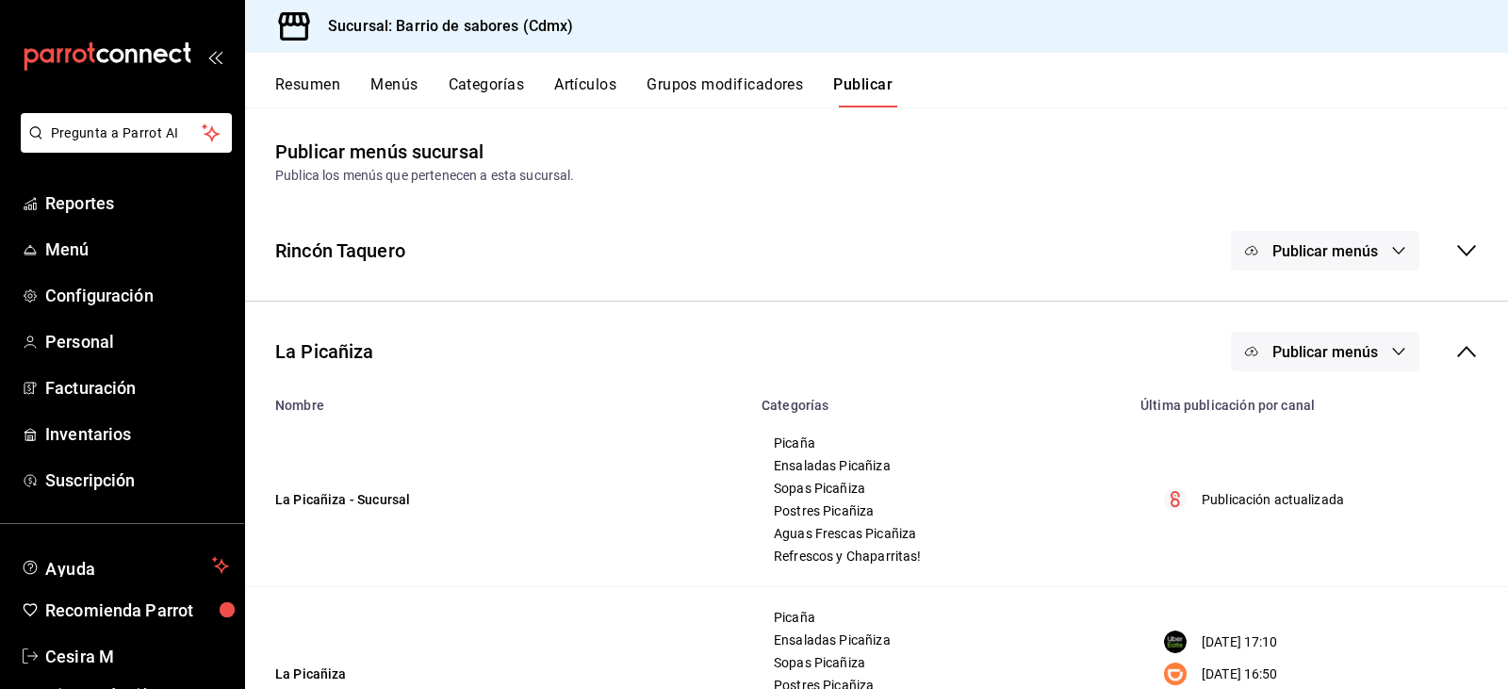
click at [1314, 354] on span "Publicar menús" at bounding box center [1326, 352] width 106 height 18
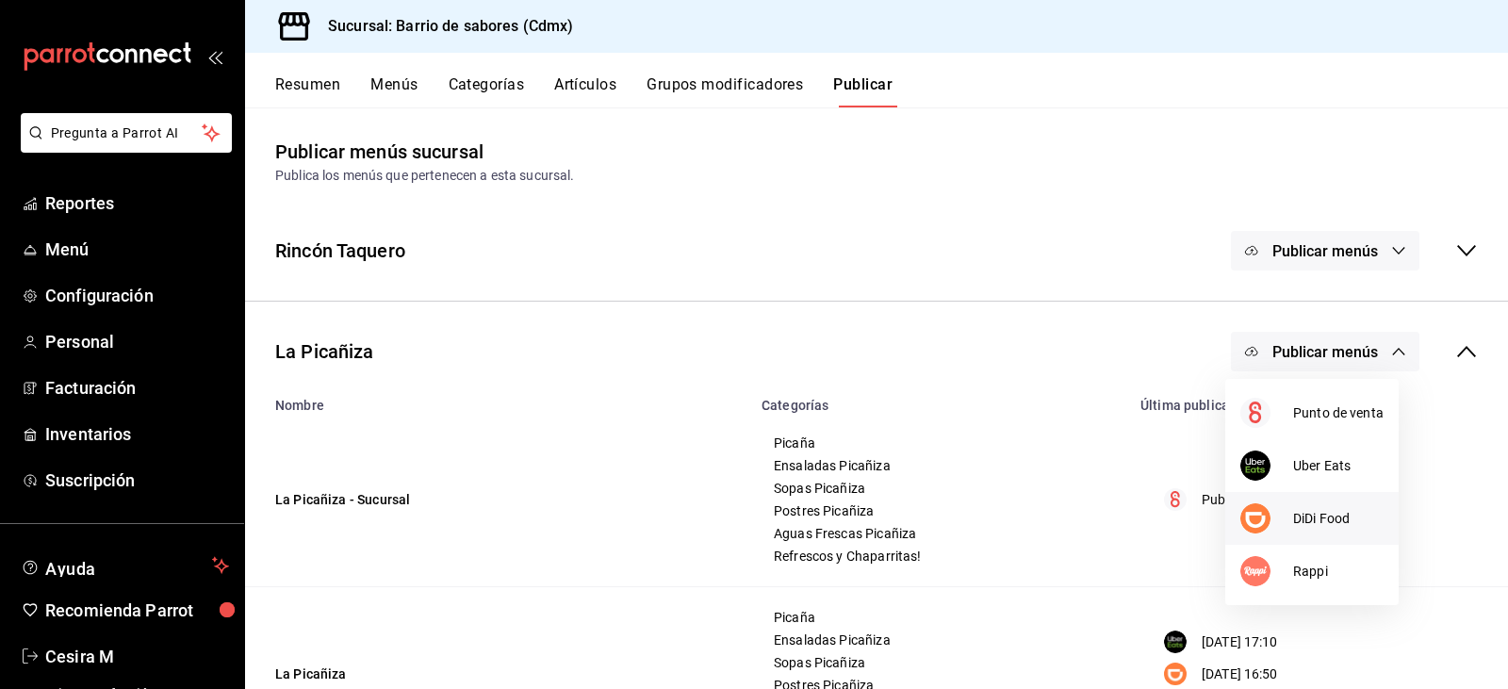
click at [1294, 512] on span "DiDi Food" at bounding box center [1338, 519] width 90 height 20
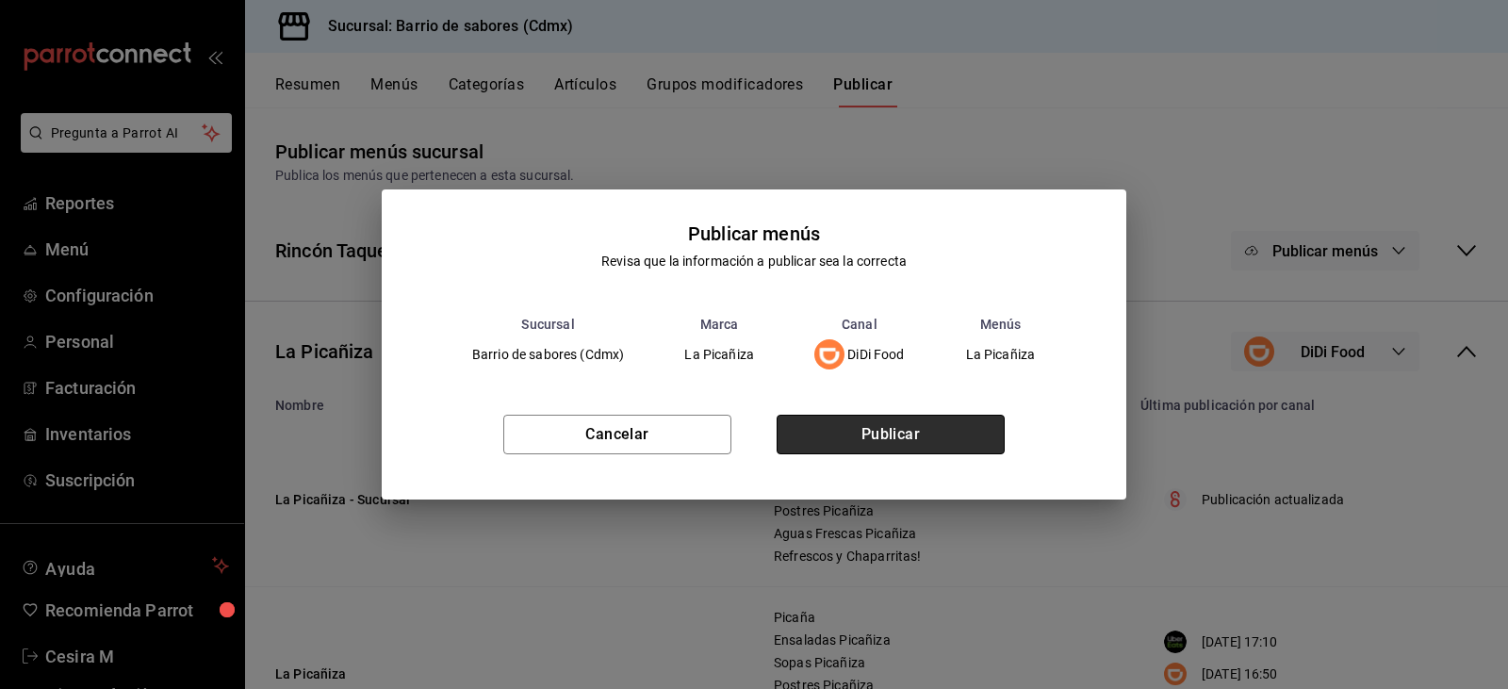
click at [925, 432] on button "Publicar" at bounding box center [891, 435] width 228 height 40
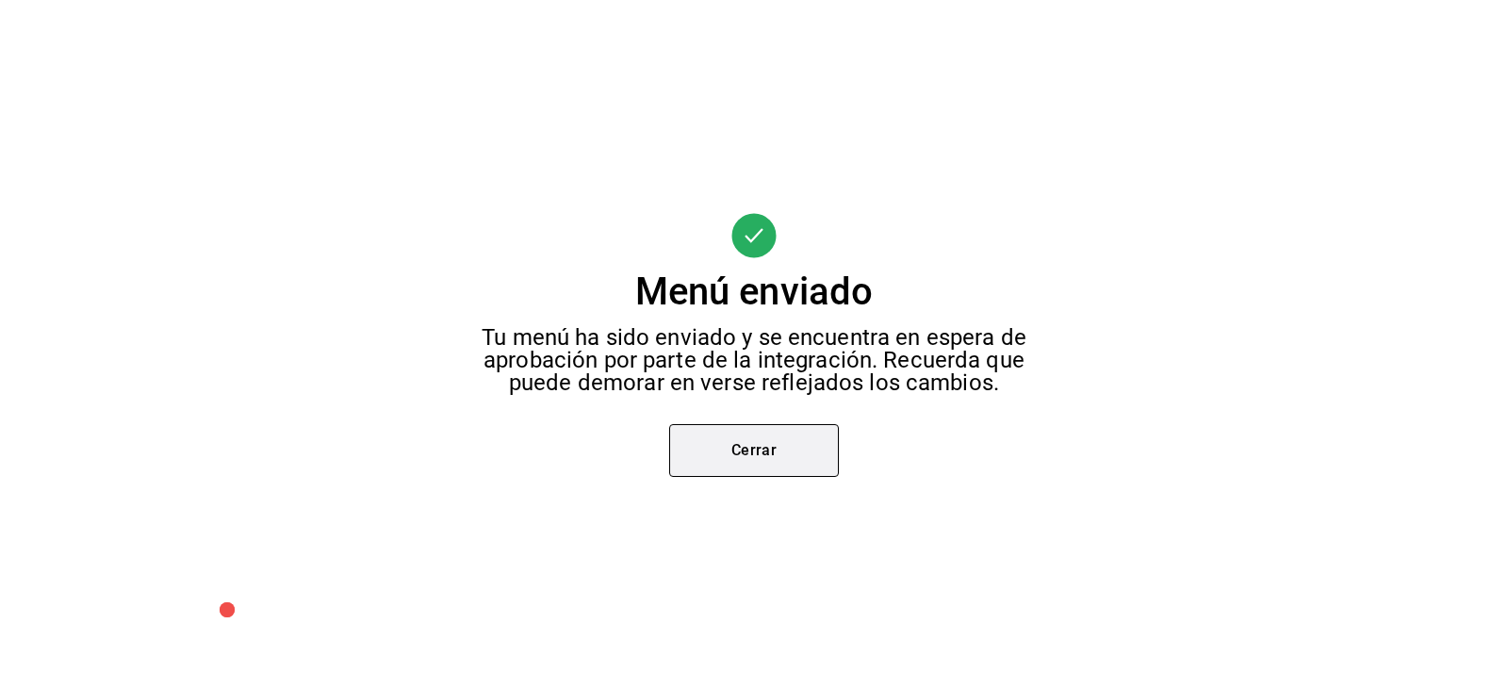
click at [825, 470] on button "Cerrar" at bounding box center [754, 450] width 170 height 53
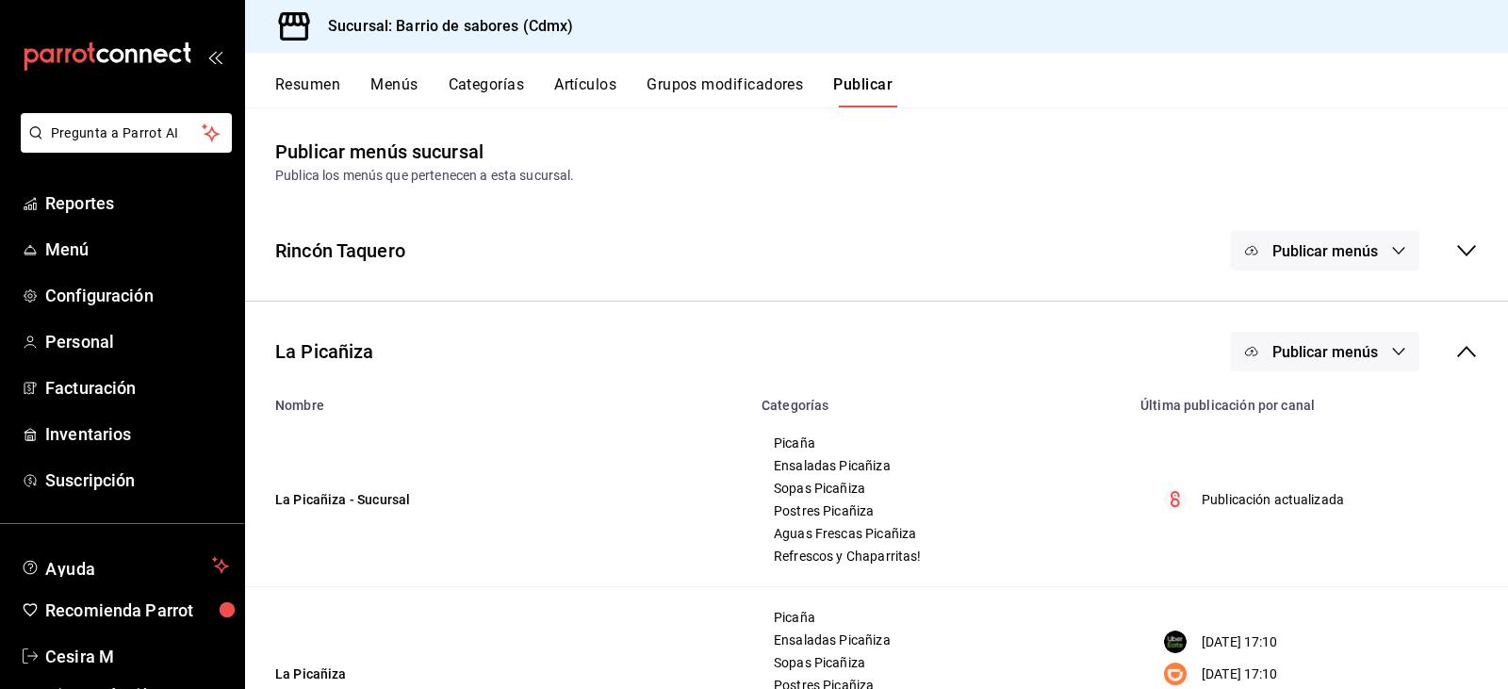
click at [1455, 358] on icon at bounding box center [1466, 351] width 23 height 23
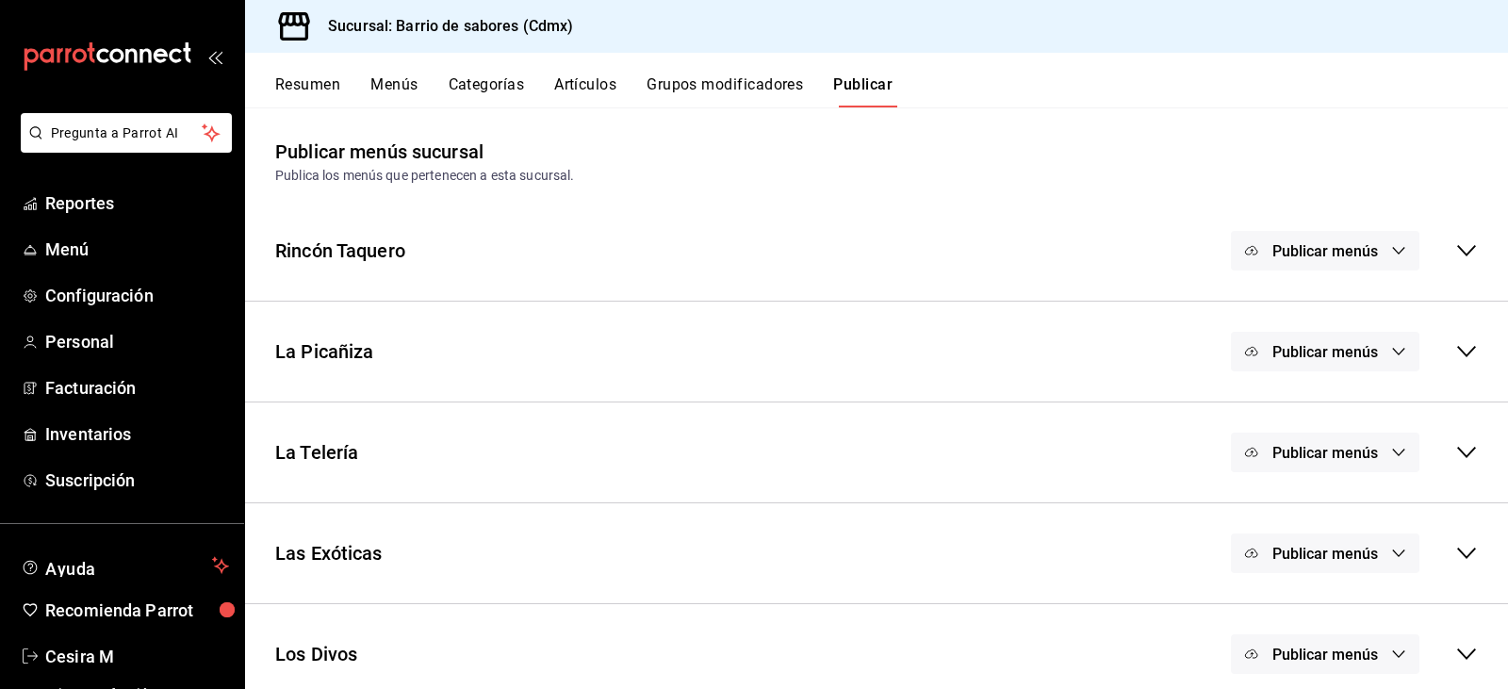
scroll to position [16, 0]
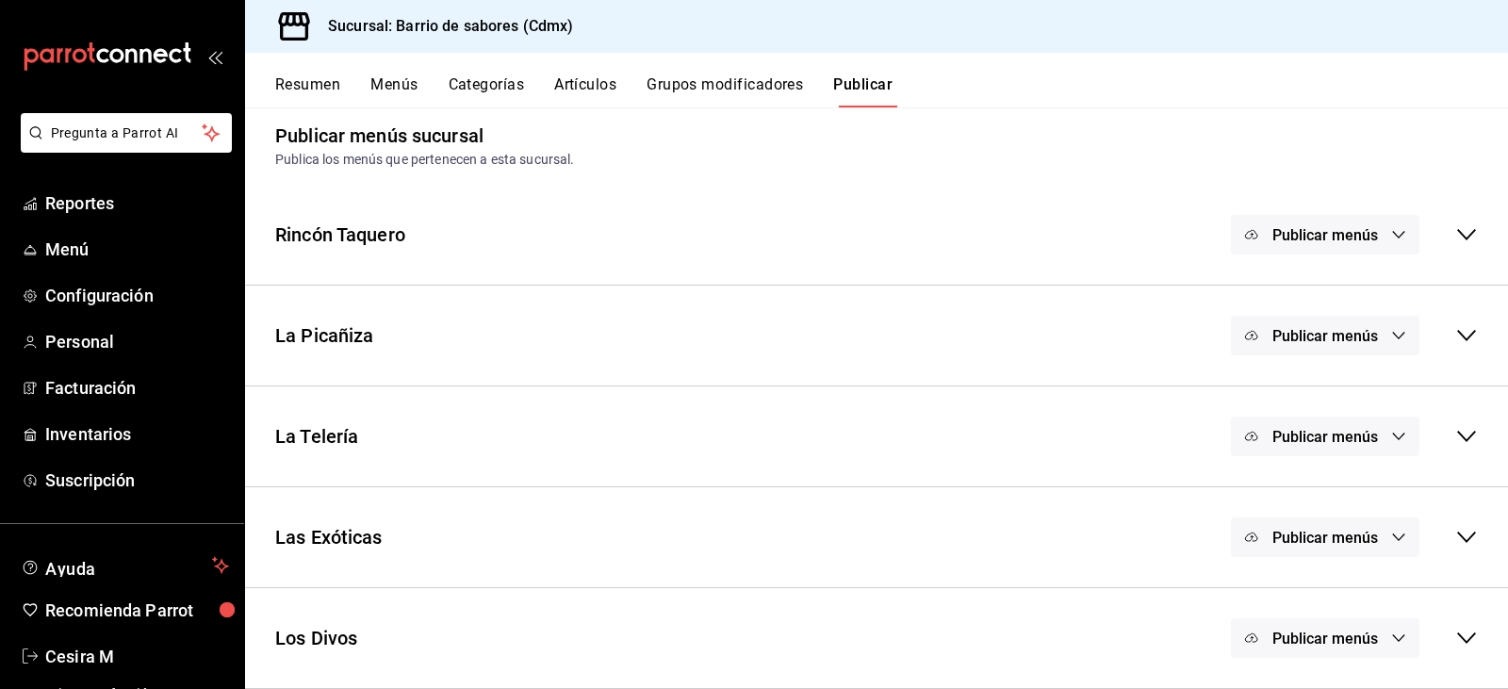
click at [1310, 418] on button "Publicar menús" at bounding box center [1325, 437] width 189 height 40
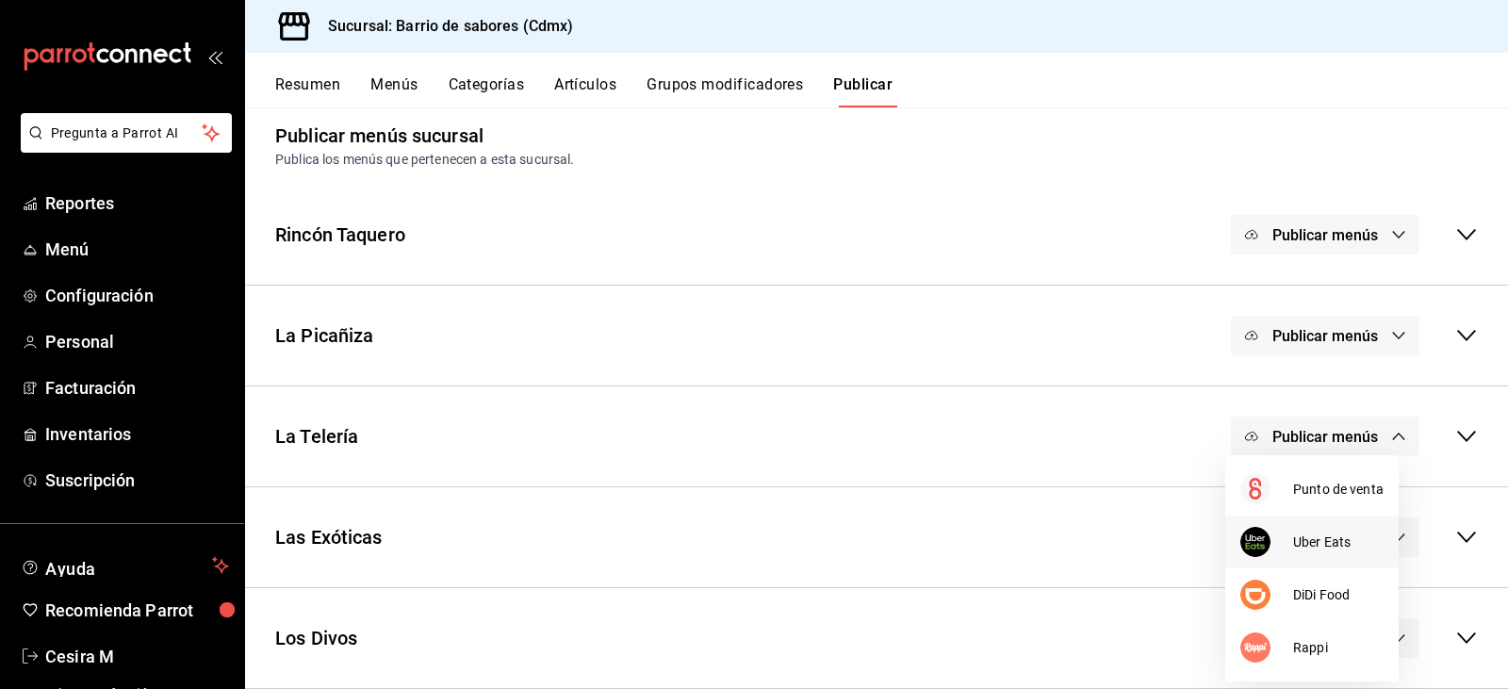
click at [1305, 541] on span "Uber Eats" at bounding box center [1338, 543] width 90 height 20
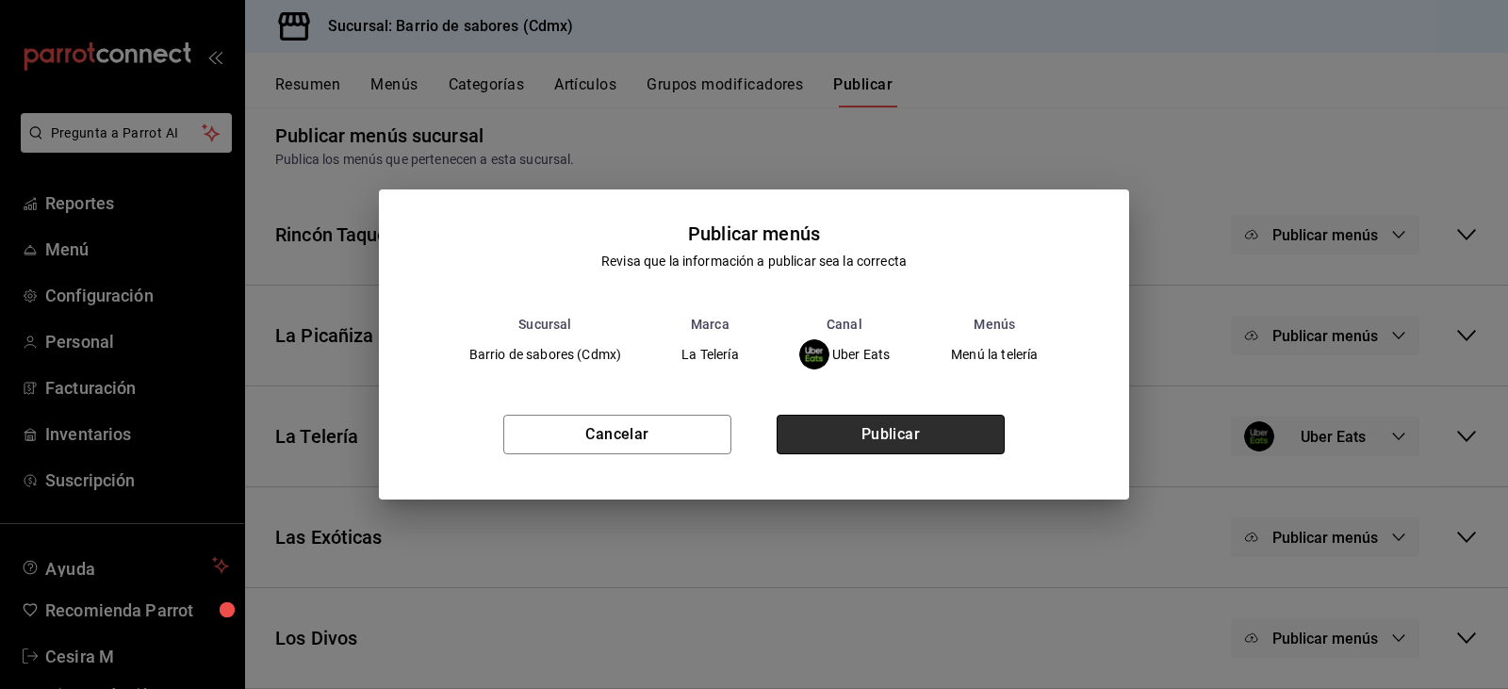
click at [922, 434] on button "Publicar" at bounding box center [891, 435] width 228 height 40
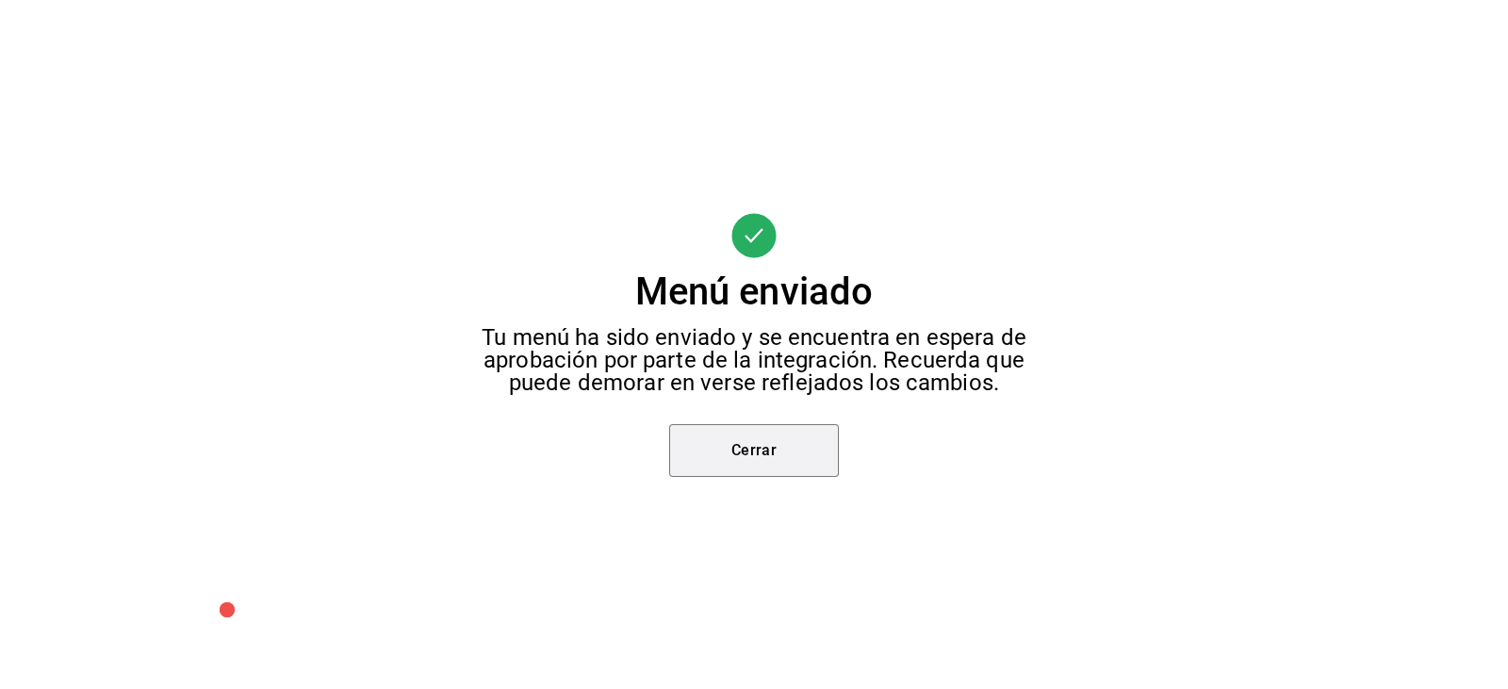
click at [785, 449] on button "Cerrar" at bounding box center [754, 450] width 170 height 53
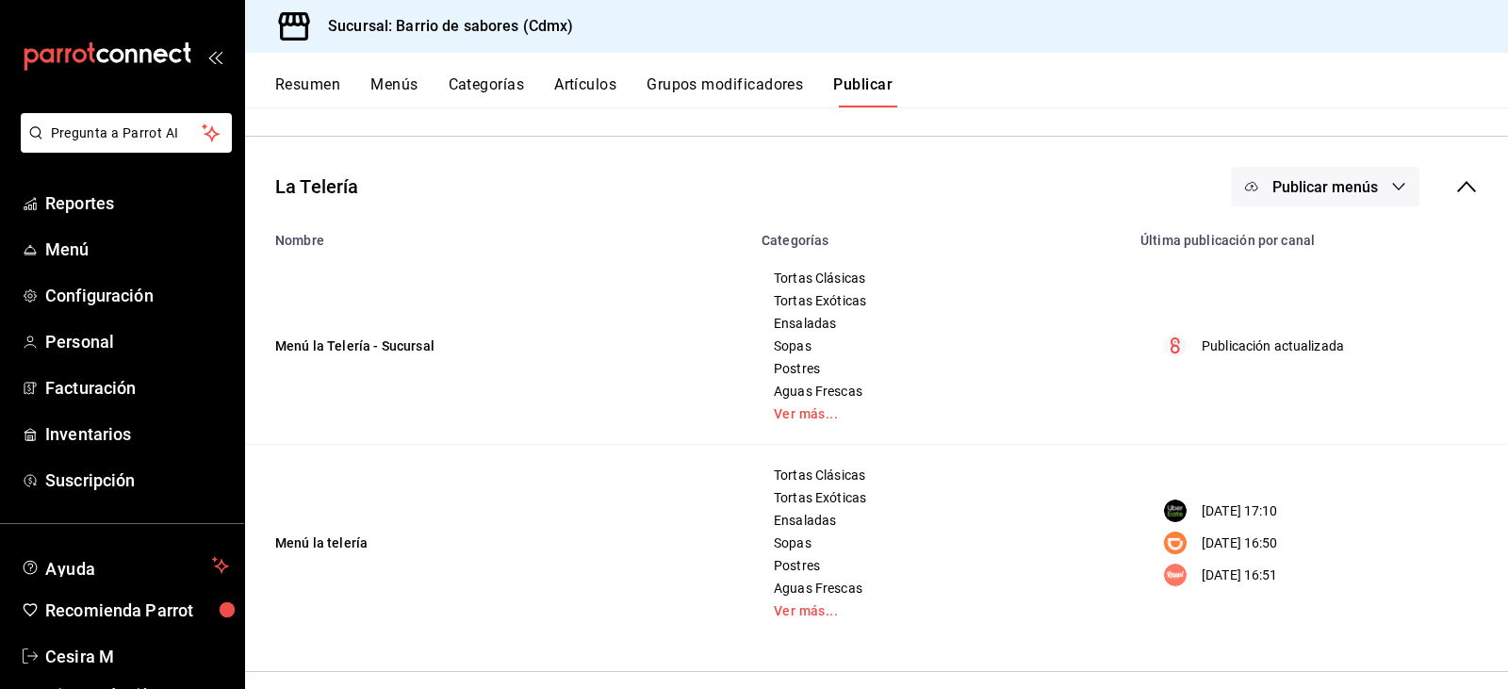
scroll to position [271, 0]
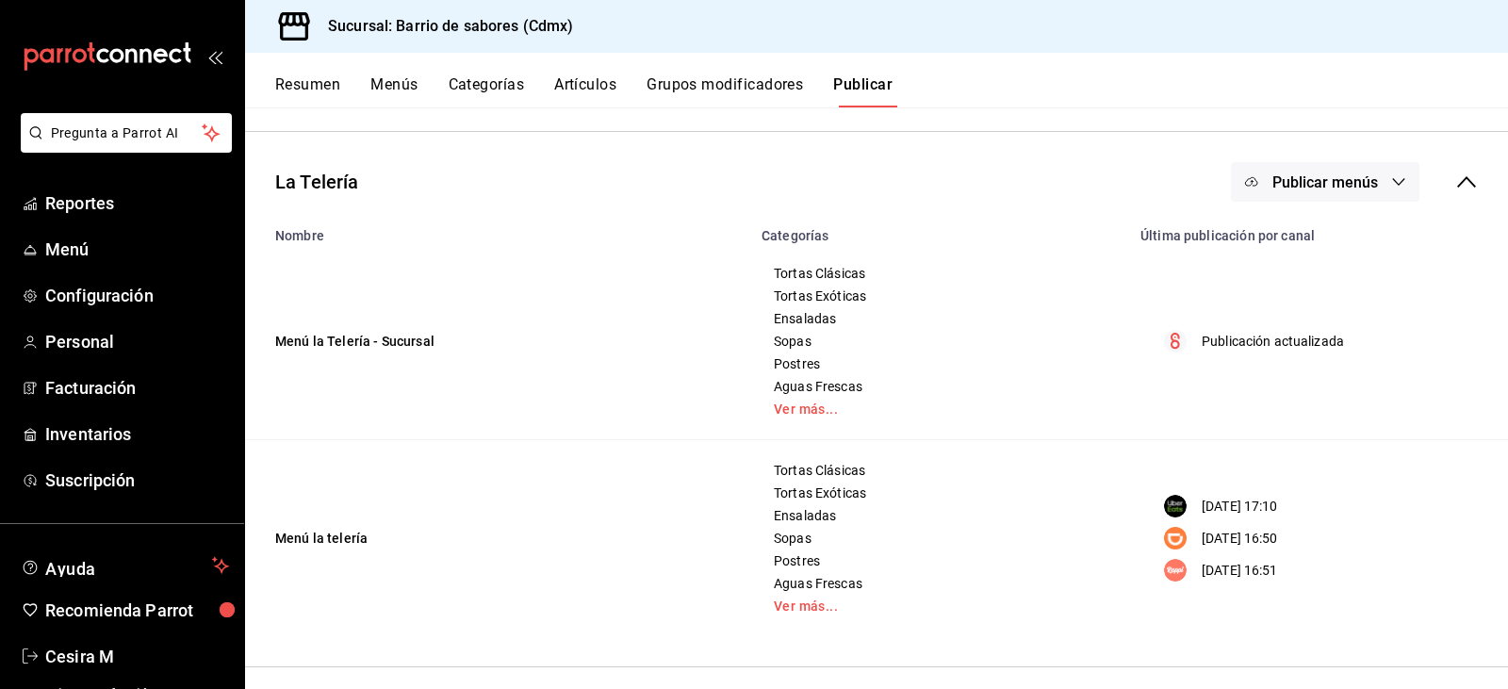
click at [1341, 164] on button "Publicar menús" at bounding box center [1325, 182] width 189 height 40
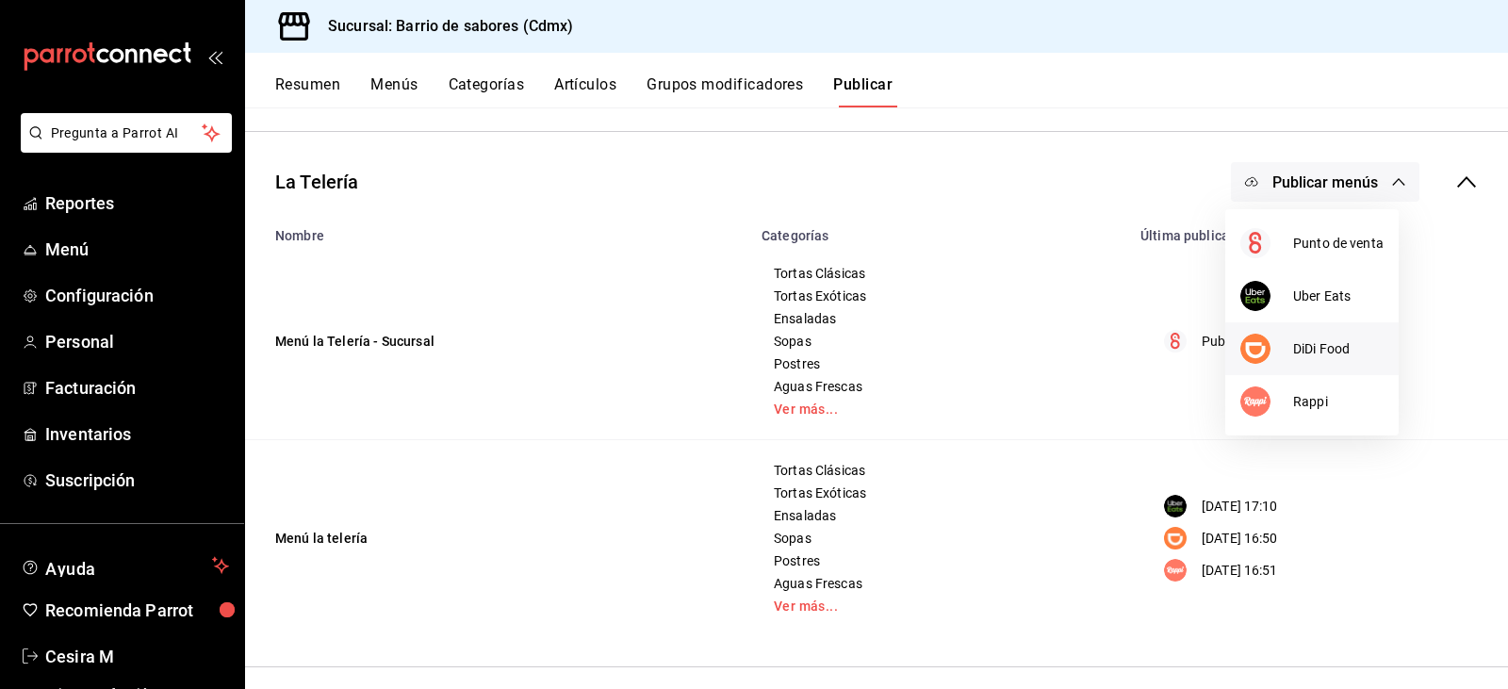
click at [1295, 367] on li "DiDi Food" at bounding box center [1311, 348] width 173 height 53
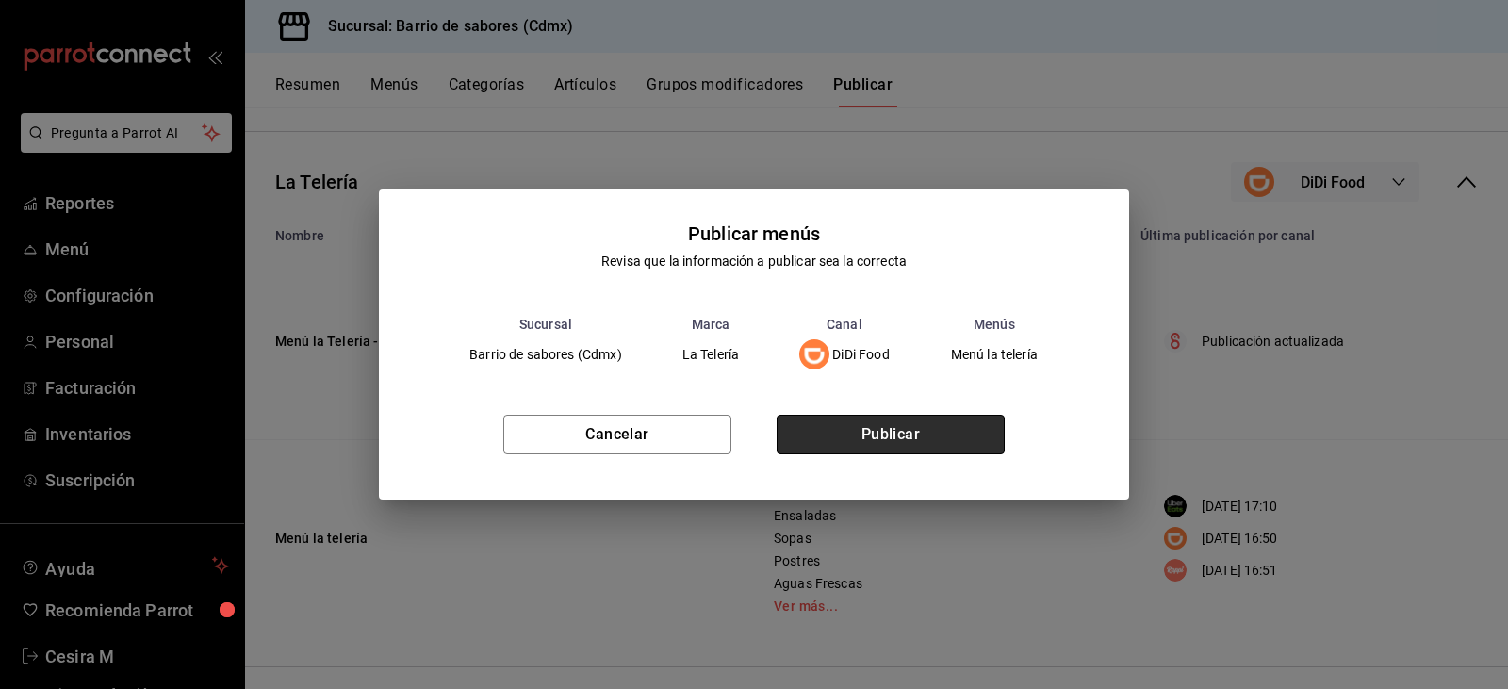
click at [906, 428] on button "Publicar" at bounding box center [891, 435] width 228 height 40
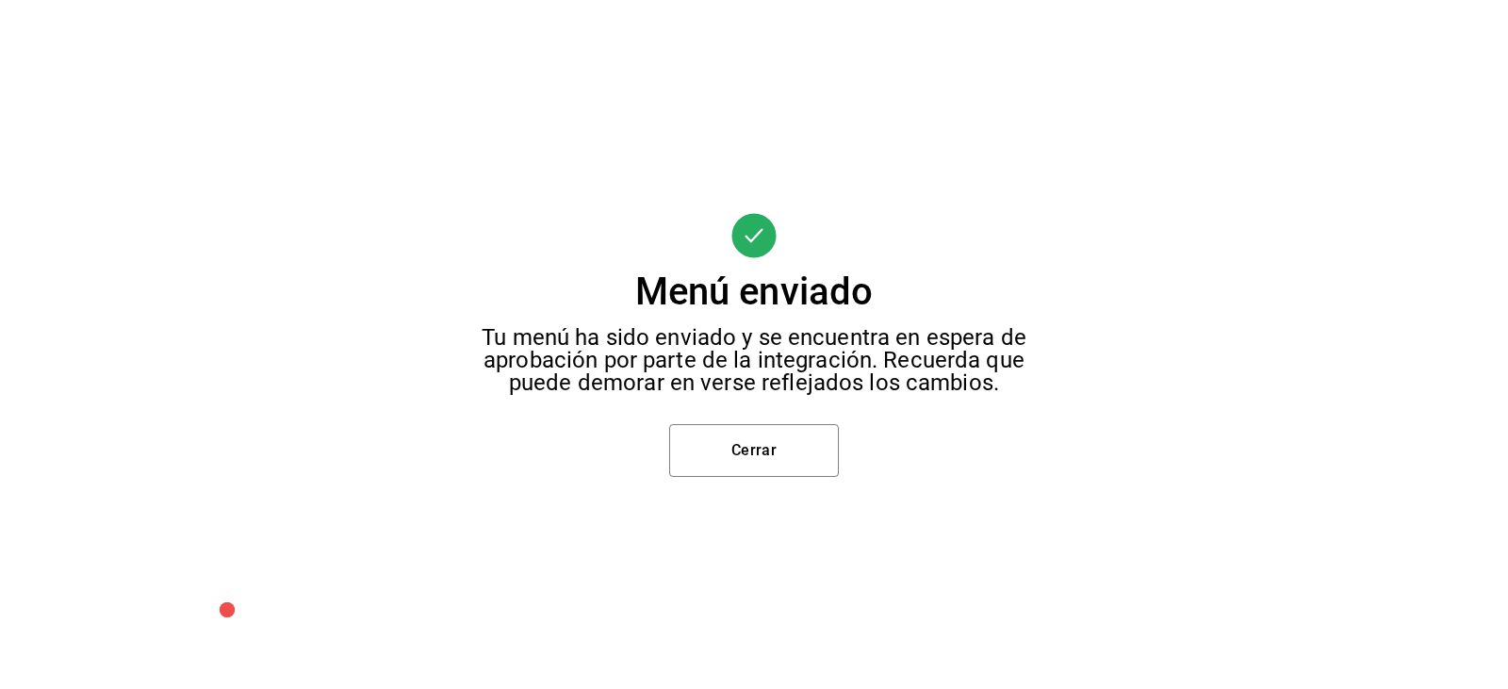
scroll to position [82, 0]
click at [760, 449] on button "Cerrar" at bounding box center [754, 450] width 170 height 53
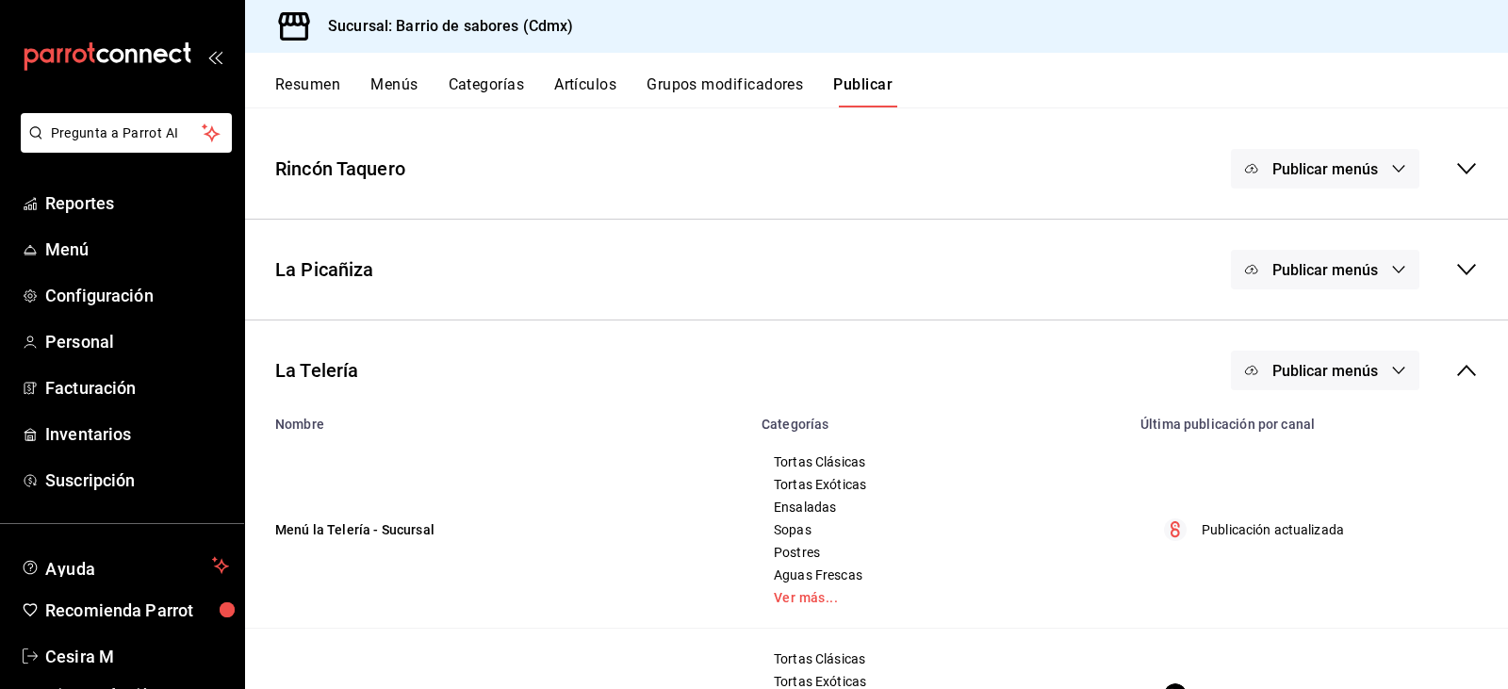
click at [1329, 369] on span "Publicar menús" at bounding box center [1326, 371] width 106 height 18
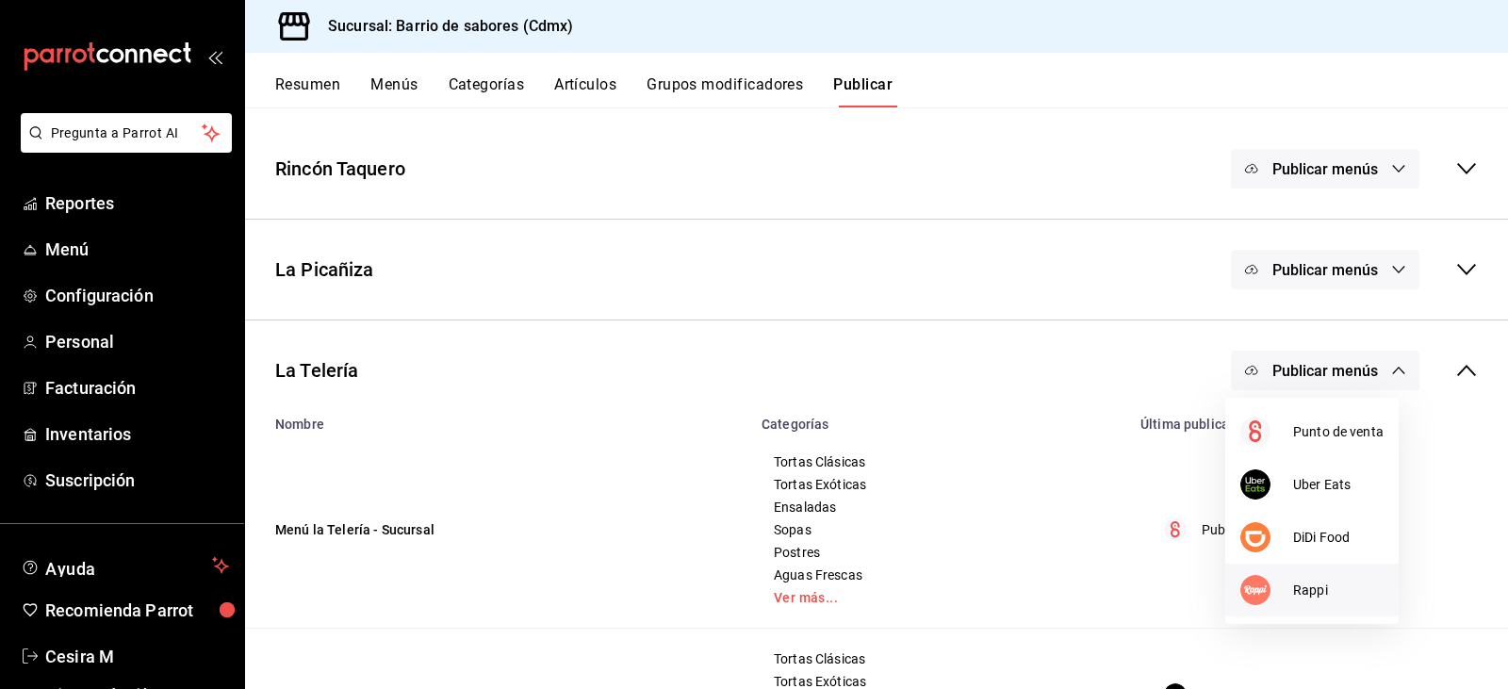
click at [1338, 595] on span "Rappi" at bounding box center [1338, 591] width 90 height 20
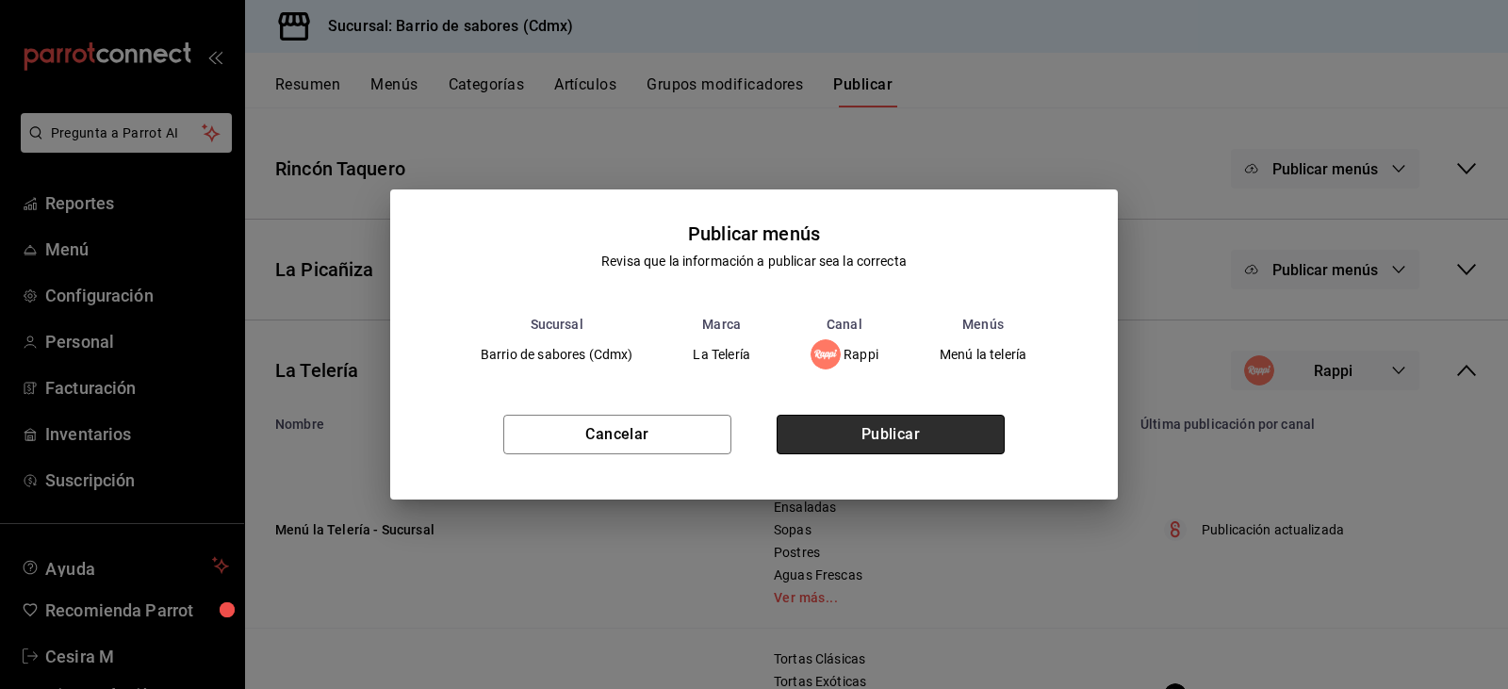
click at [899, 433] on button "Publicar" at bounding box center [891, 435] width 228 height 40
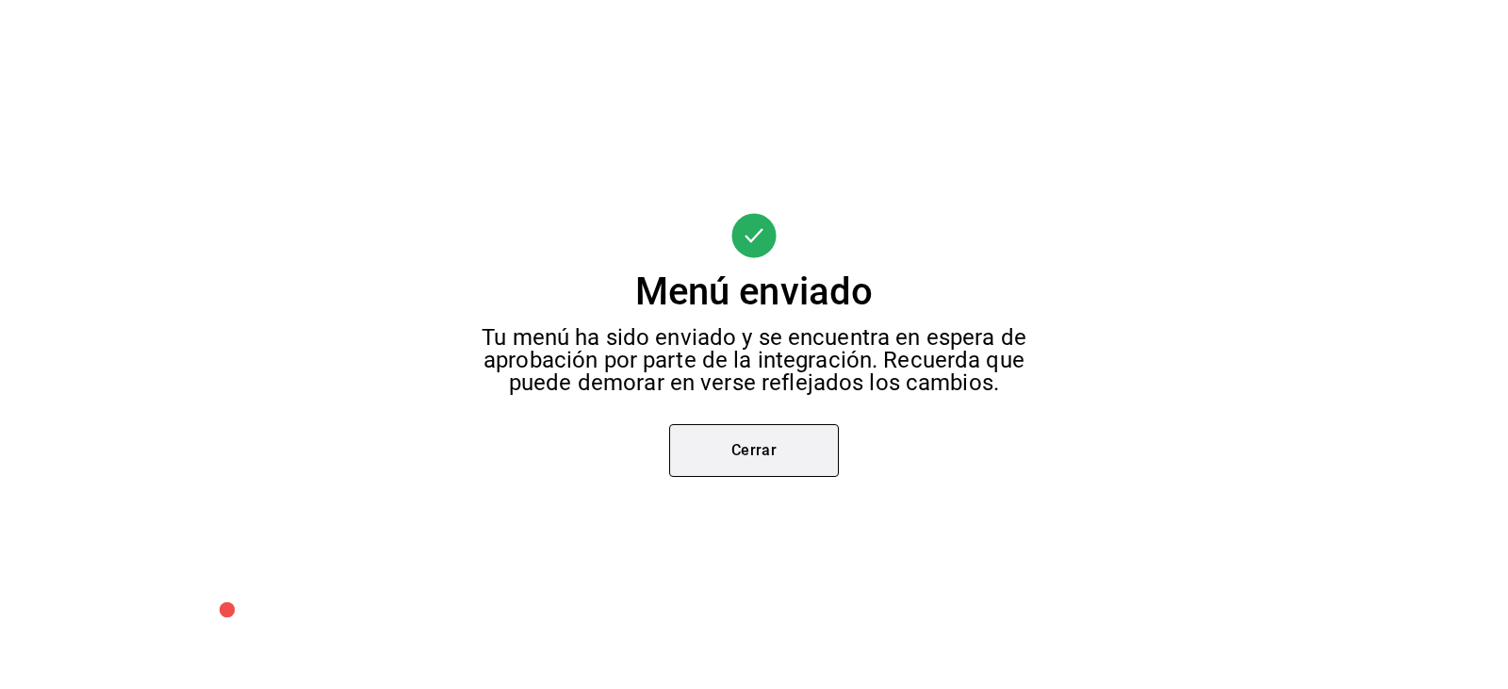
click at [743, 442] on button "Cerrar" at bounding box center [754, 450] width 170 height 53
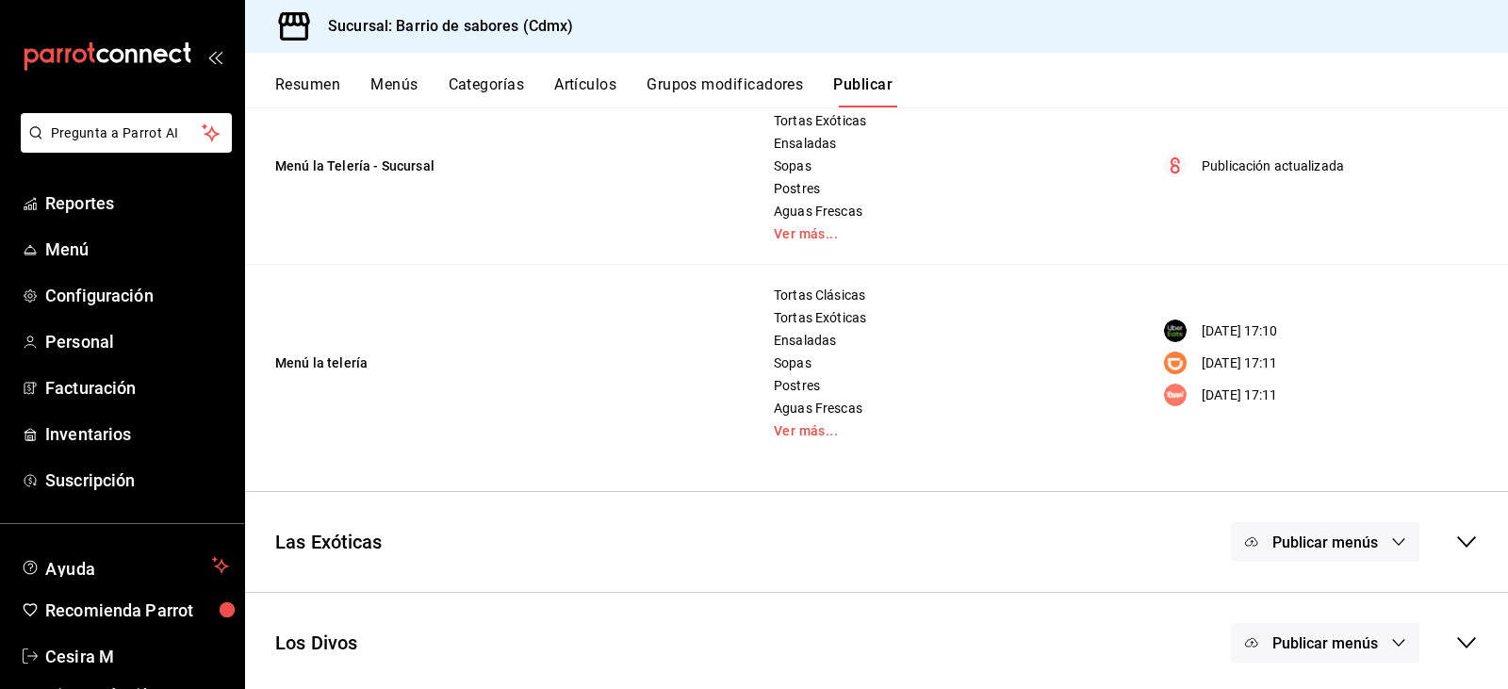
scroll to position [452, 0]
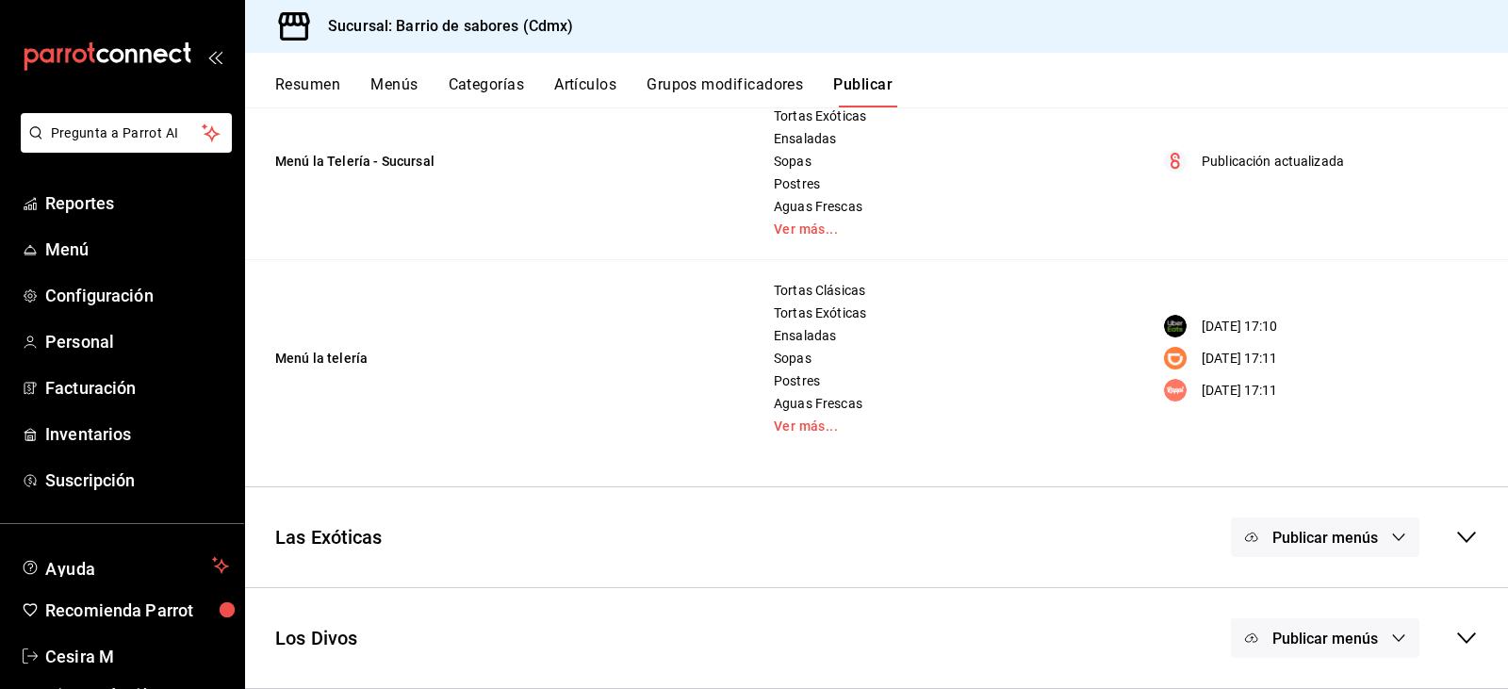
click at [1373, 526] on button "Publicar menús" at bounding box center [1325, 538] width 189 height 40
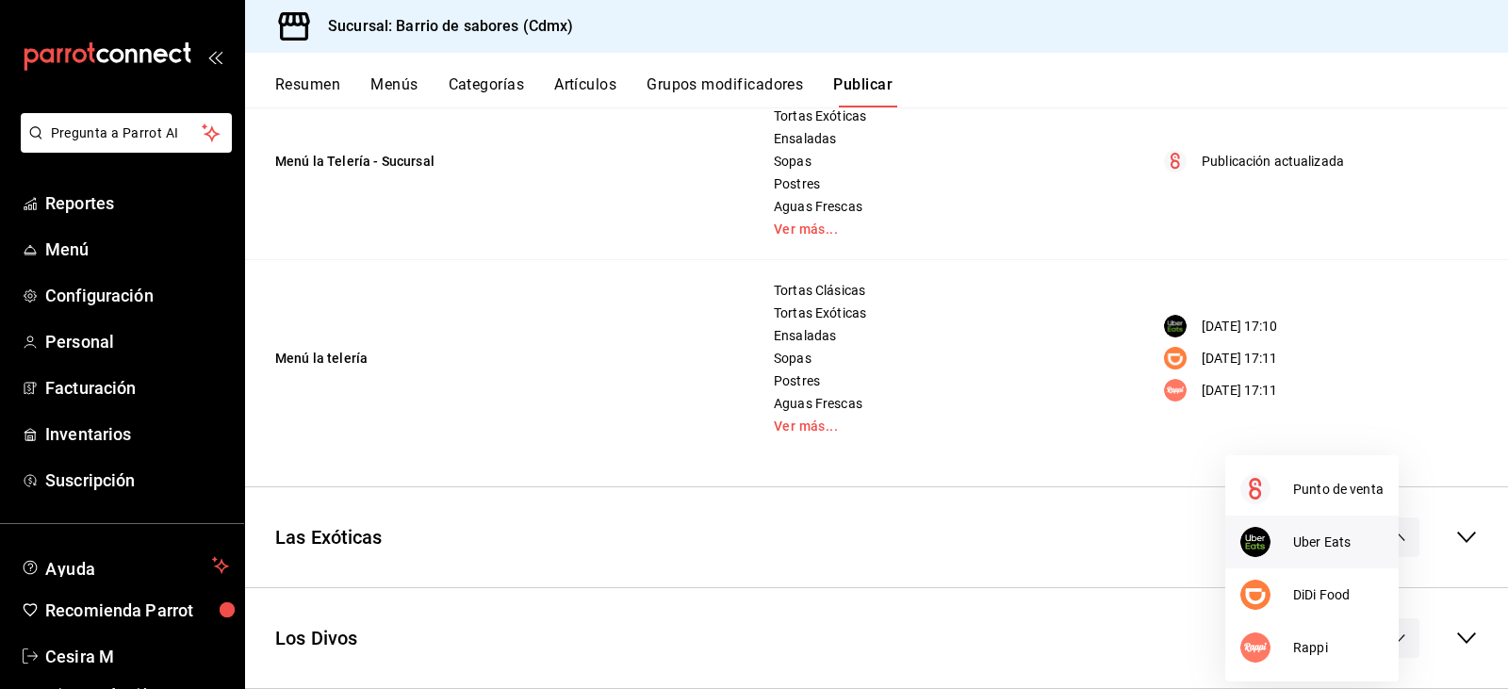
click at [1339, 550] on span "Uber Eats" at bounding box center [1338, 543] width 90 height 20
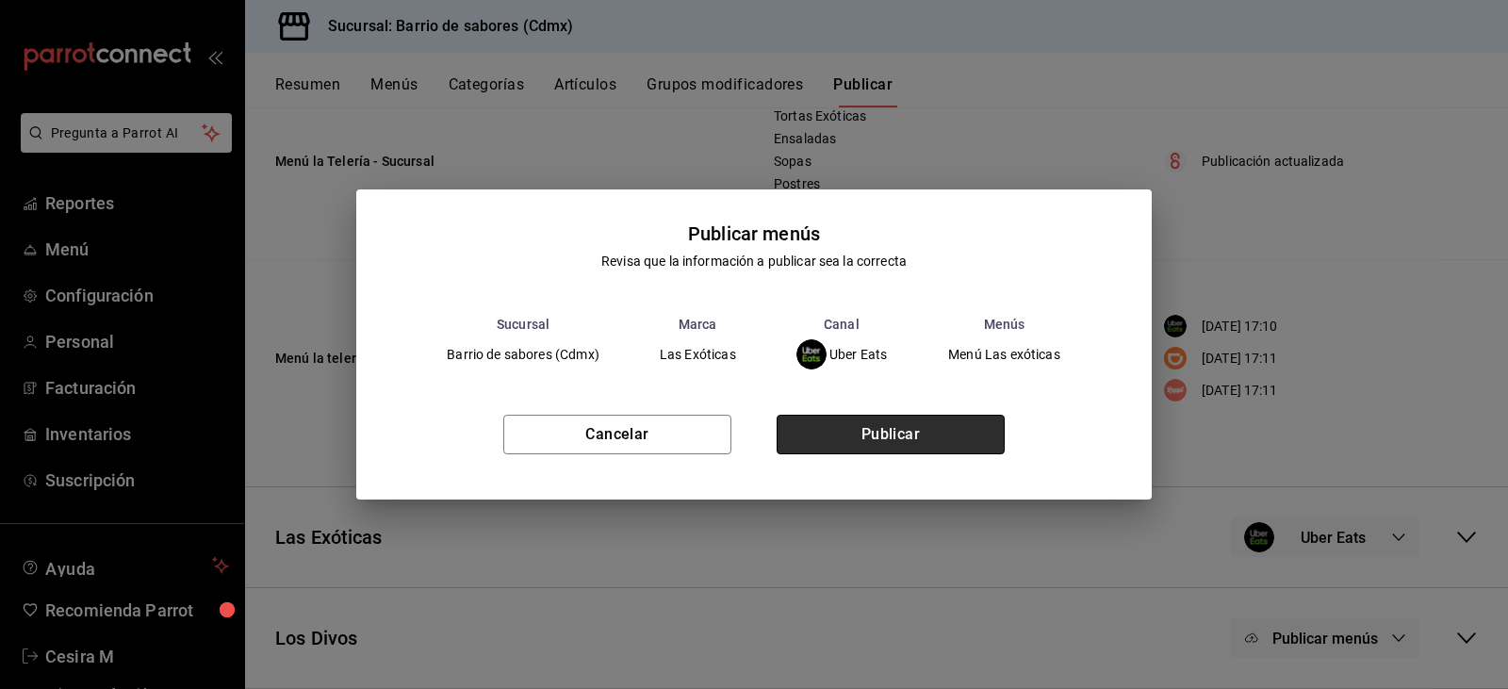
click at [899, 426] on button "Publicar" at bounding box center [891, 435] width 228 height 40
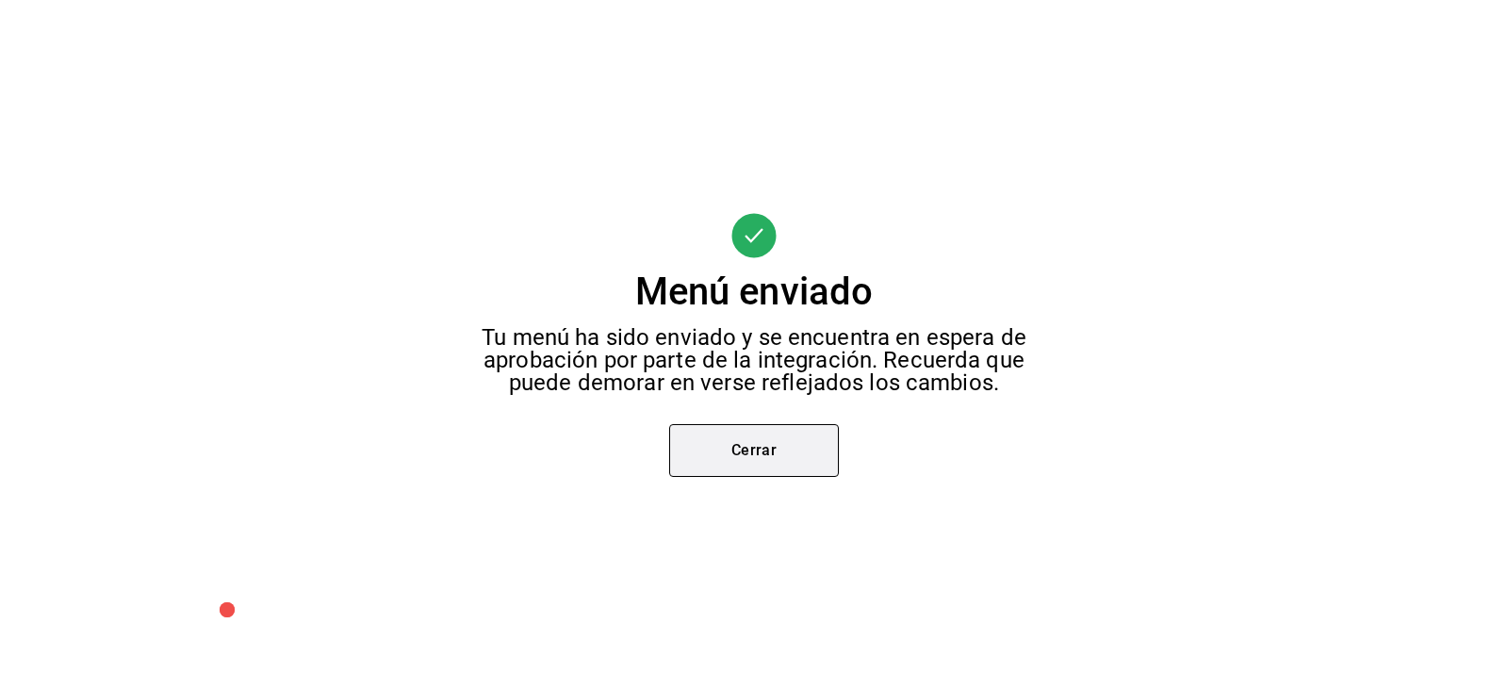
click at [778, 466] on button "Cerrar" at bounding box center [754, 450] width 170 height 53
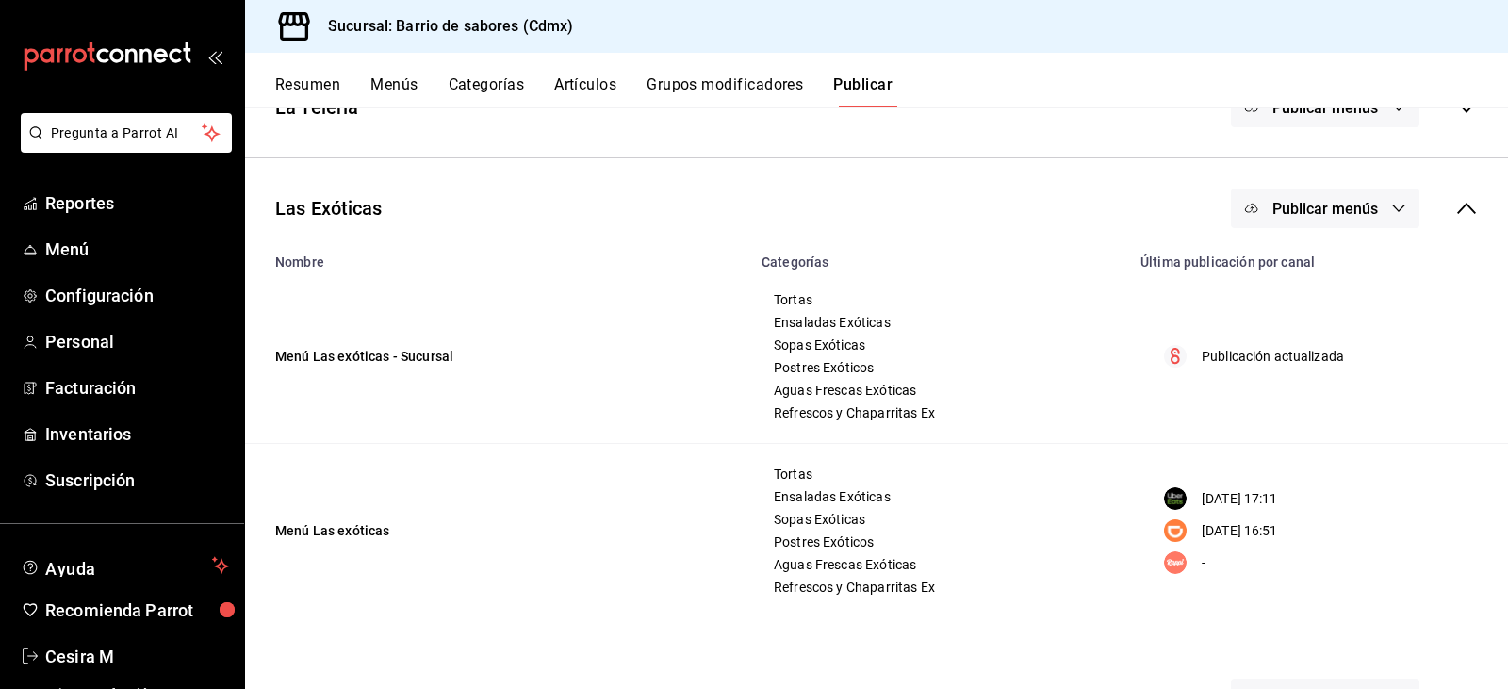
scroll to position [406, 0]
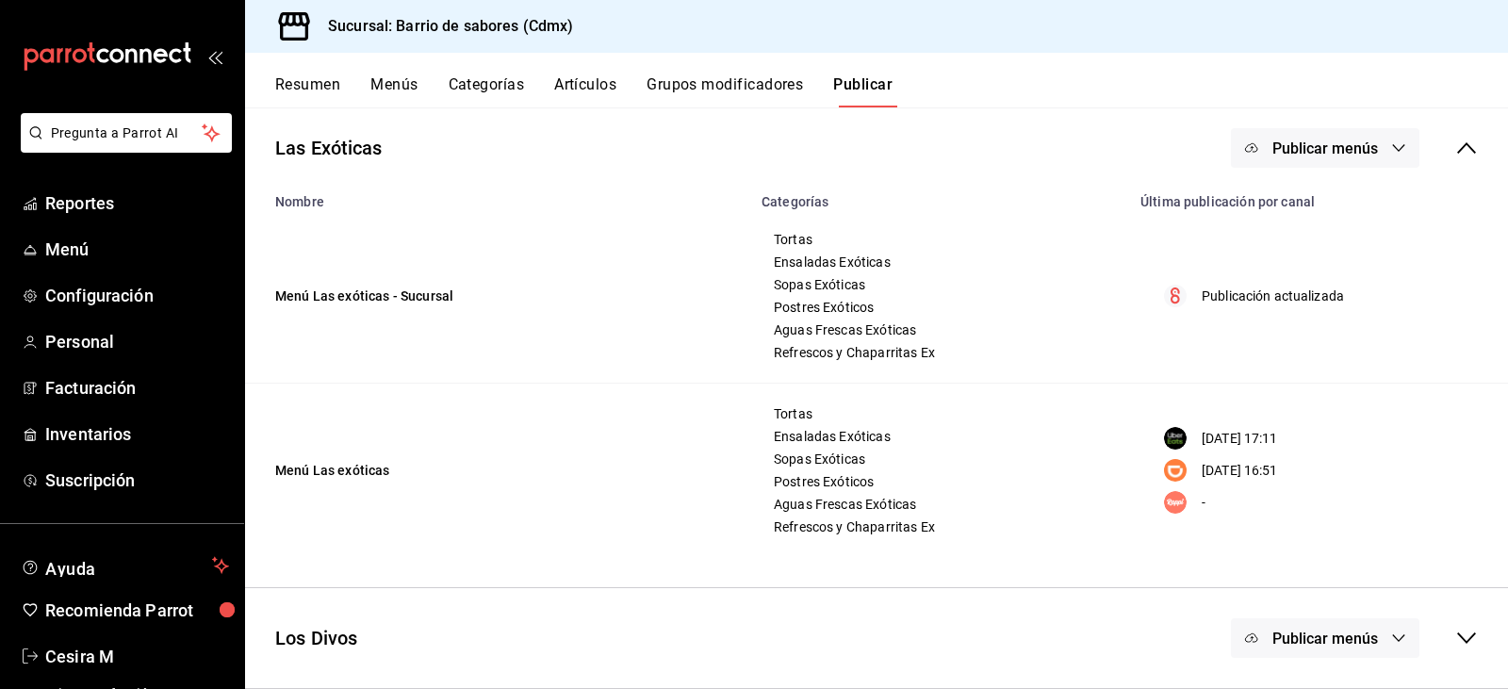
click at [1323, 151] on span "Publicar menús" at bounding box center [1326, 149] width 106 height 18
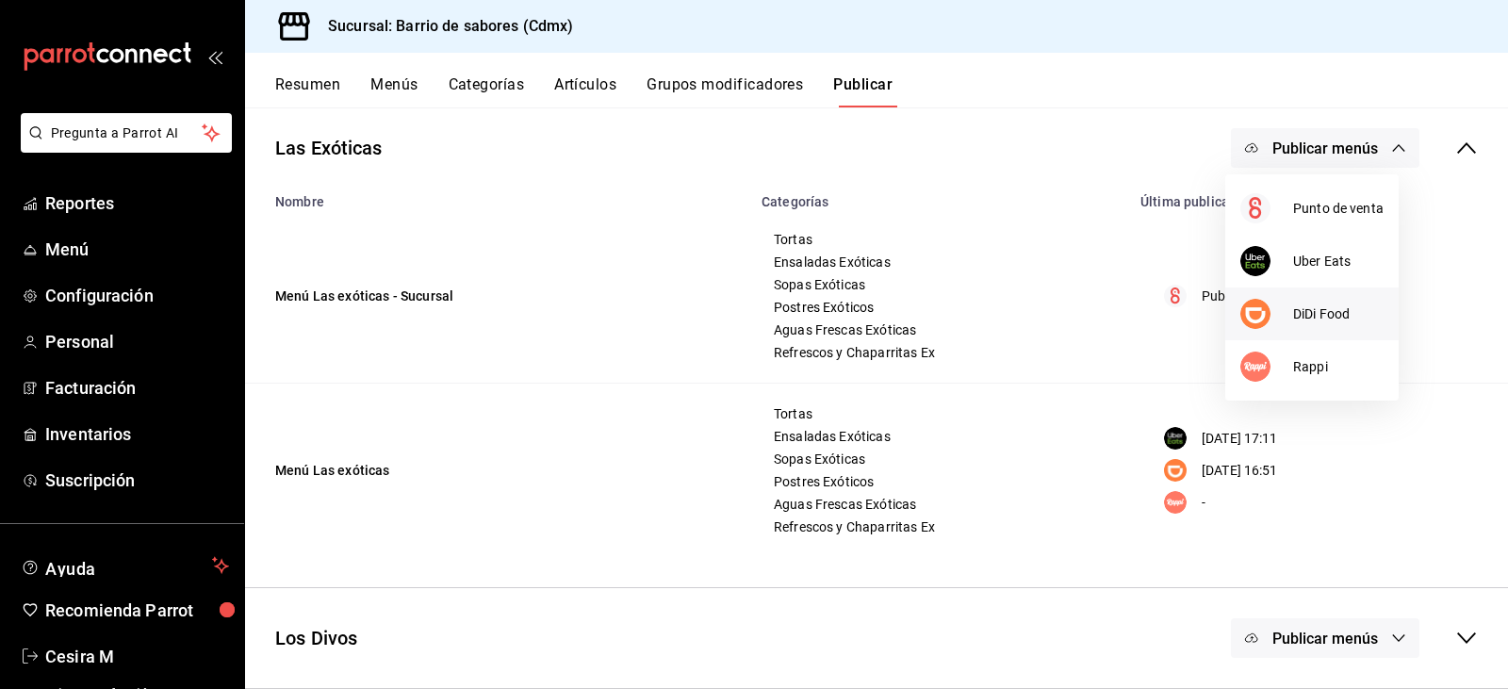
click at [1310, 316] on span "DiDi Food" at bounding box center [1338, 314] width 90 height 20
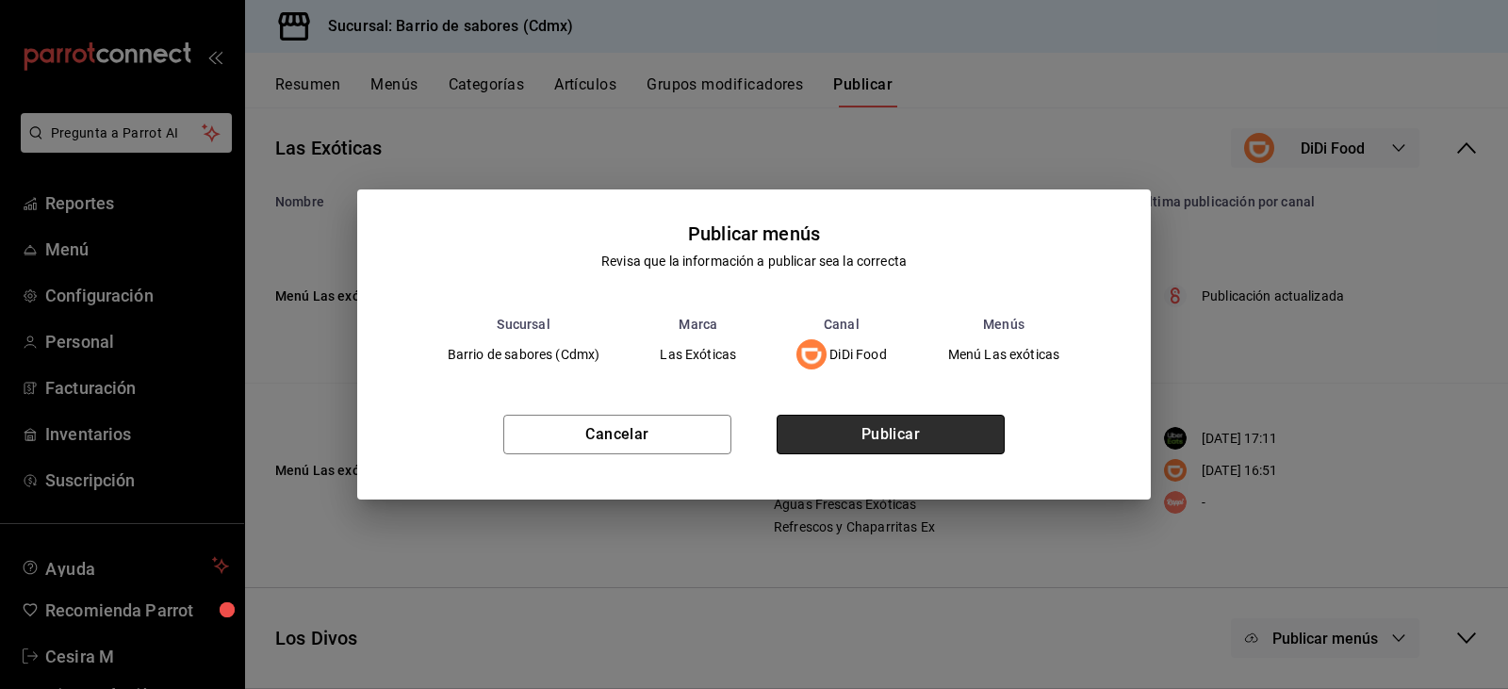
click at [894, 444] on button "Publicar" at bounding box center [891, 435] width 228 height 40
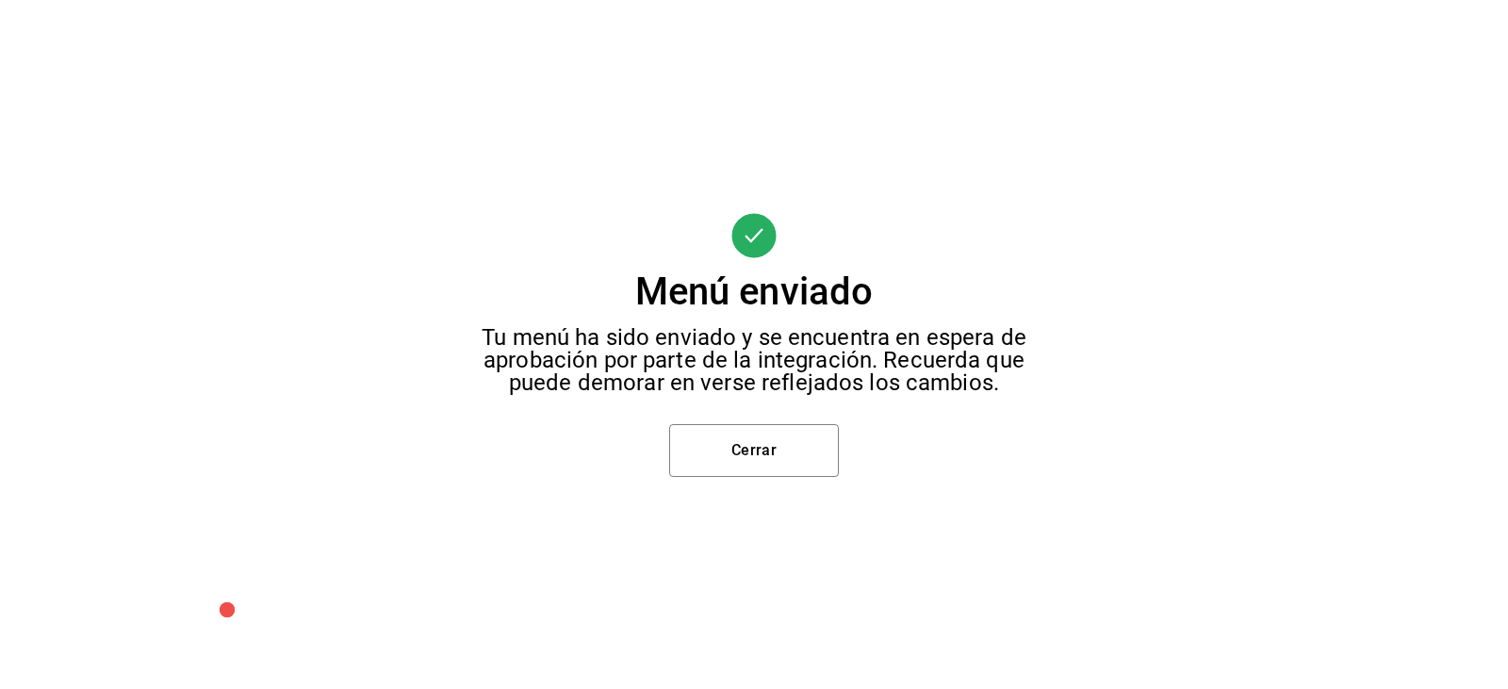
scroll to position [183, 0]
click at [636, 447] on div "Menú enviado Tu menú ha sido enviado y se encuentra en espera de aprobación por…" at bounding box center [754, 344] width 1508 height 689
click at [737, 450] on button "Cerrar" at bounding box center [754, 450] width 170 height 53
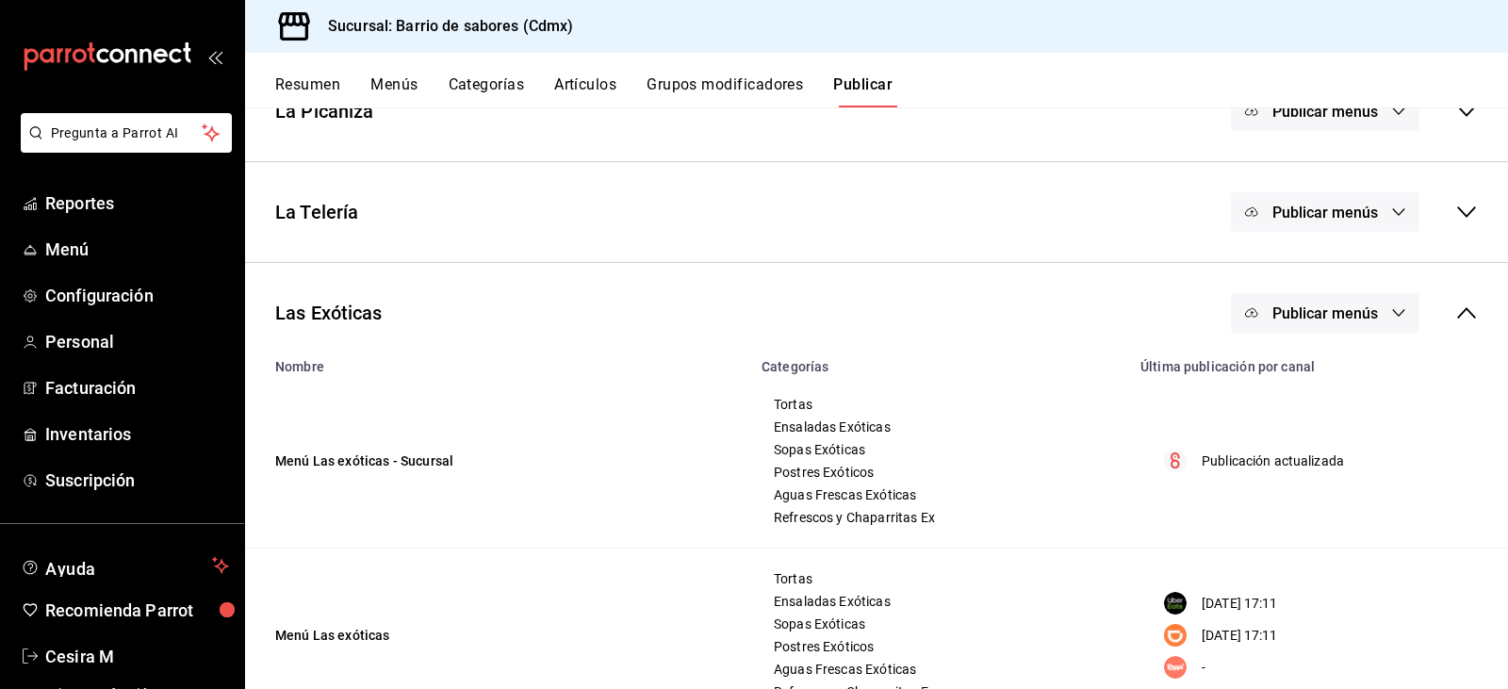
scroll to position [406, 0]
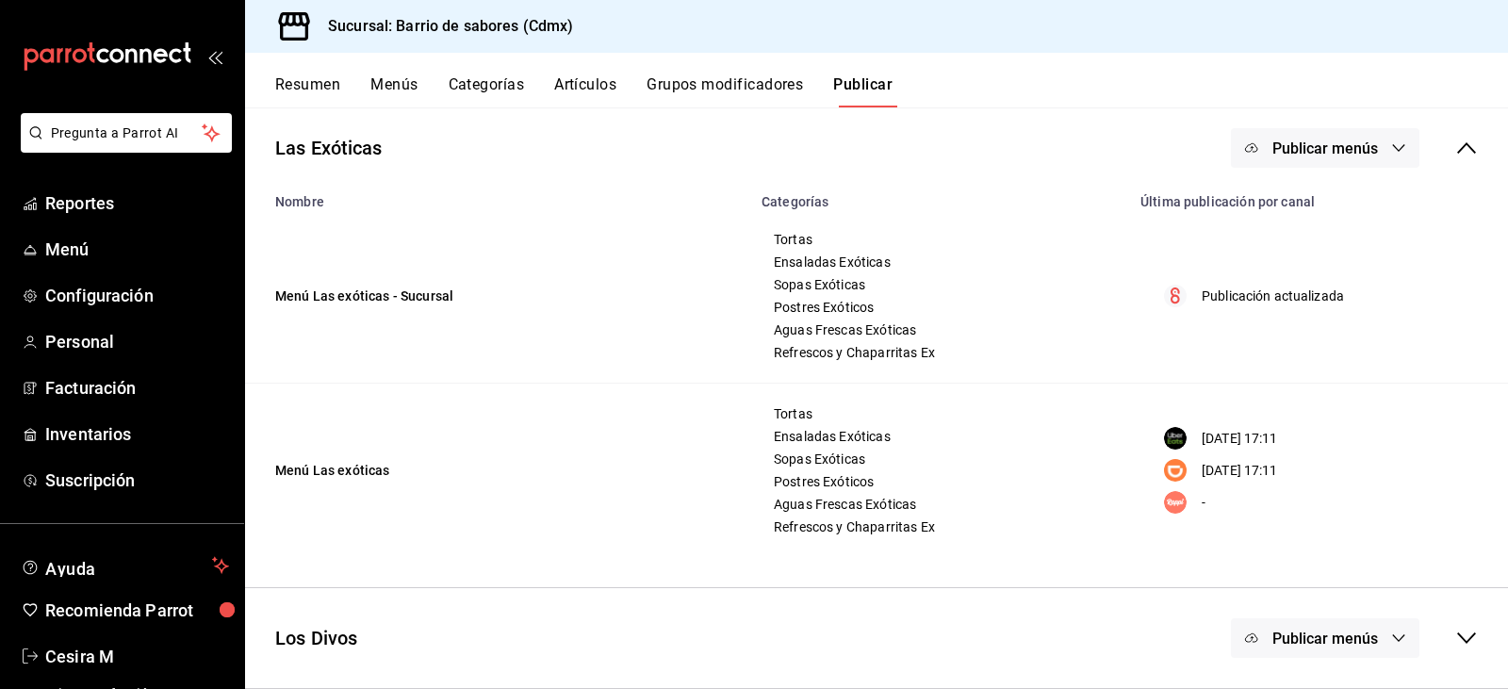
click at [1296, 644] on span "Publicar menús" at bounding box center [1326, 639] width 106 height 18
click at [1289, 501] on div at bounding box center [1267, 489] width 53 height 30
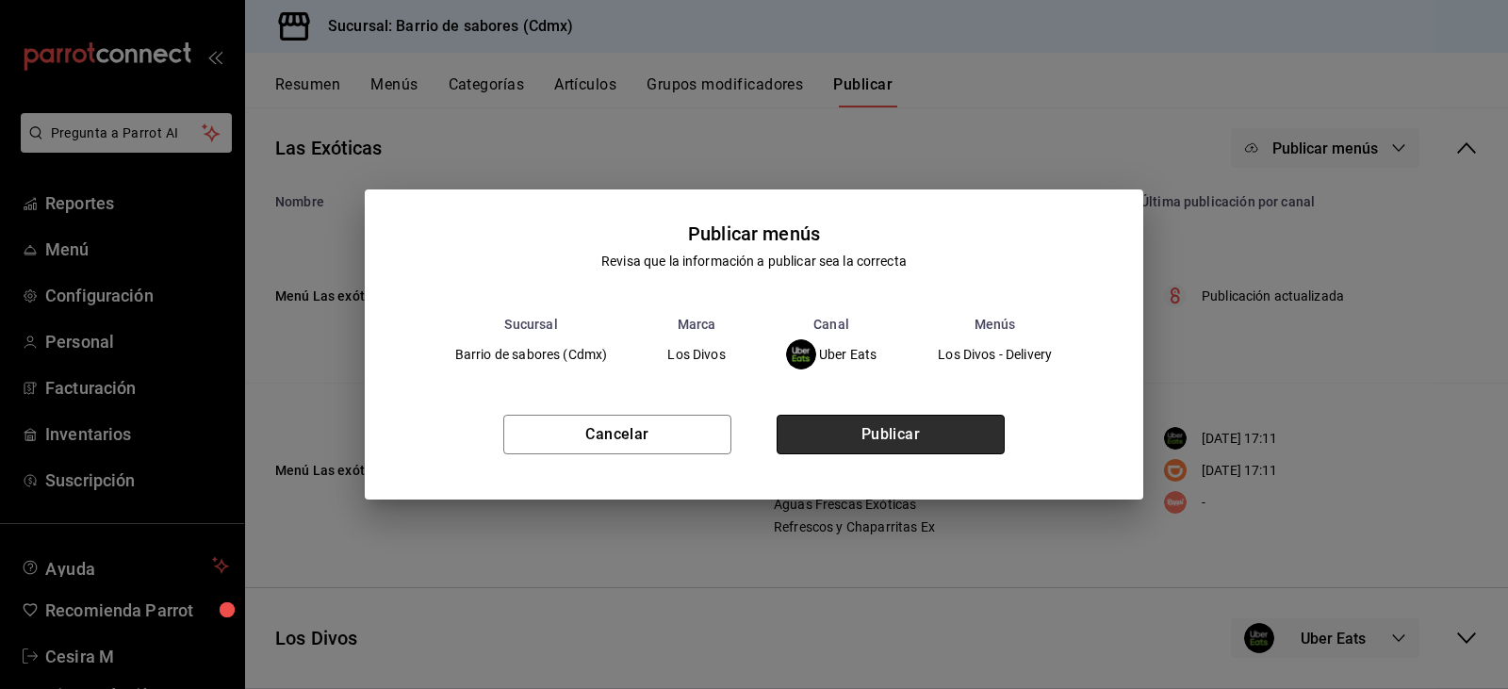
click at [958, 425] on button "Publicar" at bounding box center [891, 435] width 228 height 40
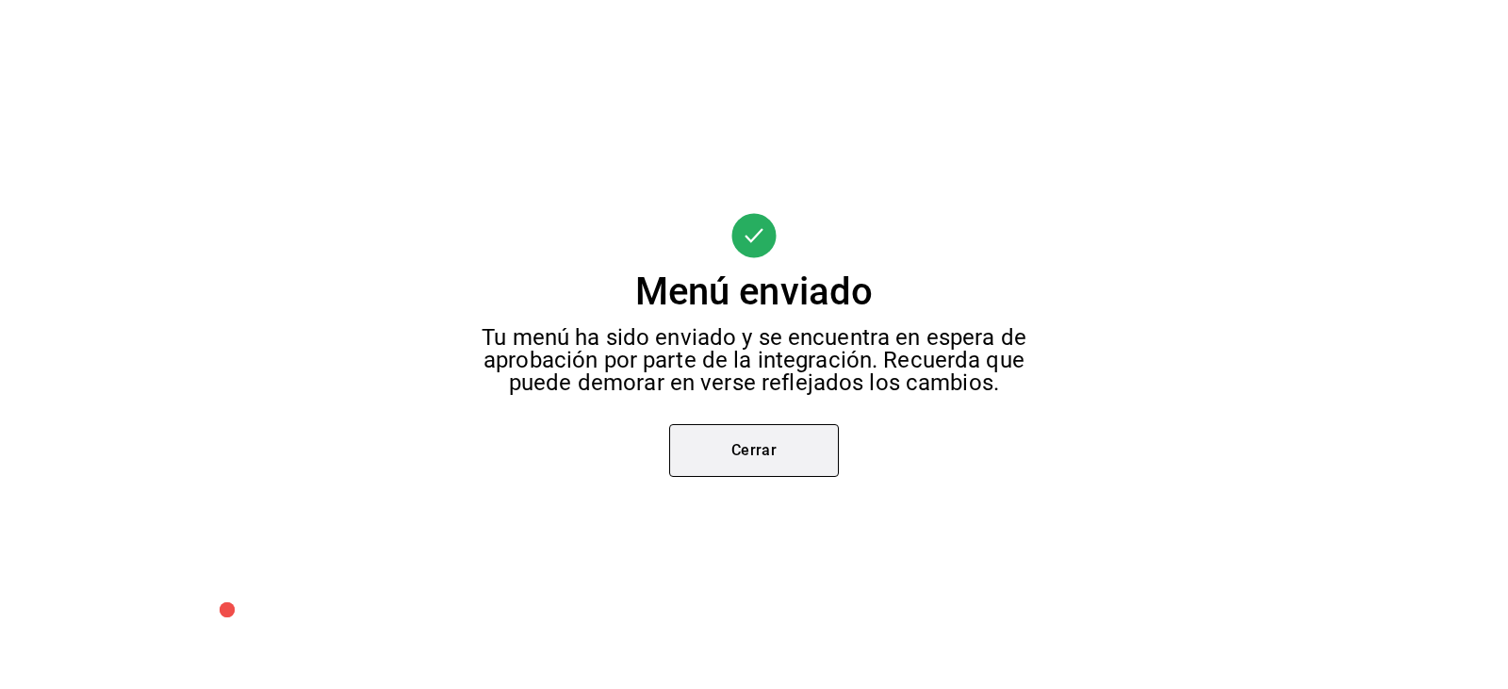
scroll to position [284, 0]
click at [780, 446] on button "Cerrar" at bounding box center [754, 450] width 170 height 53
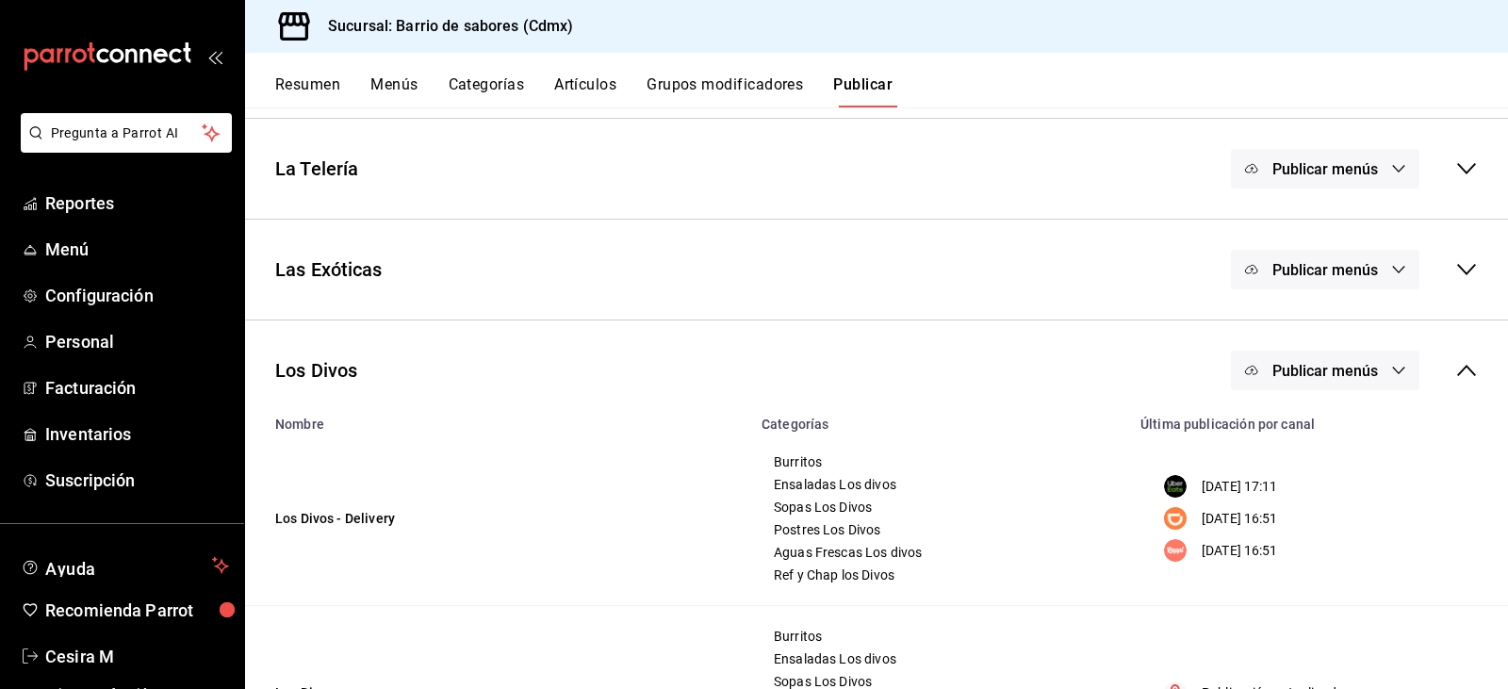
click at [1315, 384] on button "Publicar menús" at bounding box center [1325, 371] width 189 height 40
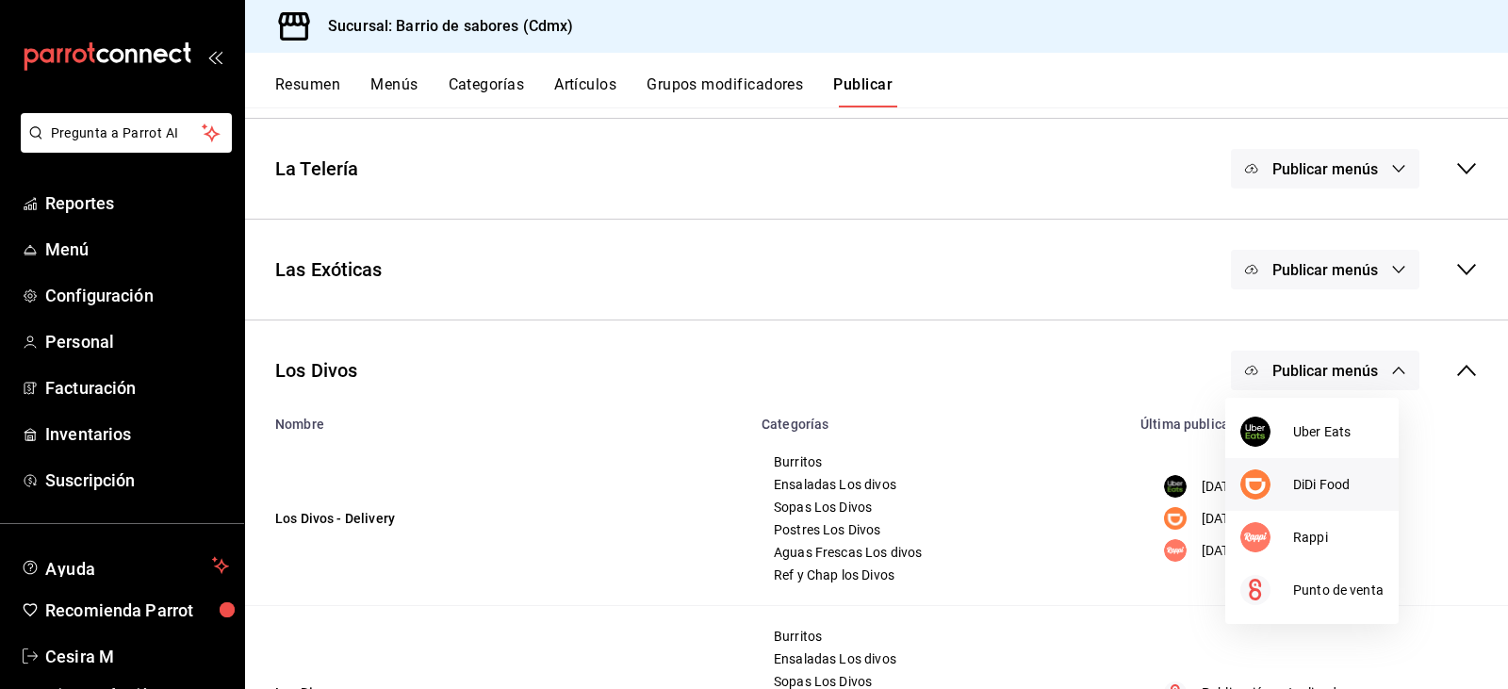
click at [1297, 495] on li "DiDi Food" at bounding box center [1311, 484] width 173 height 53
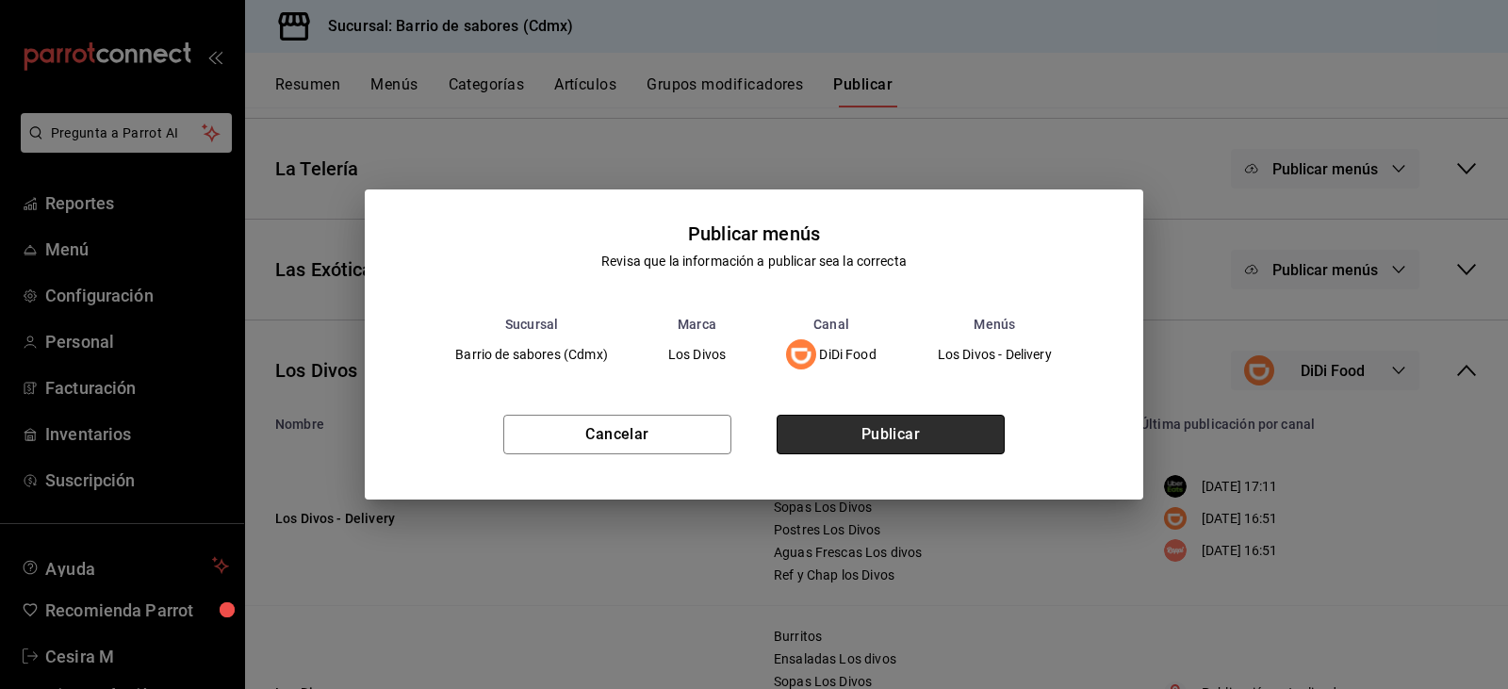
click at [890, 431] on button "Publicar" at bounding box center [891, 435] width 228 height 40
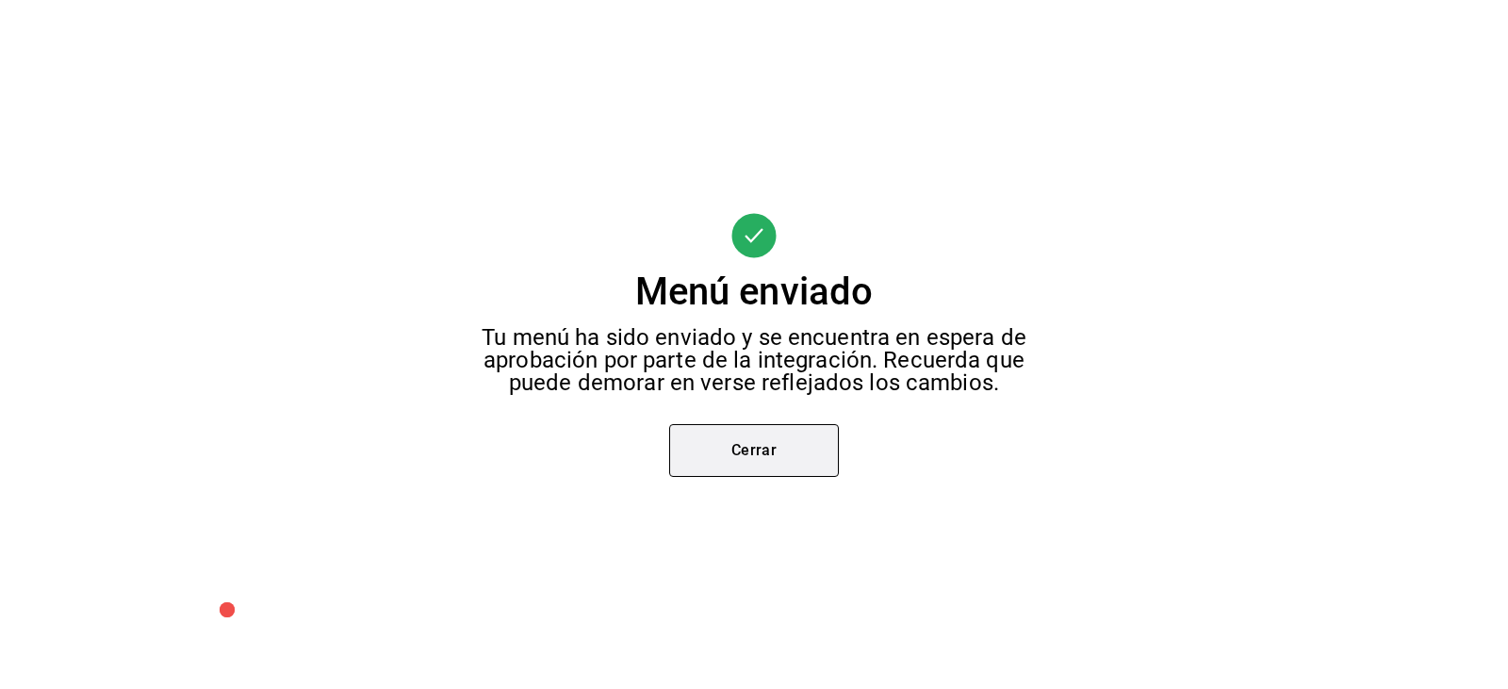
click at [708, 439] on button "Cerrar" at bounding box center [754, 450] width 170 height 53
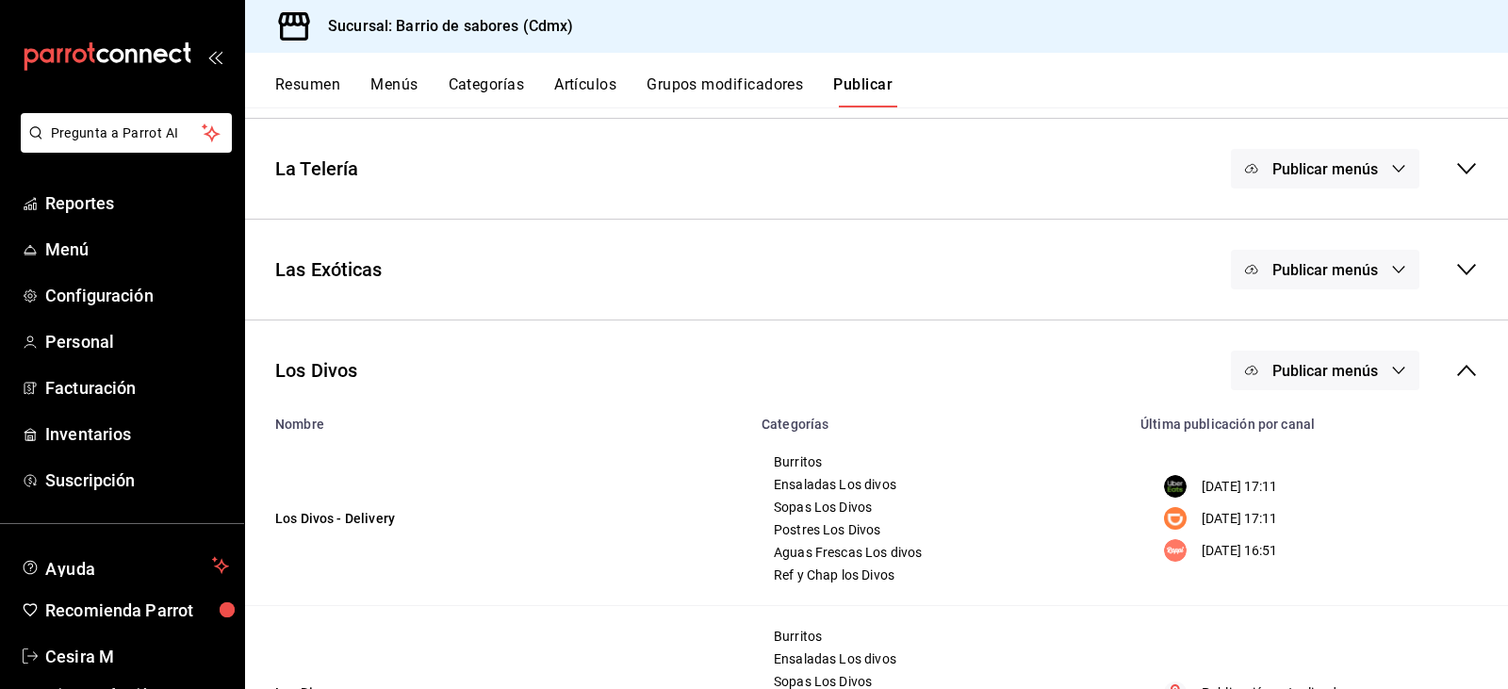
click at [1322, 370] on span "Publicar menús" at bounding box center [1326, 371] width 106 height 18
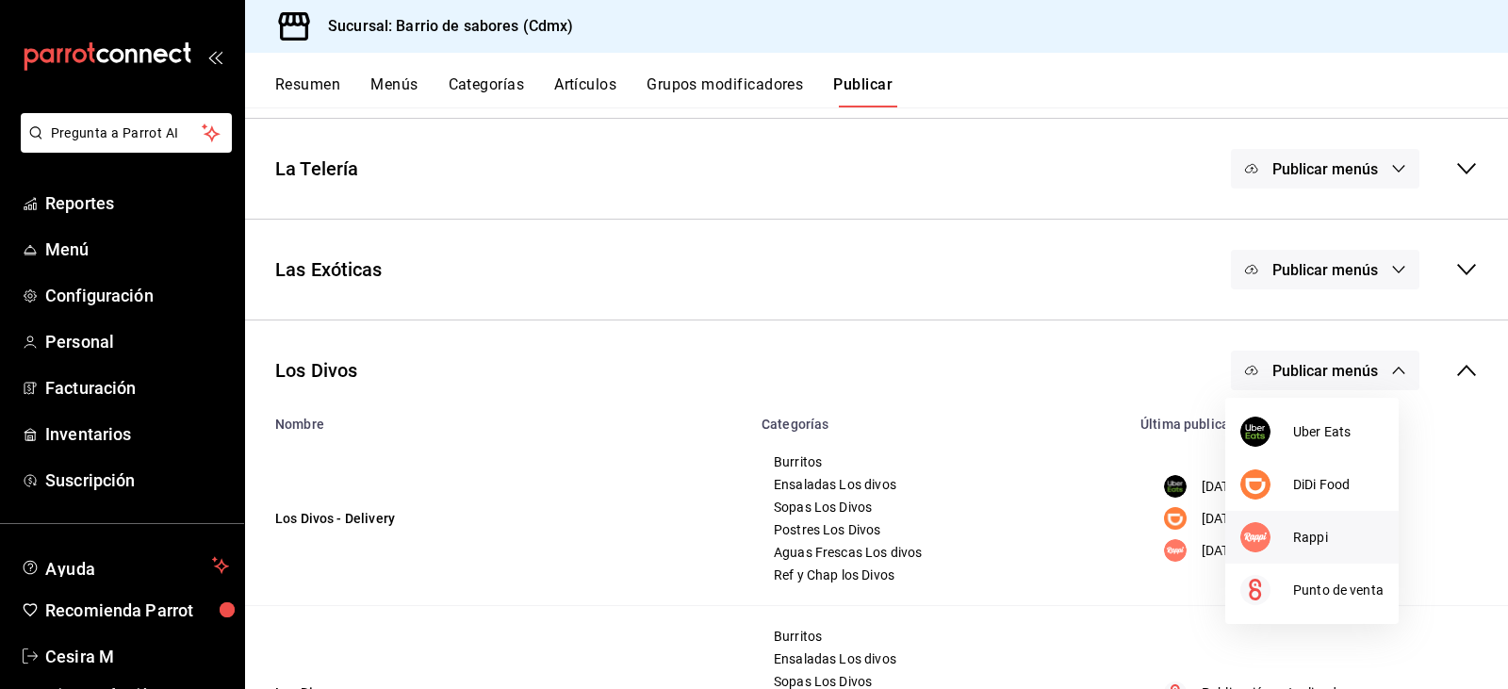
click at [1285, 537] on div at bounding box center [1267, 537] width 53 height 30
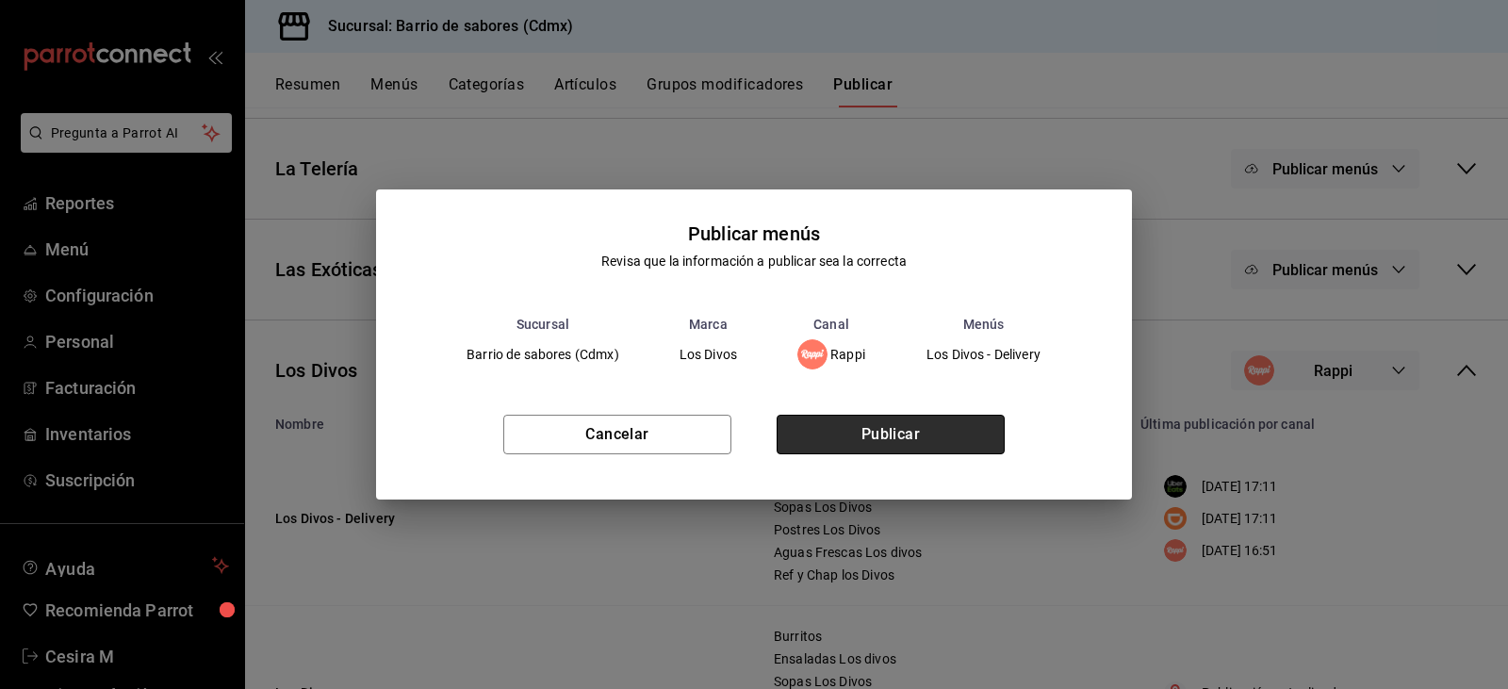
click at [969, 415] on button "Publicar" at bounding box center [891, 435] width 228 height 40
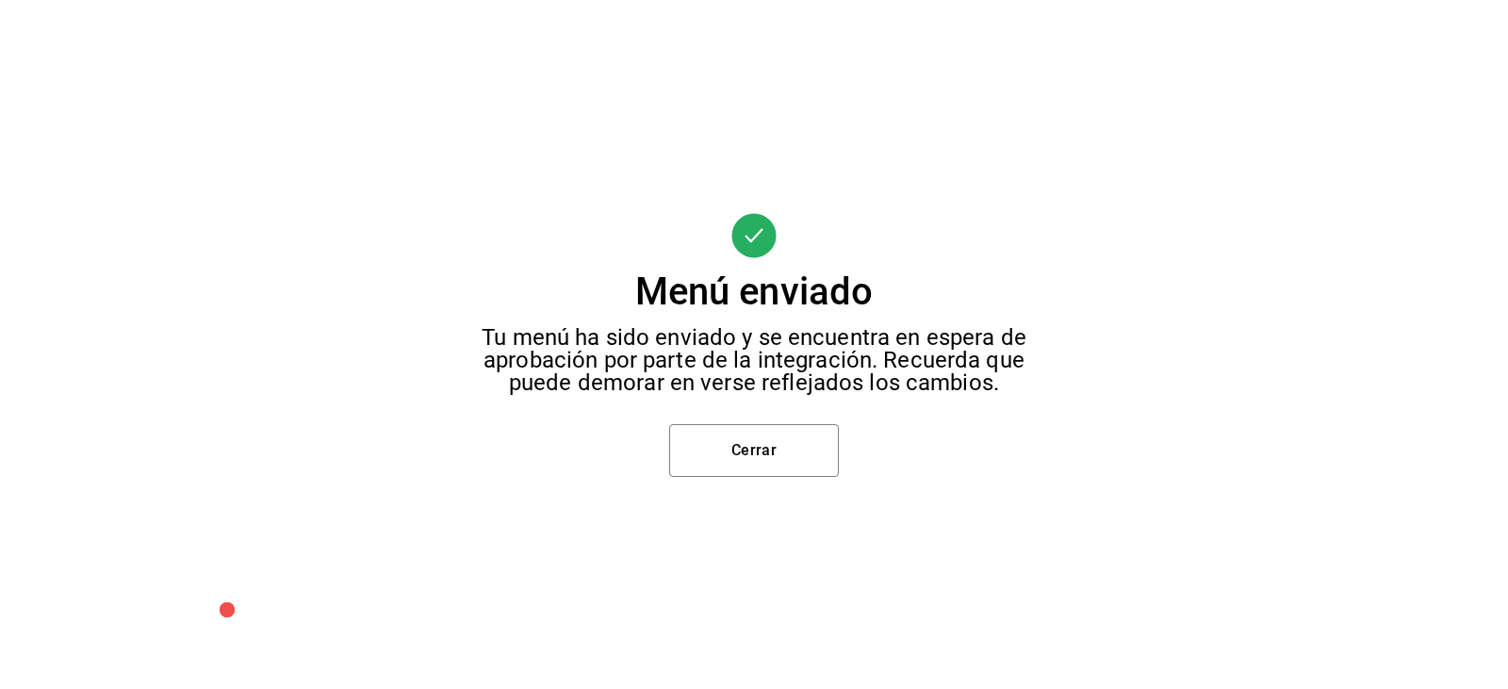
scroll to position [43, 0]
click at [758, 457] on button "Cerrar" at bounding box center [754, 450] width 170 height 53
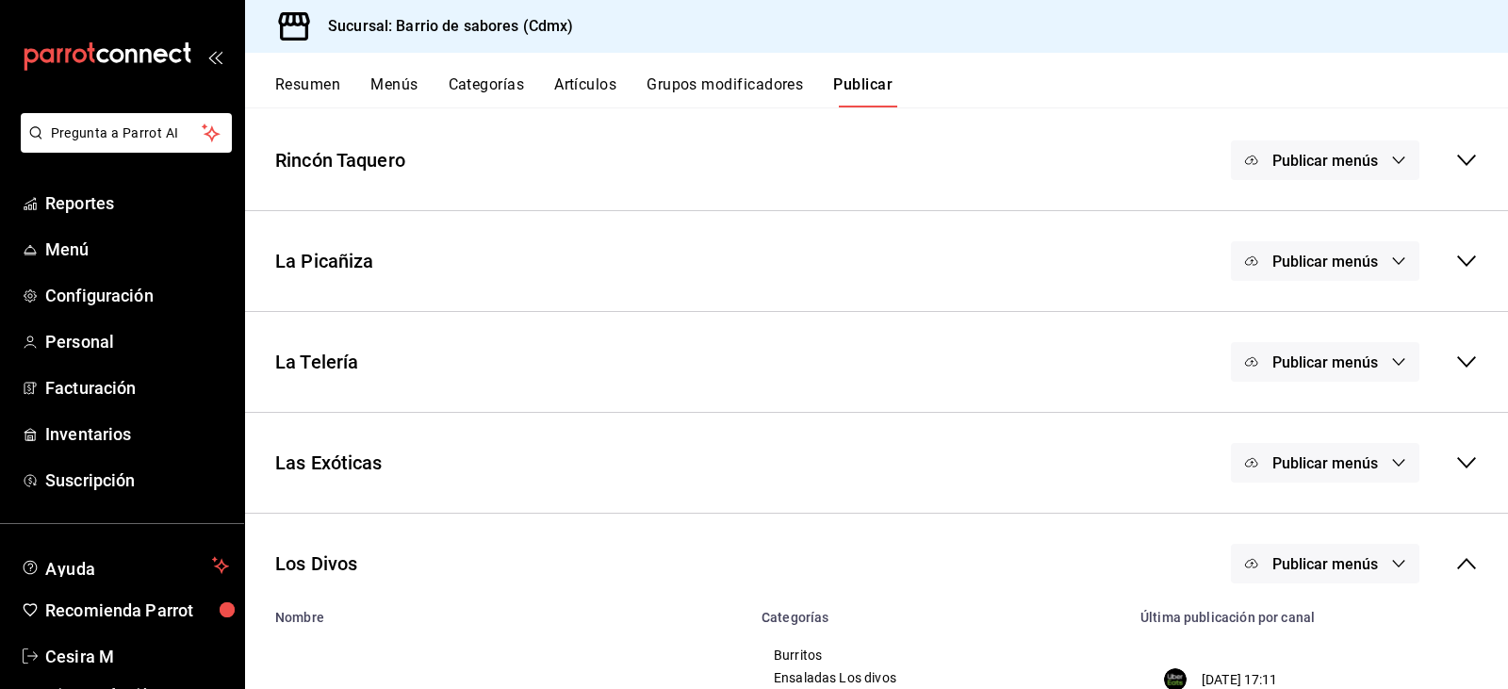
scroll to position [0, 0]
